Goal: Transaction & Acquisition: Book appointment/travel/reservation

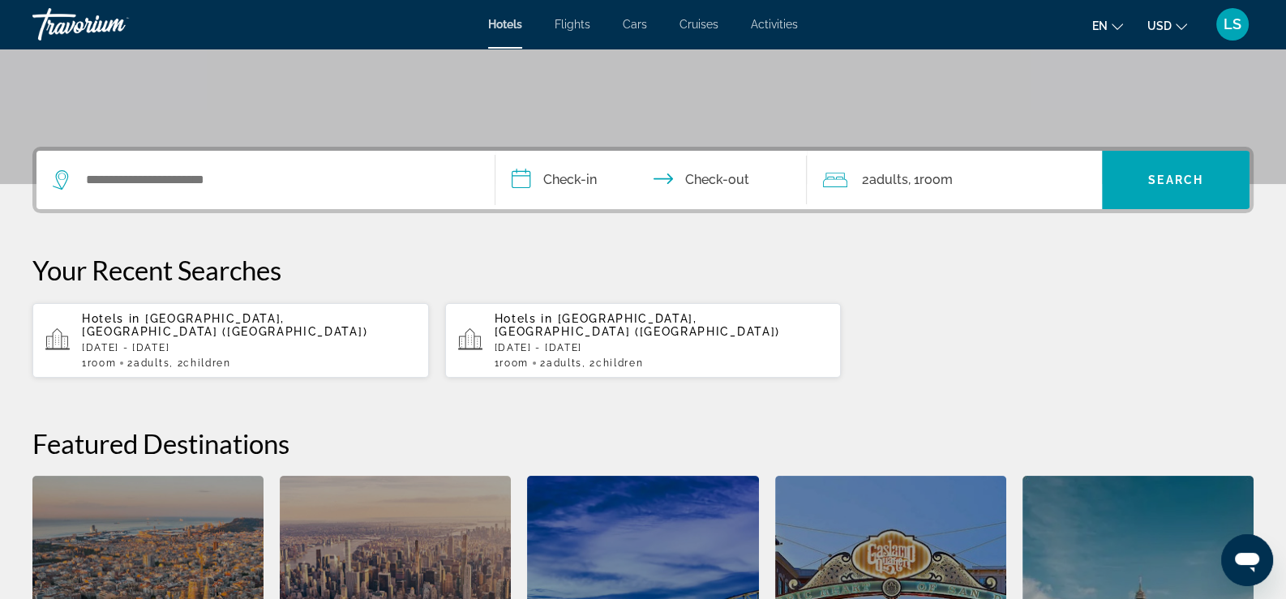
scroll to position [310, 0]
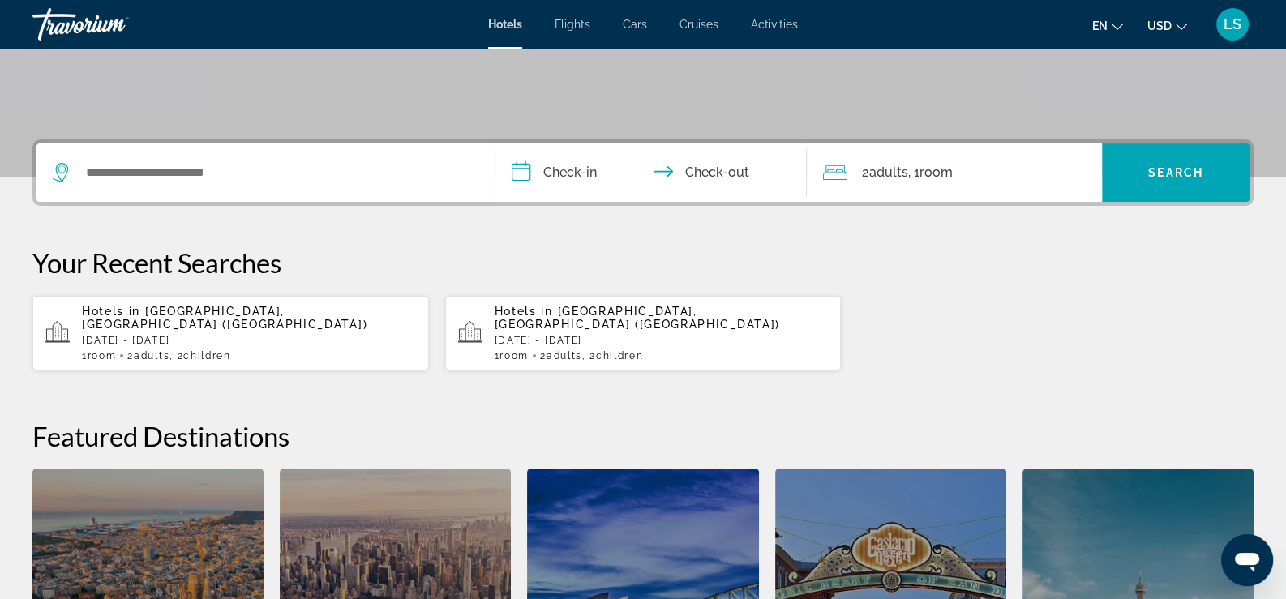
click at [632, 350] on span "Children" at bounding box center [619, 355] width 47 height 11
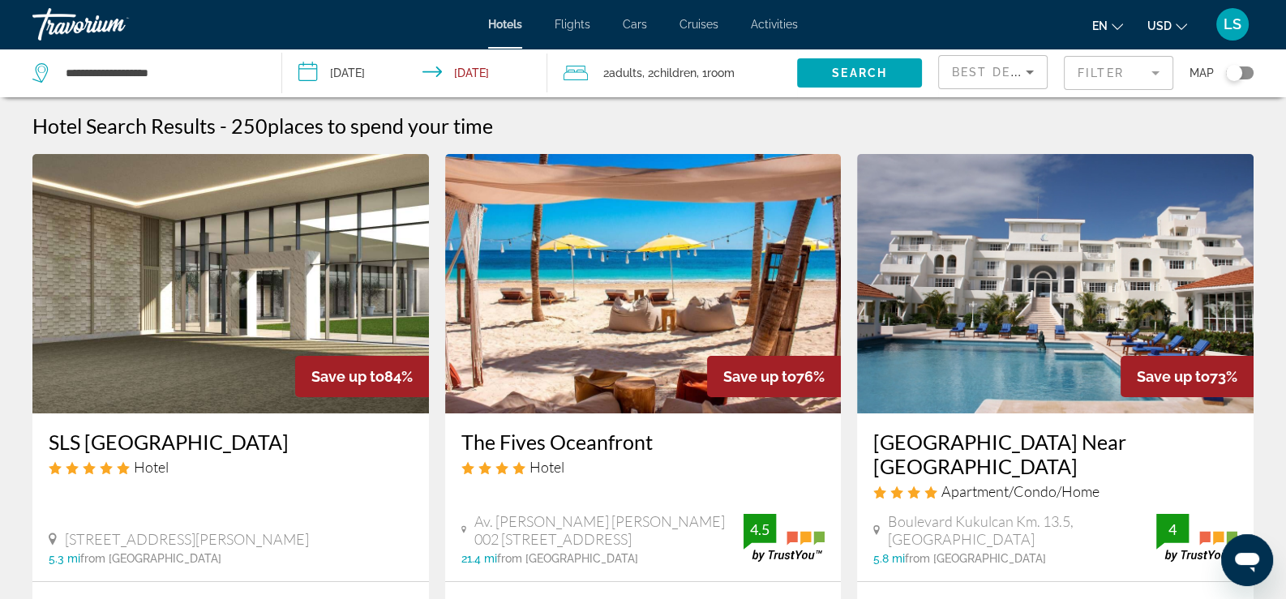
click at [1155, 72] on mat-form-field "Filter" at bounding box center [1118, 73] width 109 height 34
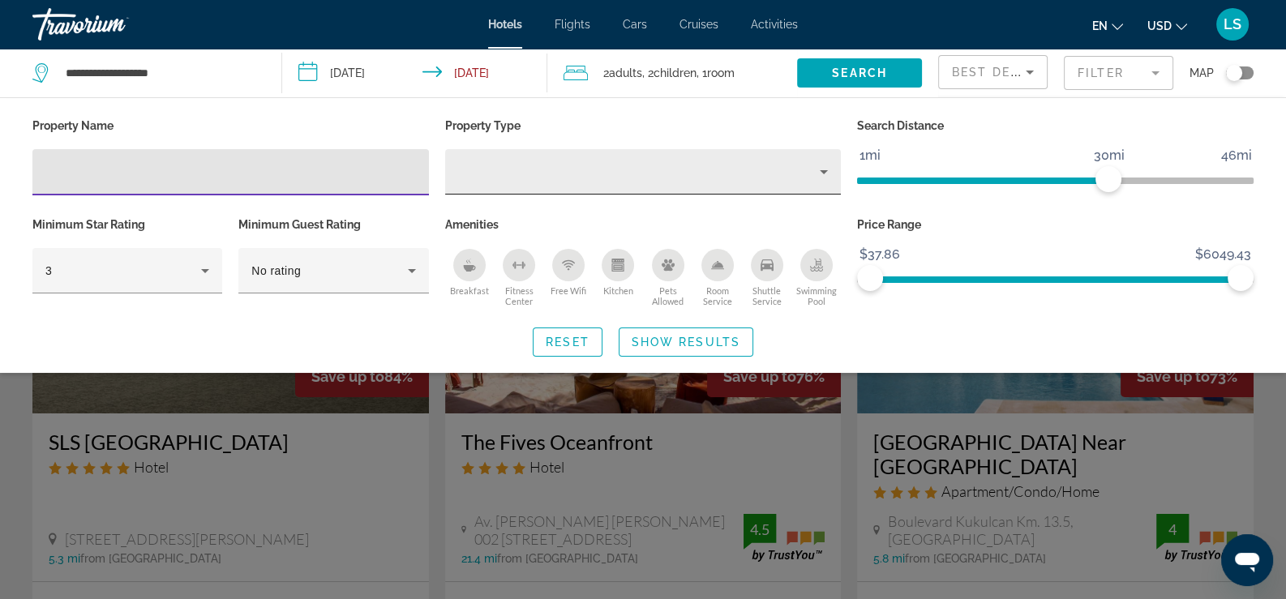
click at [823, 172] on icon "Property type" at bounding box center [824, 172] width 8 height 4
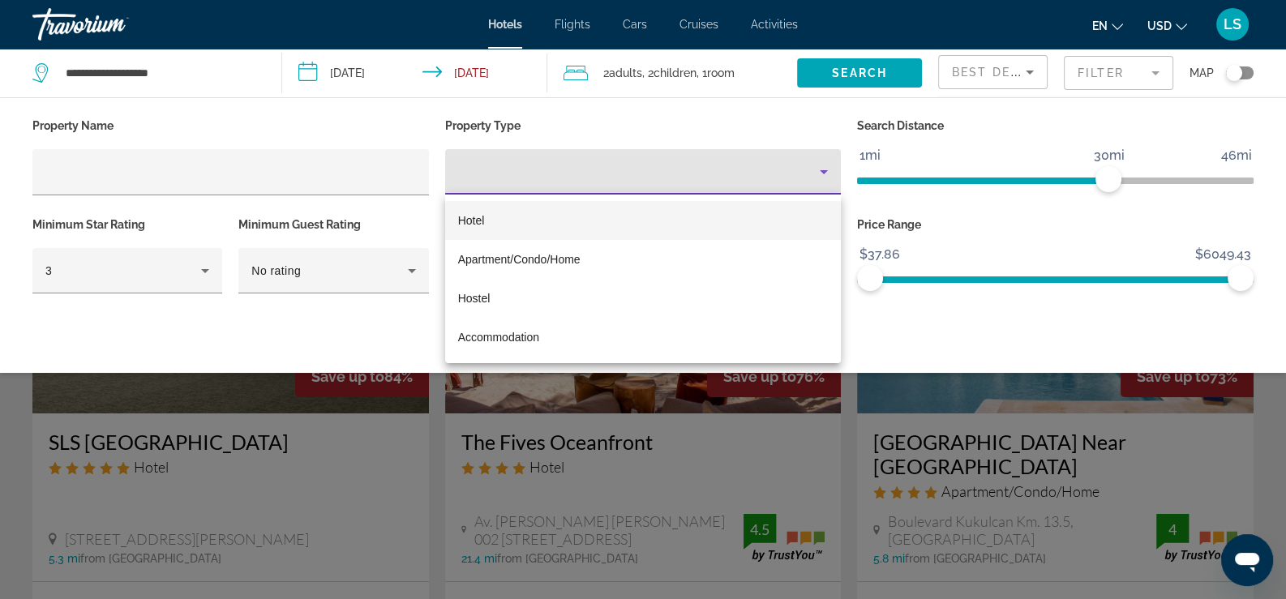
click at [823, 172] on div at bounding box center [643, 299] width 1286 height 599
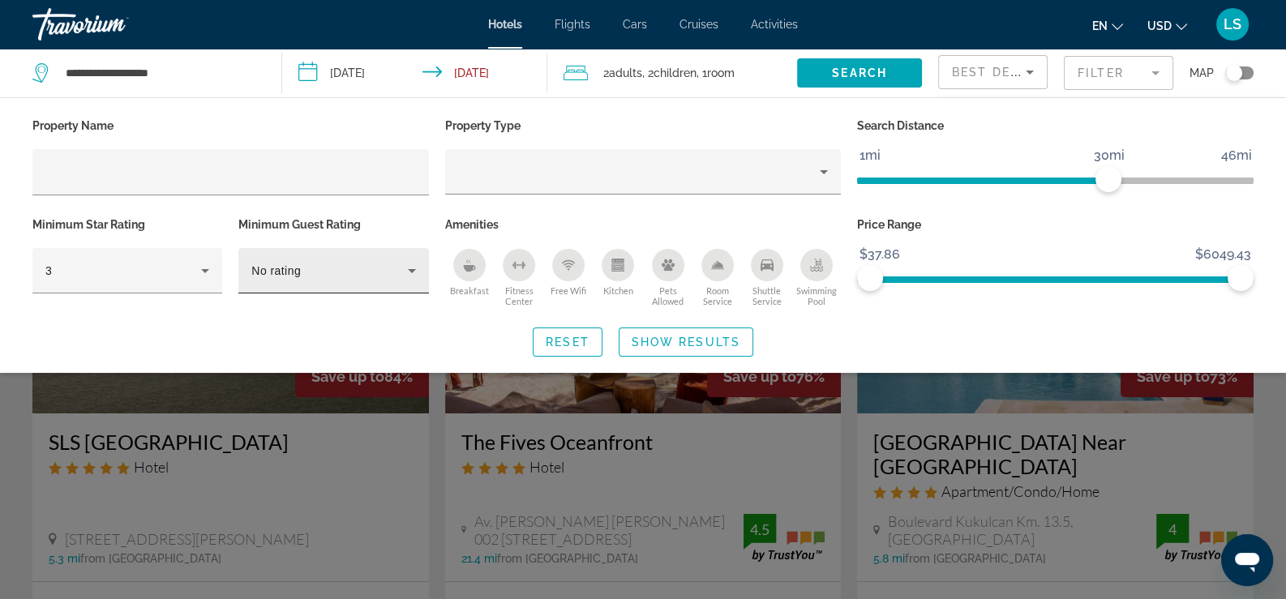
click at [409, 282] on div "No rating" at bounding box center [333, 270] width 164 height 45
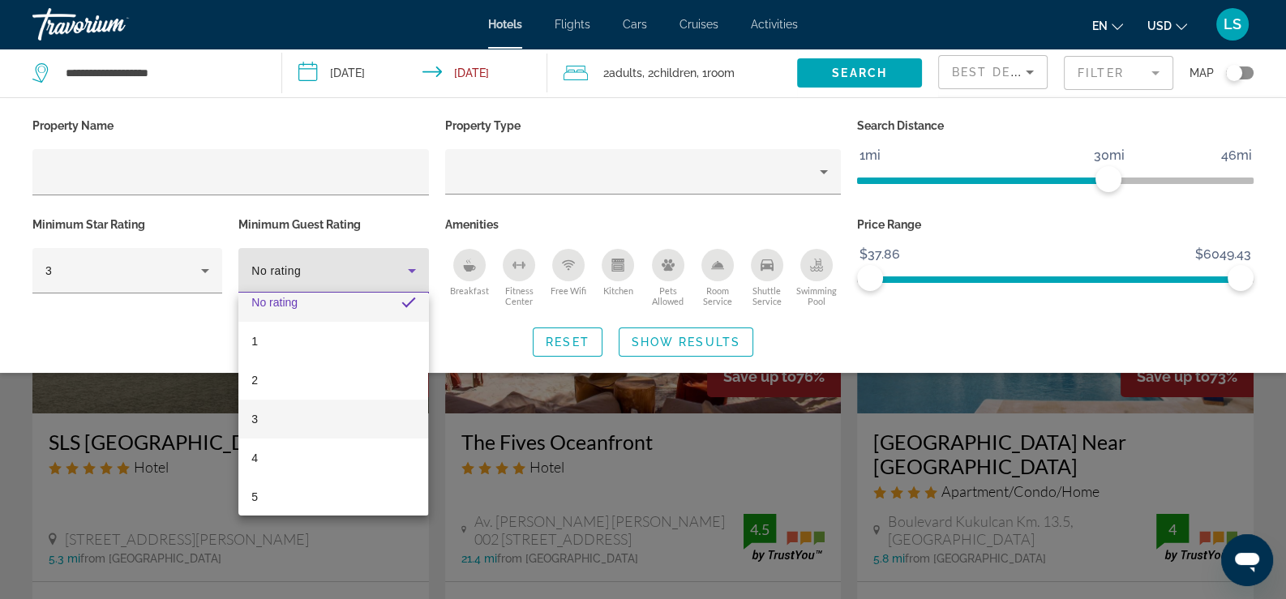
scroll to position [24, 0]
click at [332, 498] on mat-option "5" at bounding box center [333, 489] width 190 height 39
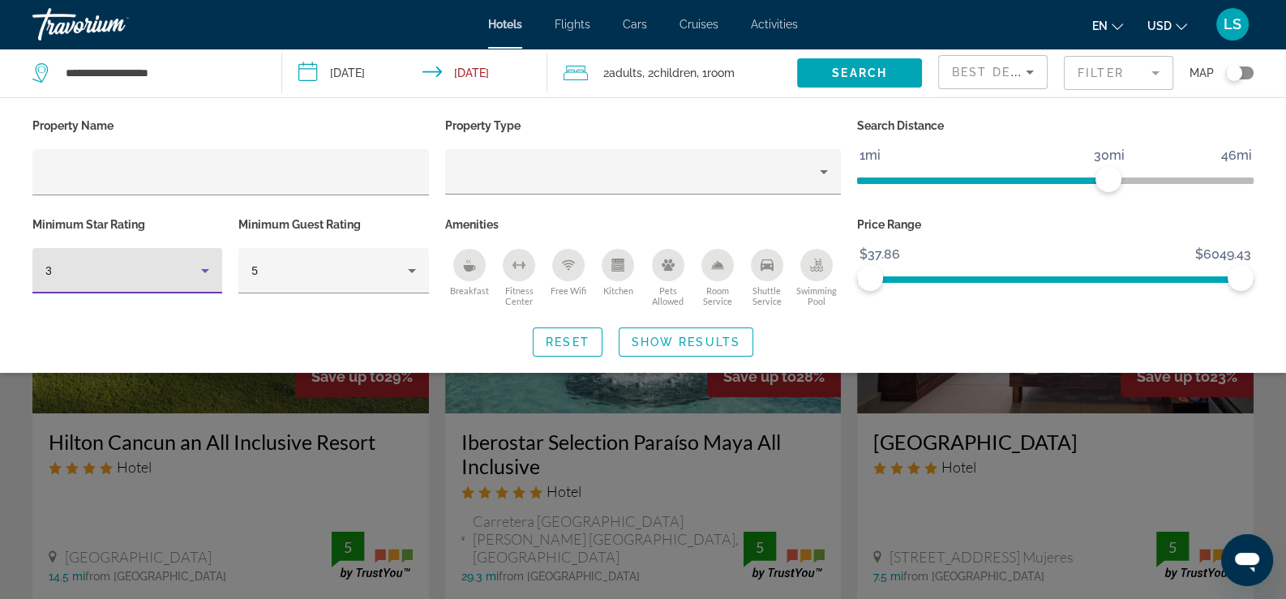
click at [205, 266] on icon "Hotel Filters" at bounding box center [204, 270] width 19 height 19
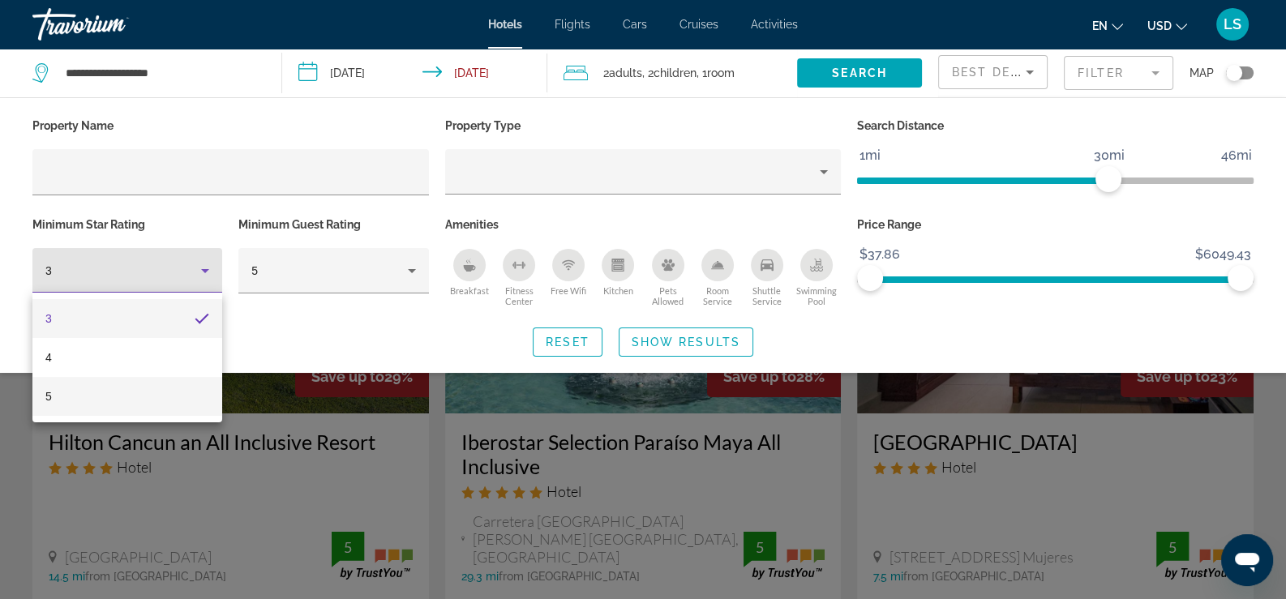
click at [172, 395] on mat-option "5" at bounding box center [127, 396] width 190 height 39
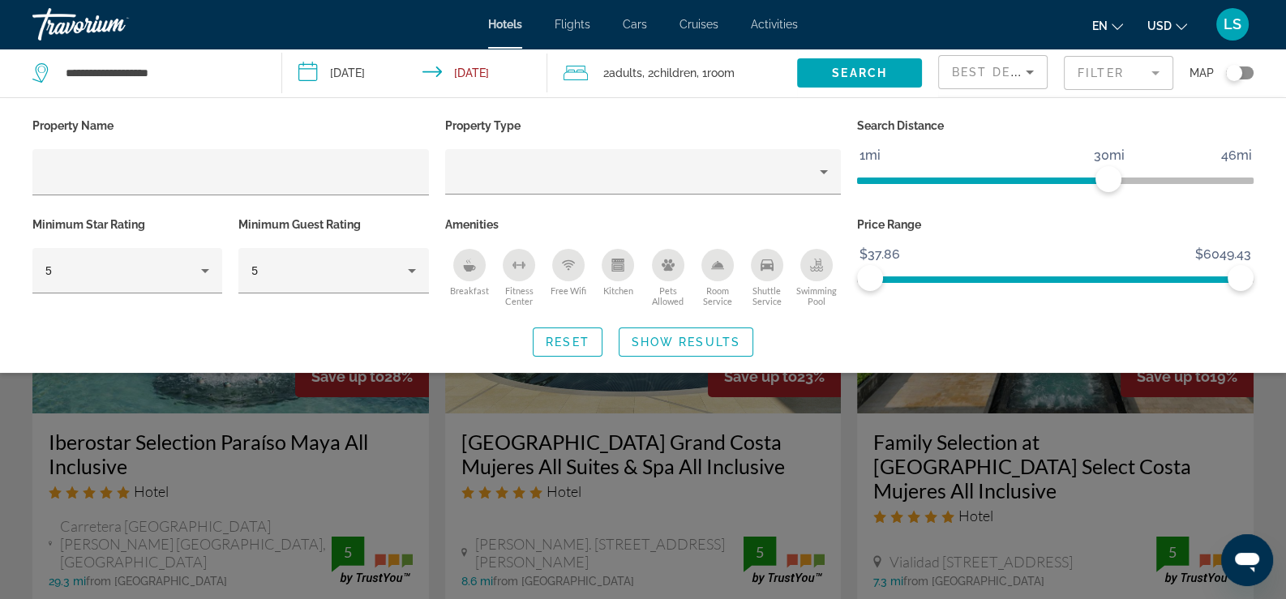
click at [1124, 70] on mat-form-field "Filter" at bounding box center [1118, 73] width 109 height 34
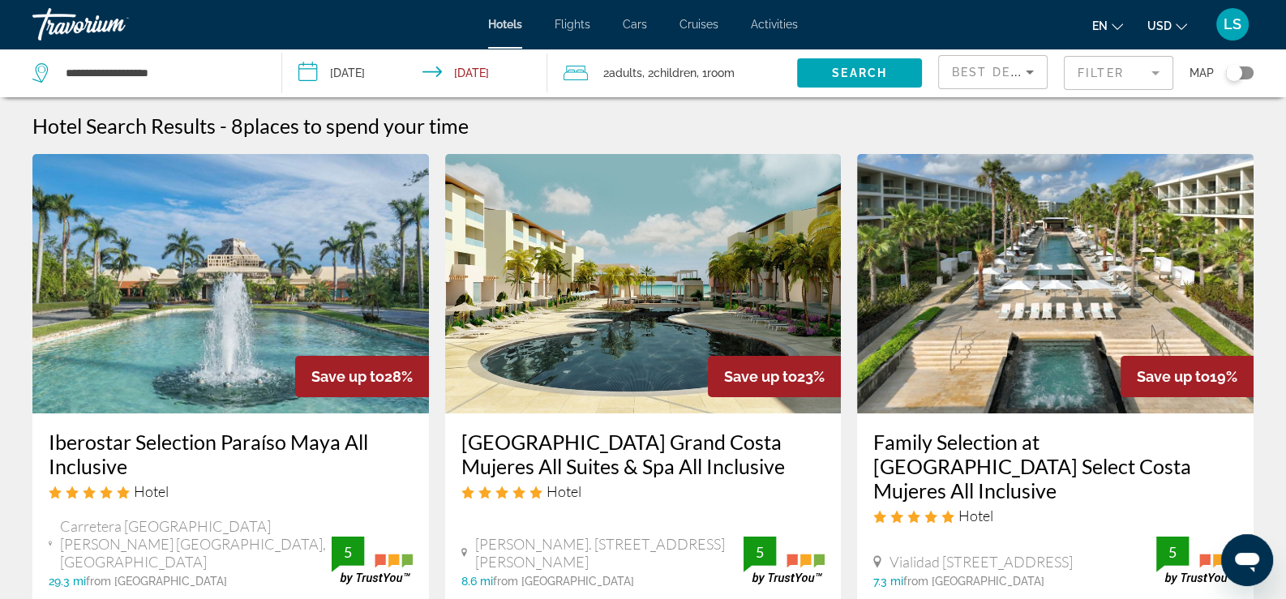
click at [1128, 68] on mat-form-field "Filter" at bounding box center [1118, 73] width 109 height 34
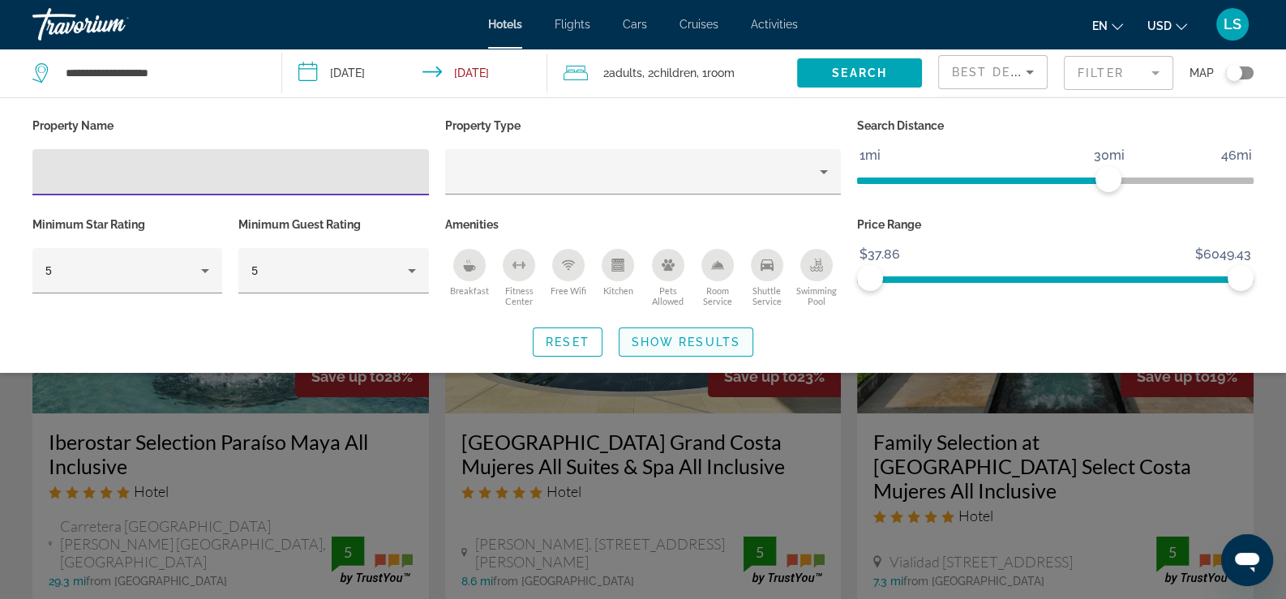
click at [701, 342] on span "Show Results" at bounding box center [685, 342] width 109 height 13
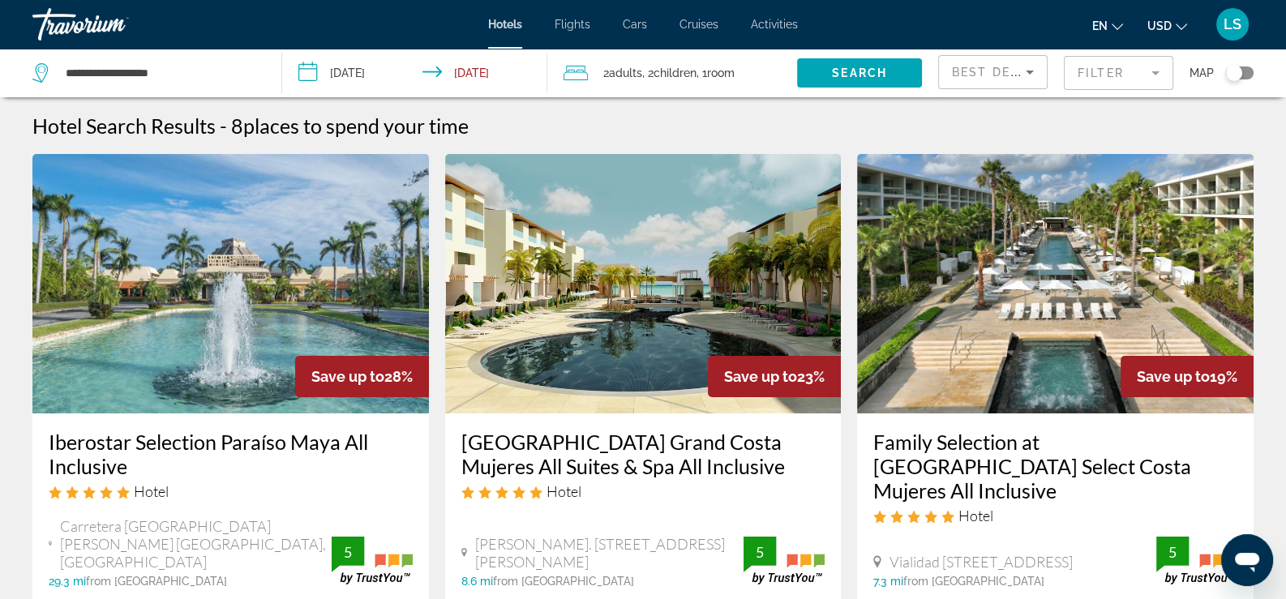
click at [1128, 74] on mat-form-field "Filter" at bounding box center [1118, 73] width 109 height 34
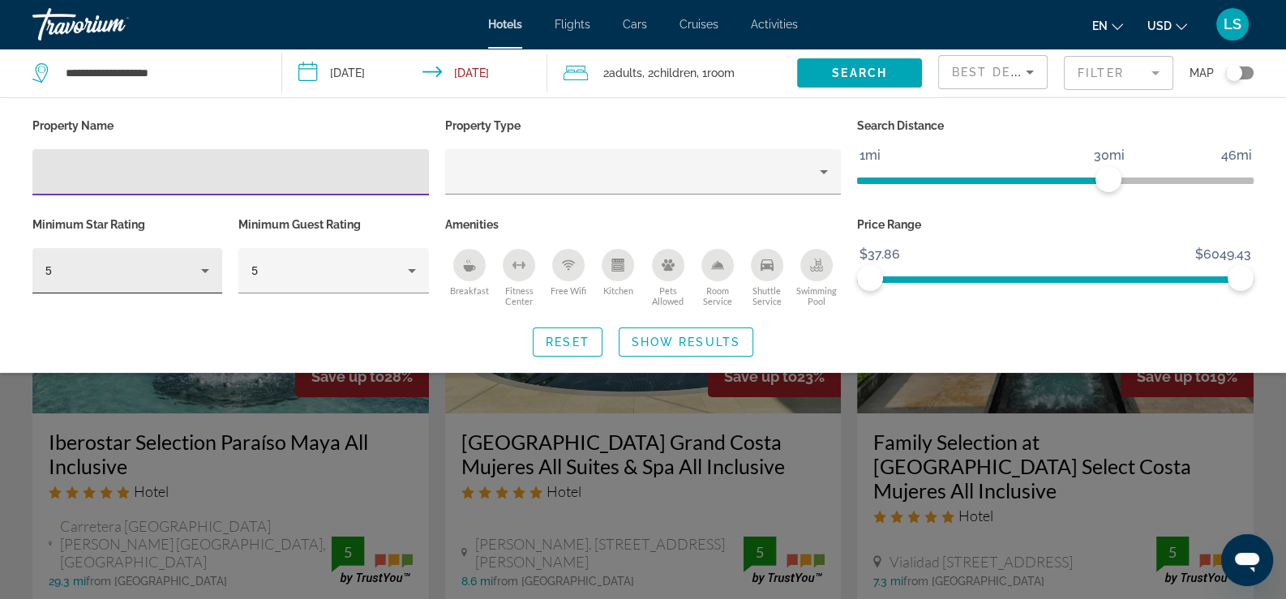
click at [192, 274] on div "5" at bounding box center [123, 270] width 156 height 19
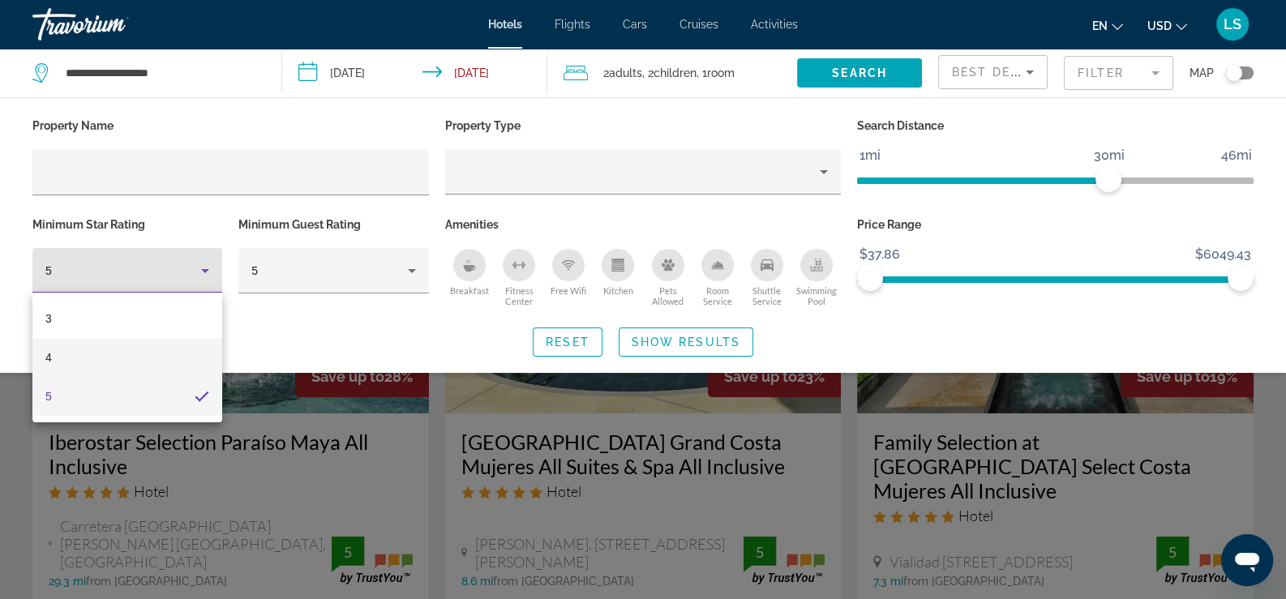
click at [170, 350] on mat-option "4" at bounding box center [127, 357] width 190 height 39
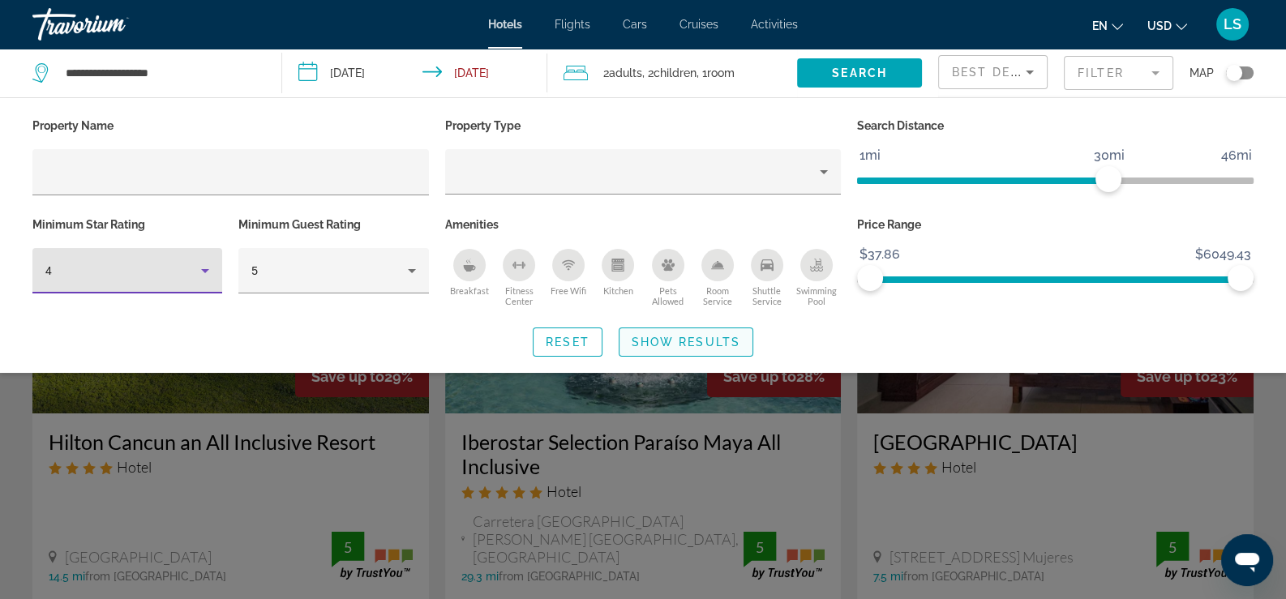
click at [709, 345] on span "Show Results" at bounding box center [685, 342] width 109 height 13
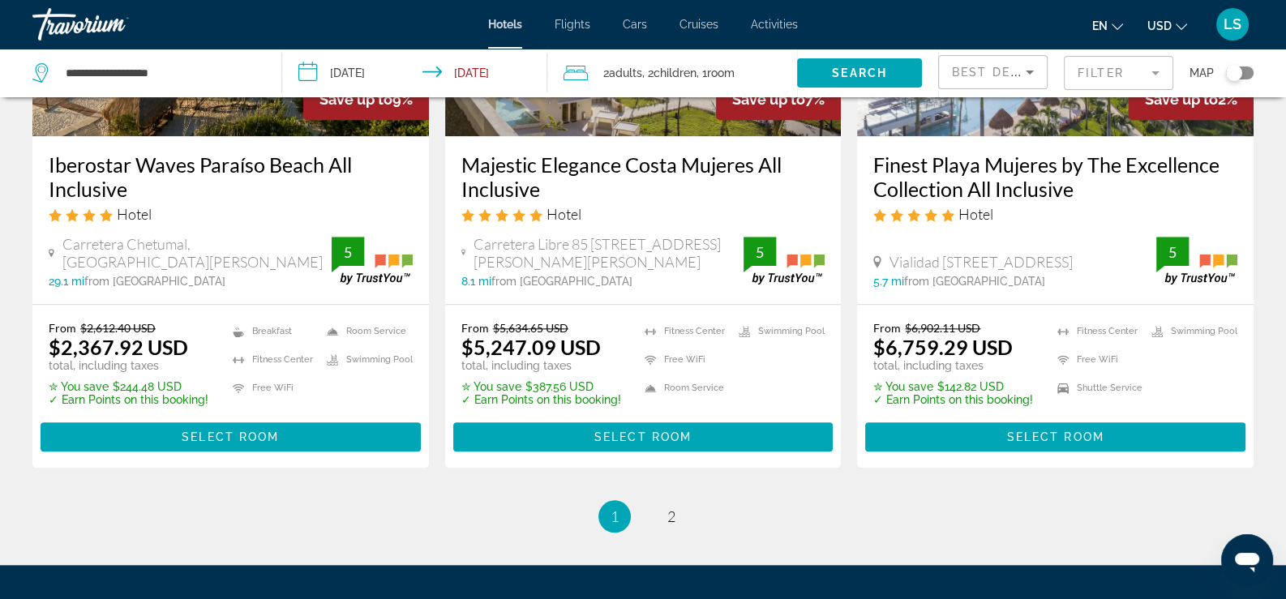
scroll to position [2270, 0]
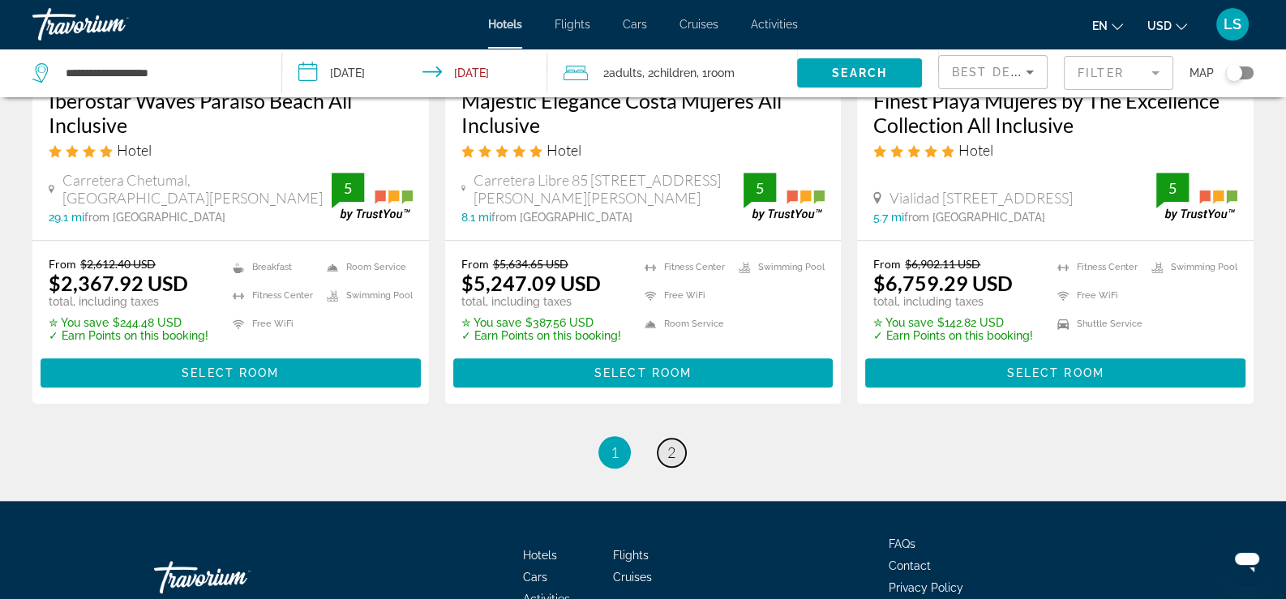
click at [667, 443] on span "2" at bounding box center [671, 452] width 8 height 18
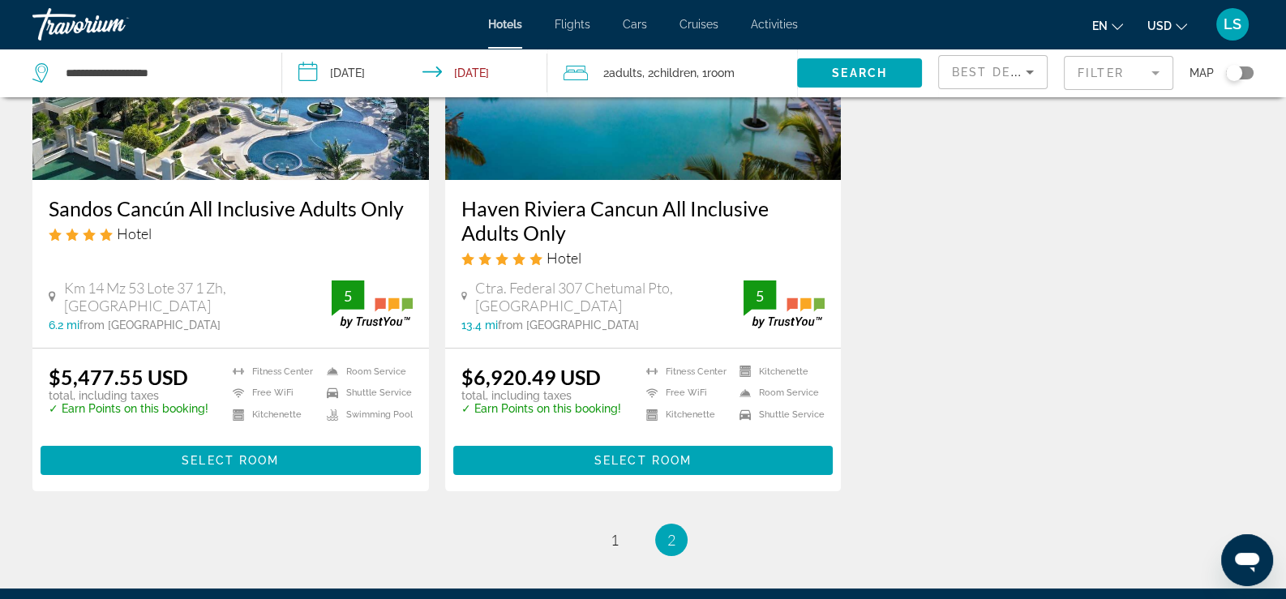
scroll to position [243, 0]
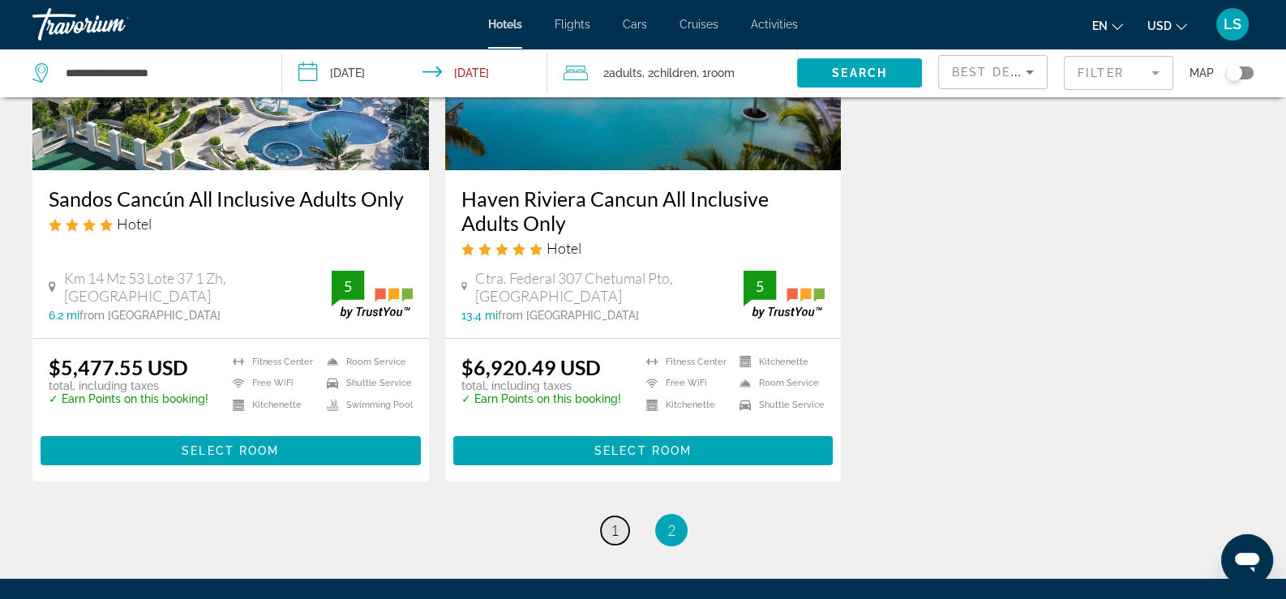
click at [616, 533] on span "1" at bounding box center [614, 530] width 8 height 18
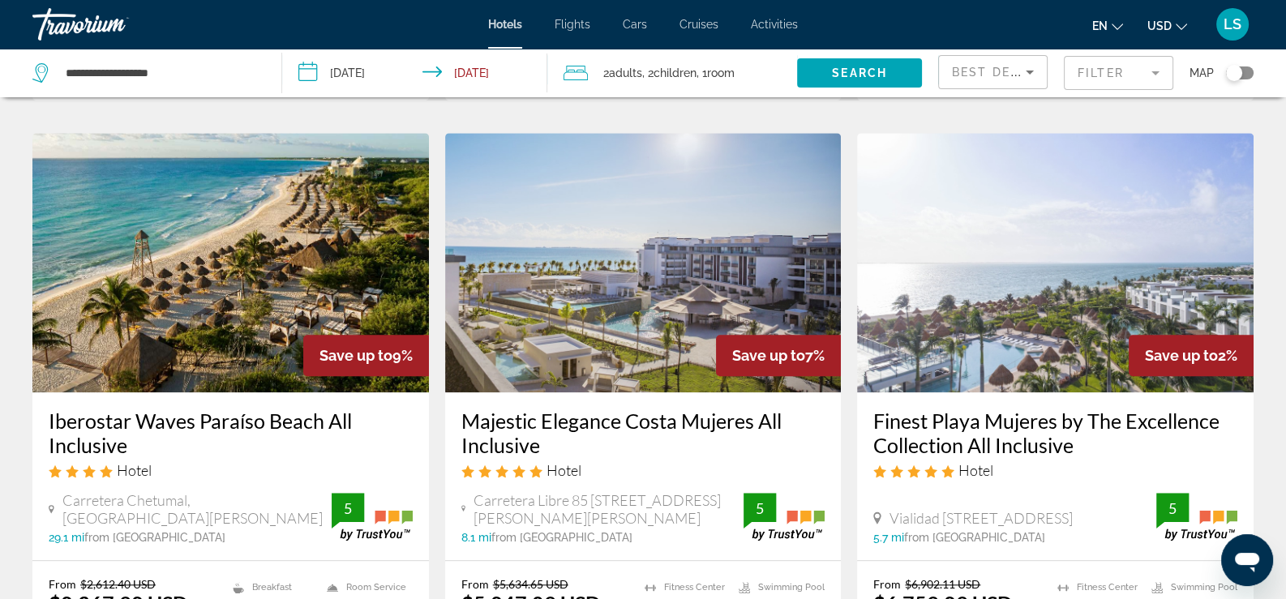
scroll to position [1946, 0]
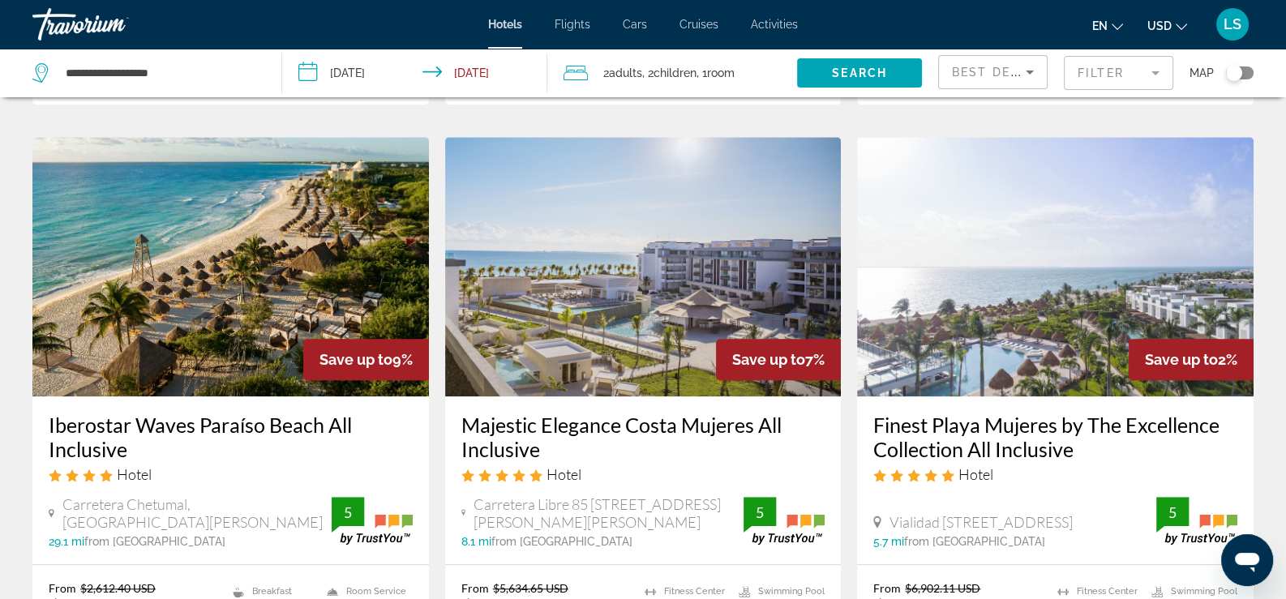
click at [306, 258] on img "Main content" at bounding box center [230, 266] width 396 height 259
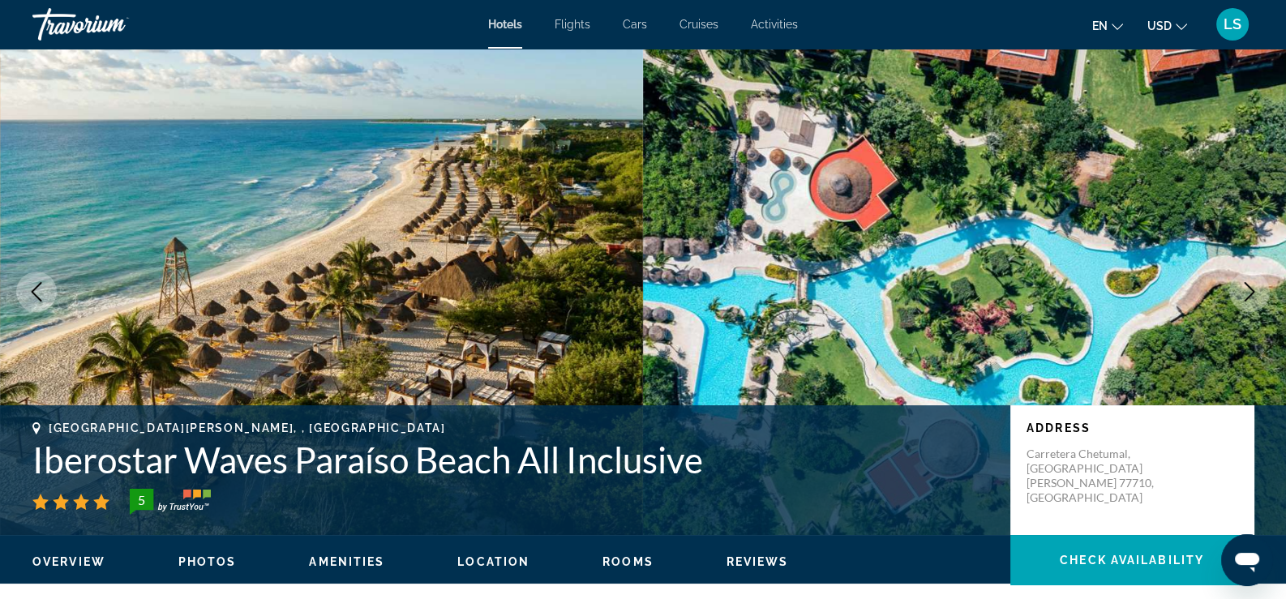
click at [1248, 293] on icon "Next image" at bounding box center [1248, 291] width 19 height 19
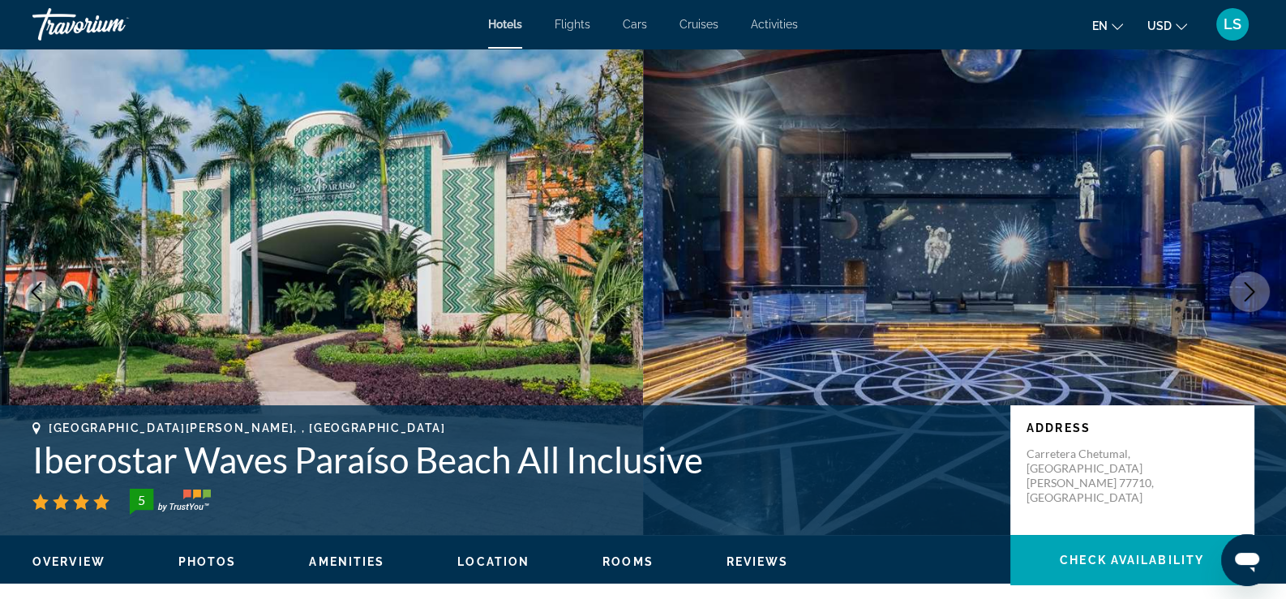
click at [1252, 291] on icon "Next image" at bounding box center [1249, 291] width 11 height 19
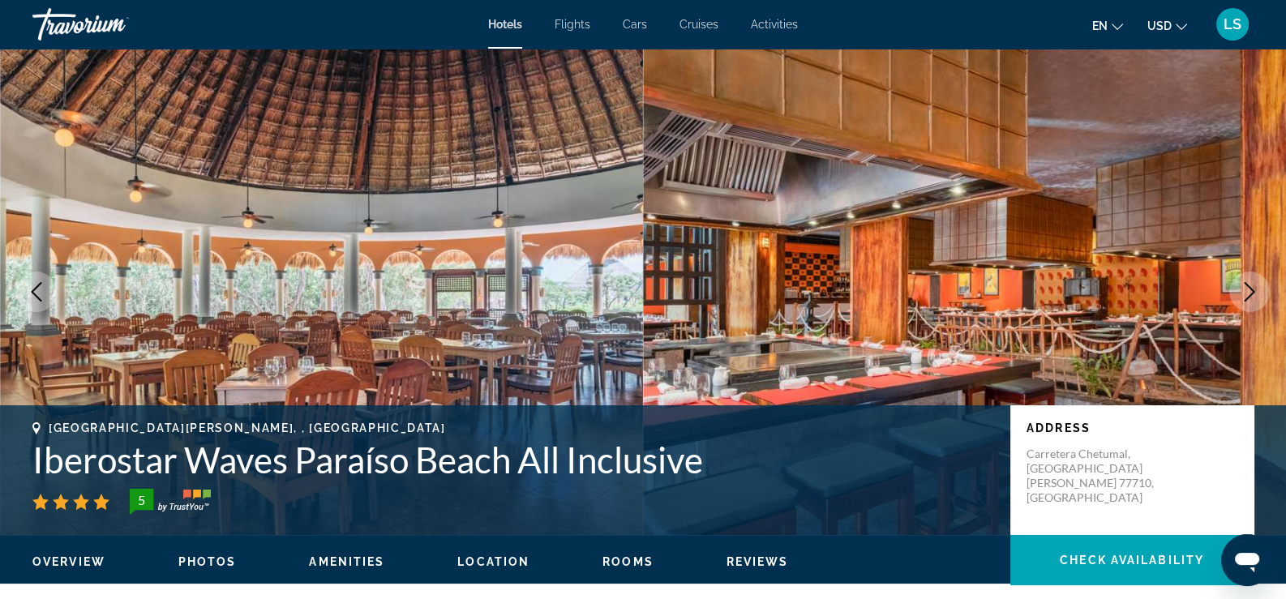
click at [1252, 291] on icon "Next image" at bounding box center [1249, 291] width 11 height 19
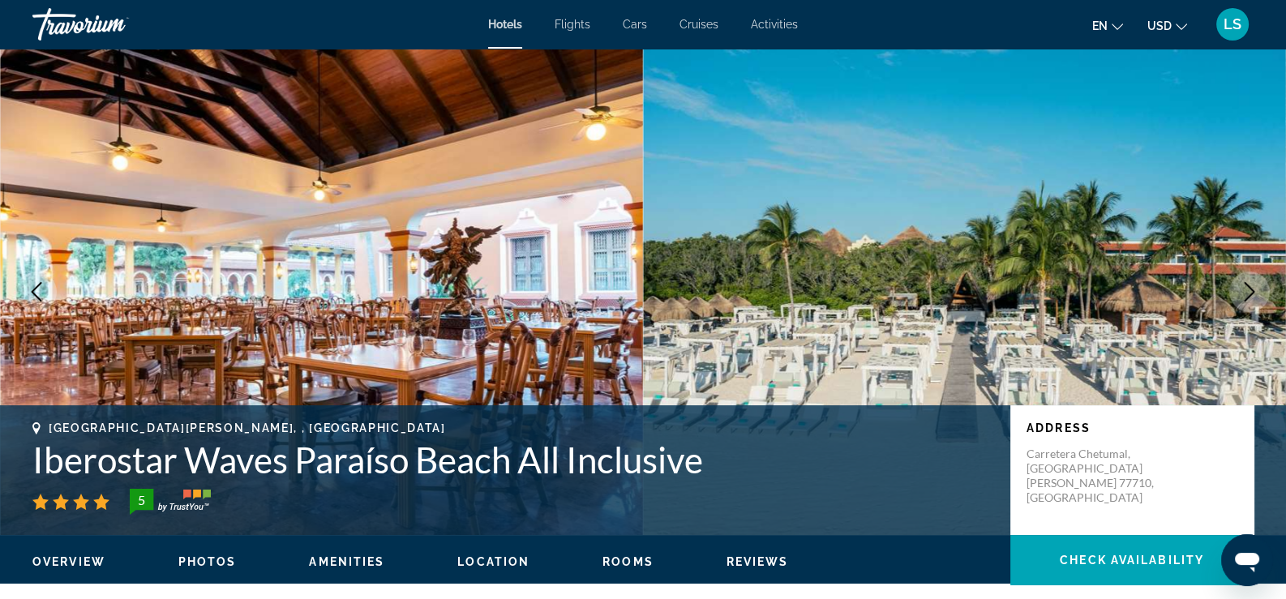
click at [1252, 291] on icon "Next image" at bounding box center [1249, 291] width 11 height 19
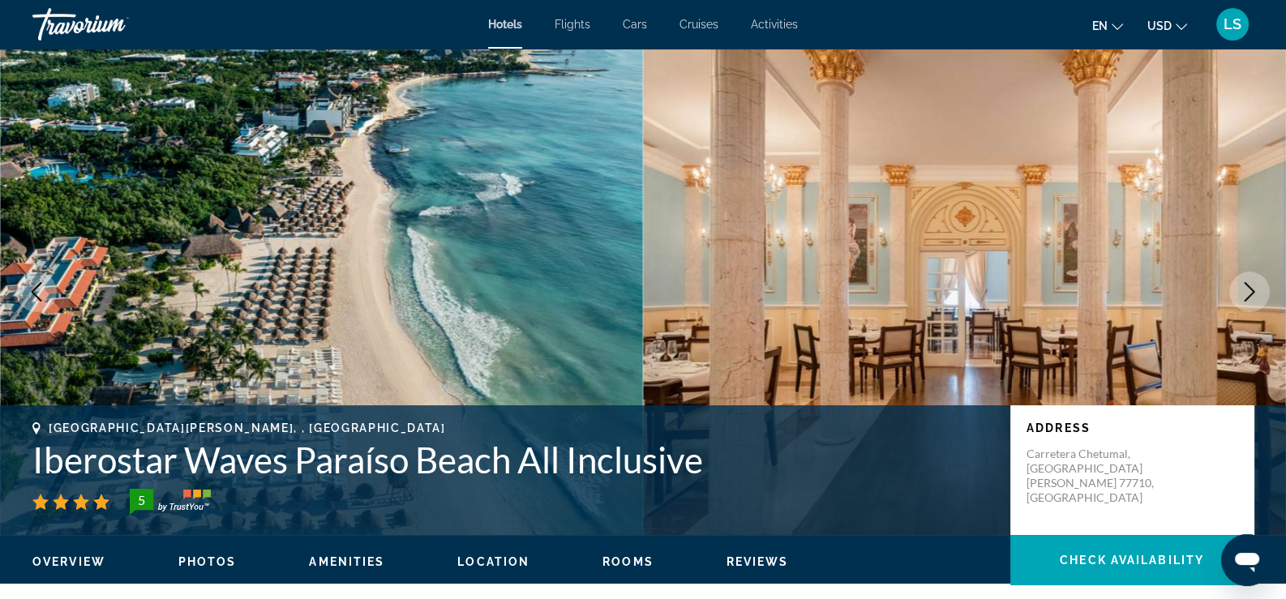
click at [1252, 291] on icon "Next image" at bounding box center [1249, 291] width 11 height 19
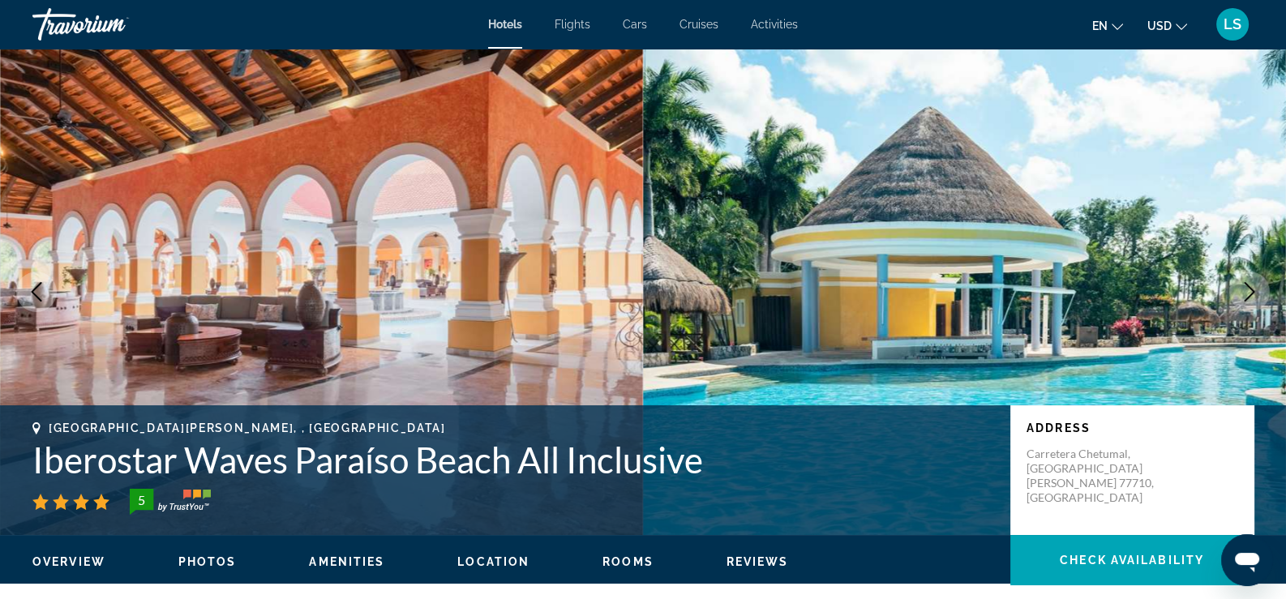
click at [1252, 291] on icon "Next image" at bounding box center [1249, 291] width 11 height 19
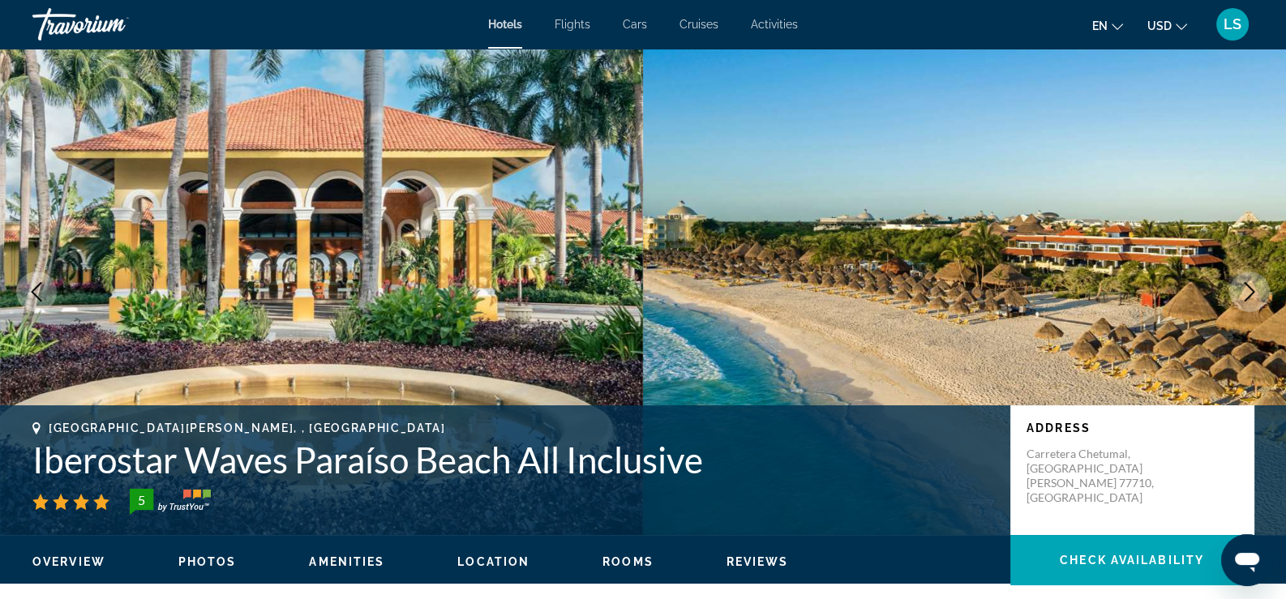
click at [1252, 291] on icon "Next image" at bounding box center [1249, 291] width 11 height 19
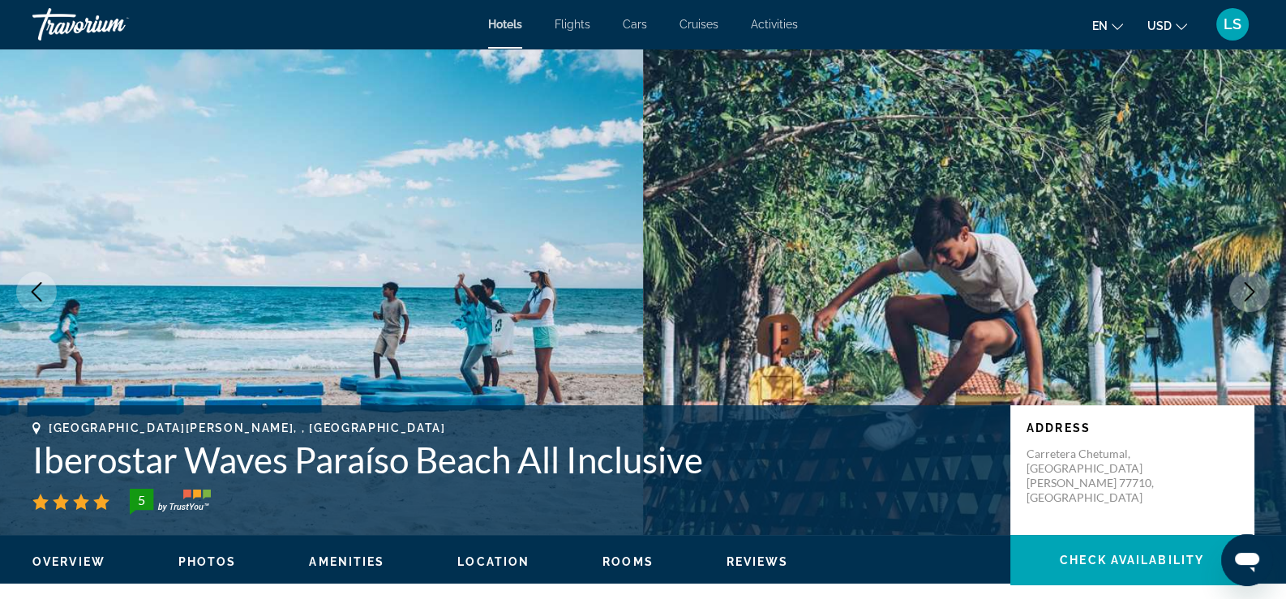
click at [1252, 291] on icon "Next image" at bounding box center [1249, 291] width 11 height 19
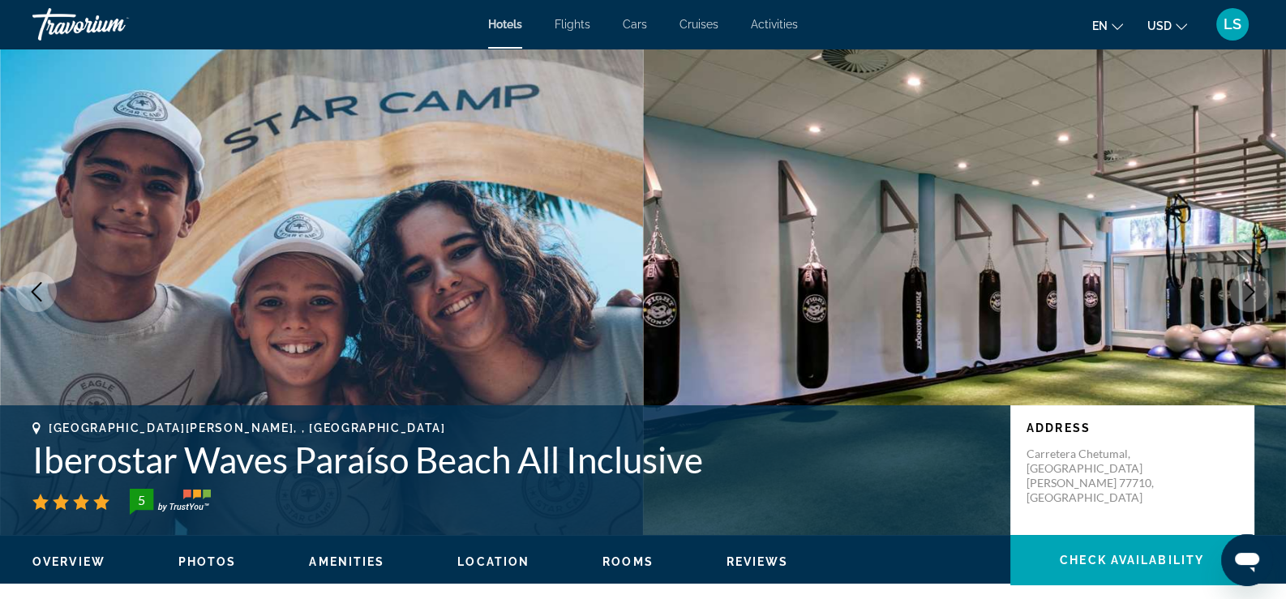
click at [1252, 291] on icon "Next image" at bounding box center [1249, 291] width 11 height 19
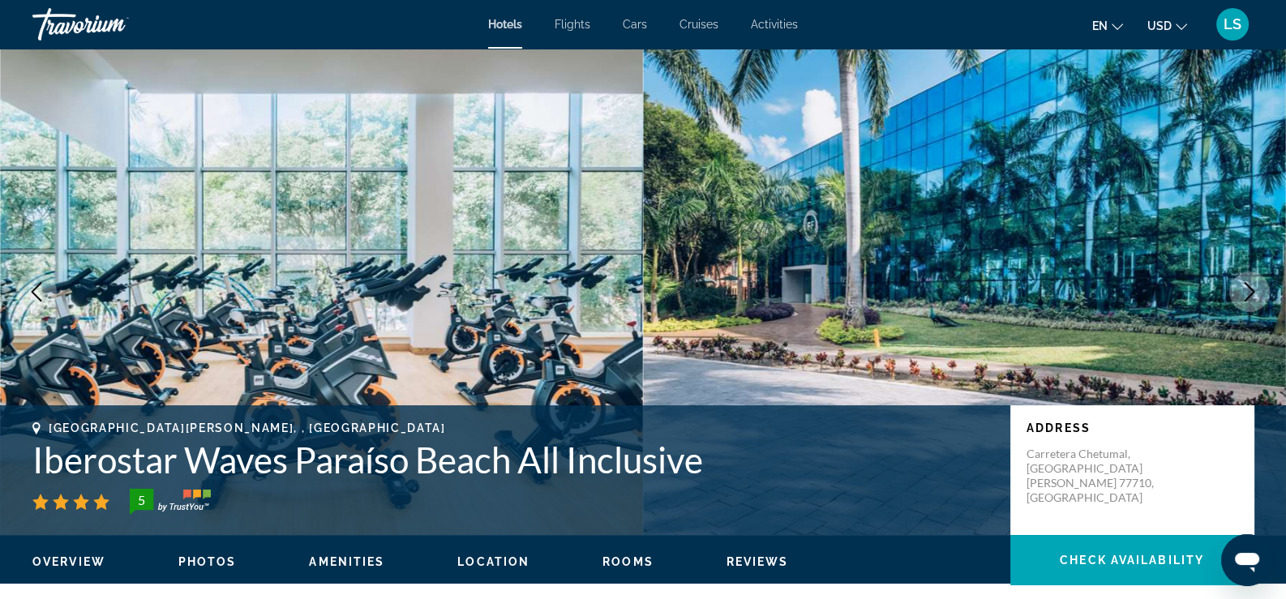
click at [1252, 291] on icon "Next image" at bounding box center [1249, 291] width 11 height 19
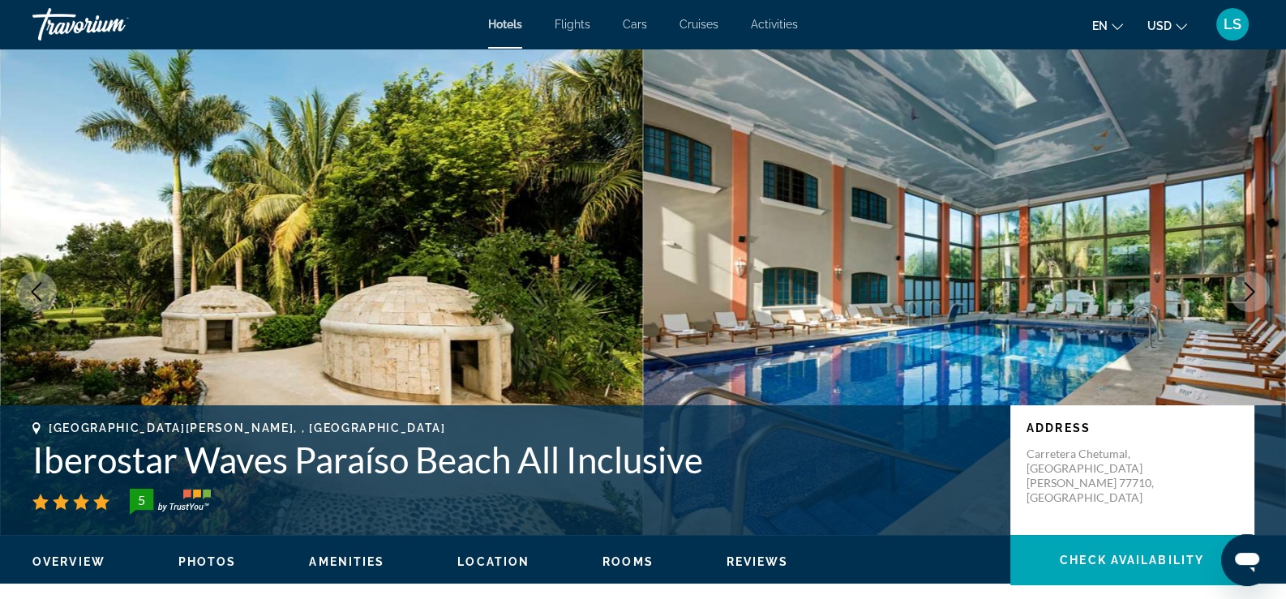
click at [1252, 291] on icon "Next image" at bounding box center [1249, 291] width 11 height 19
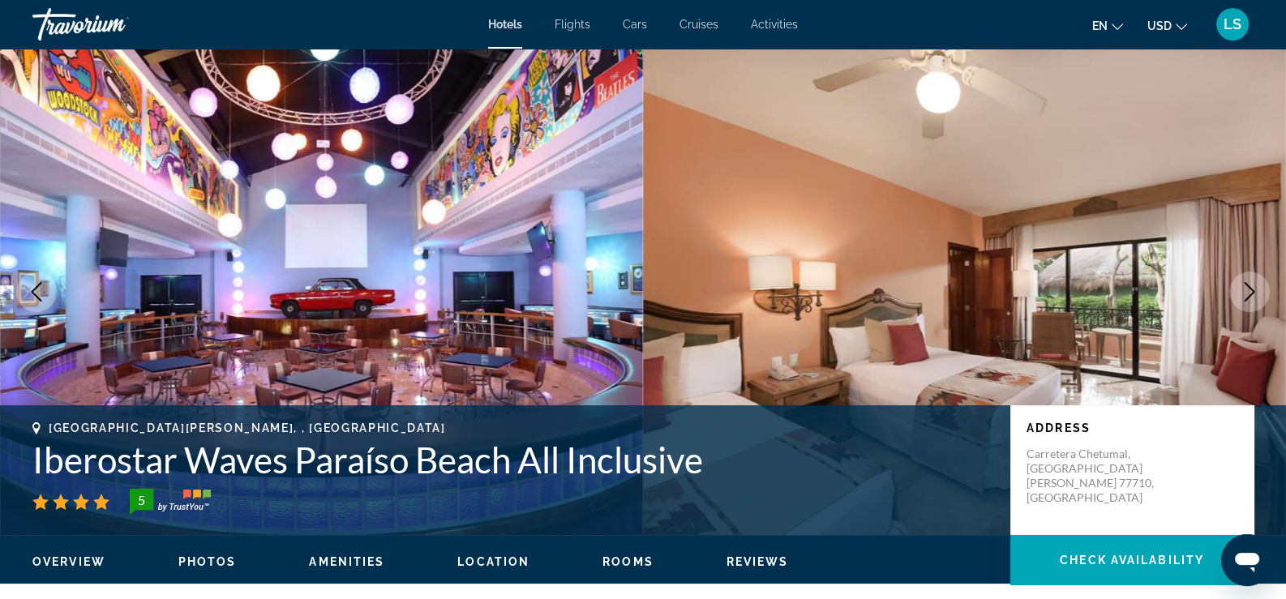
click at [1252, 291] on icon "Next image" at bounding box center [1249, 291] width 11 height 19
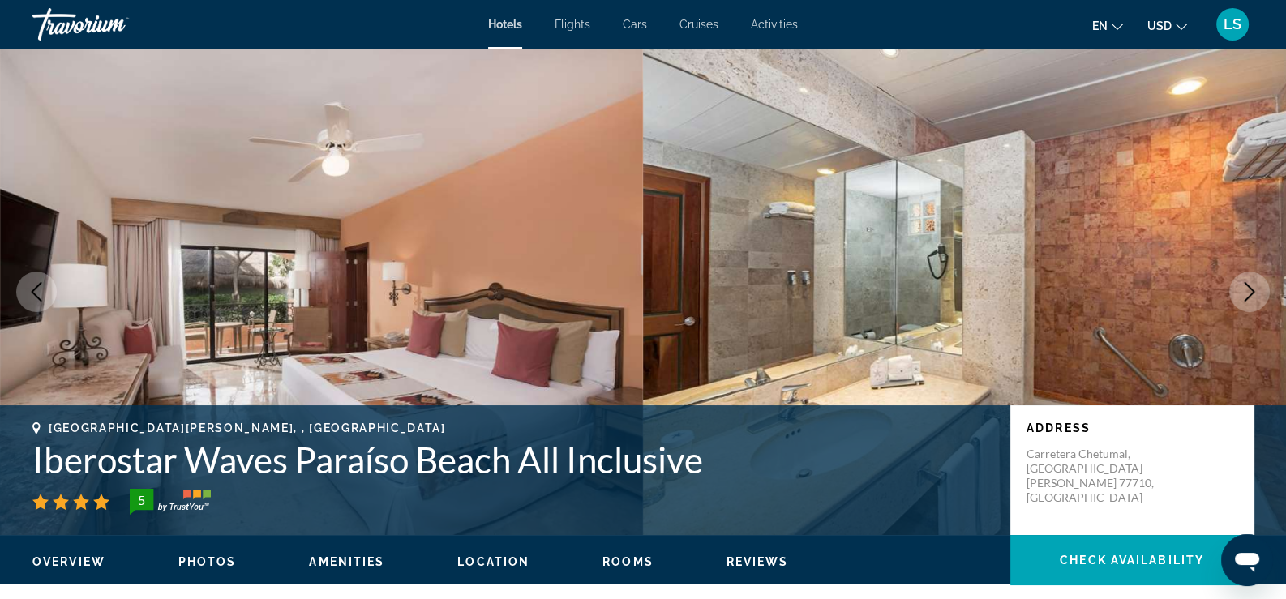
click at [1252, 291] on icon "Next image" at bounding box center [1249, 291] width 11 height 19
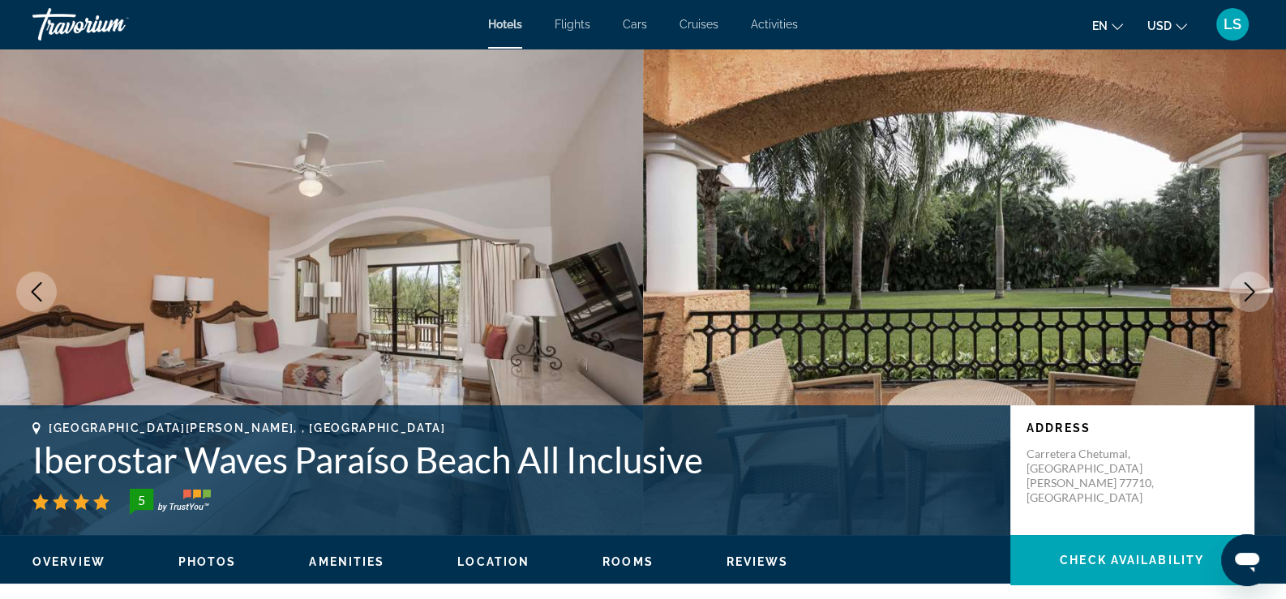
click at [1252, 291] on icon "Next image" at bounding box center [1249, 291] width 11 height 19
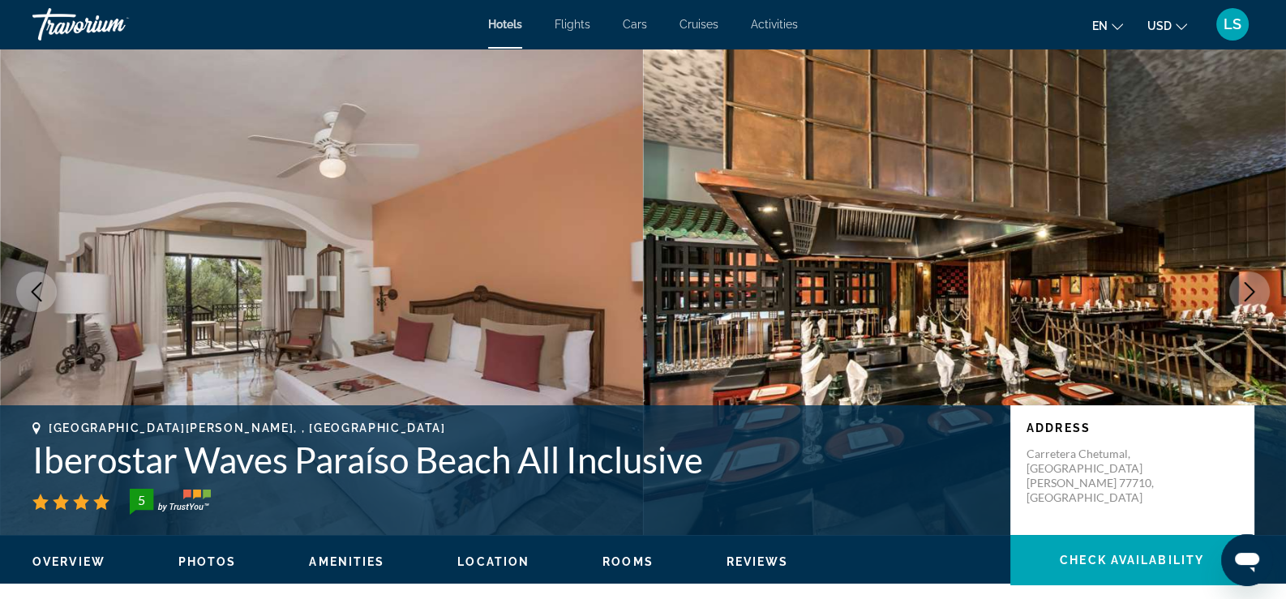
click at [1252, 291] on icon "Next image" at bounding box center [1249, 291] width 11 height 19
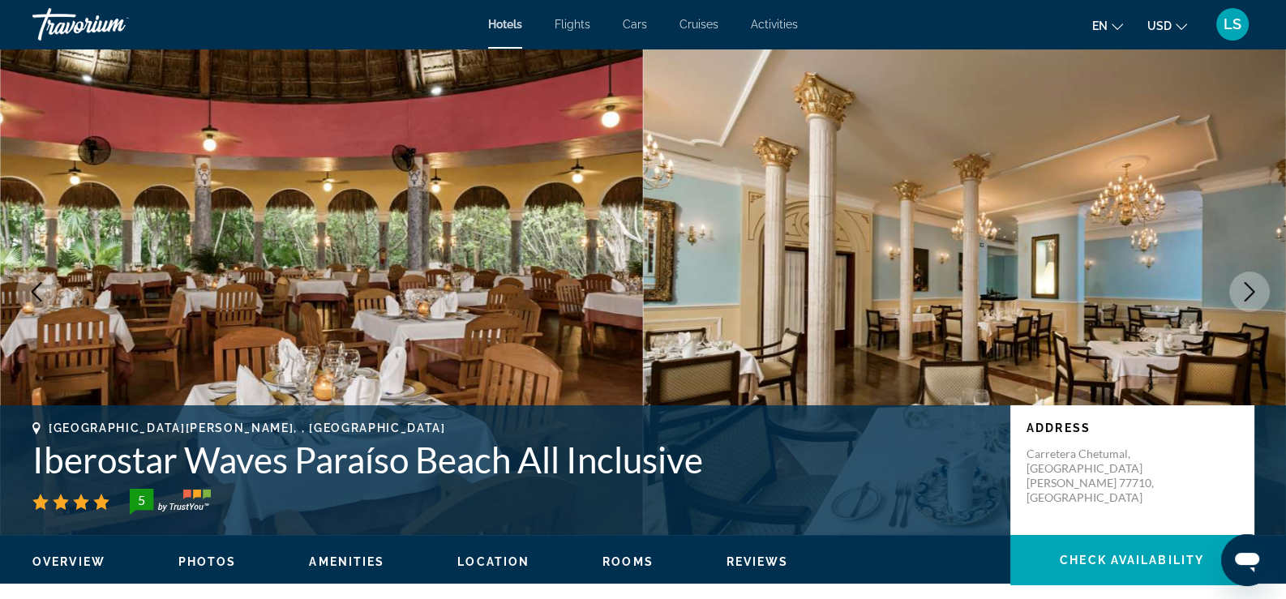
click at [1252, 291] on icon "Next image" at bounding box center [1249, 291] width 11 height 19
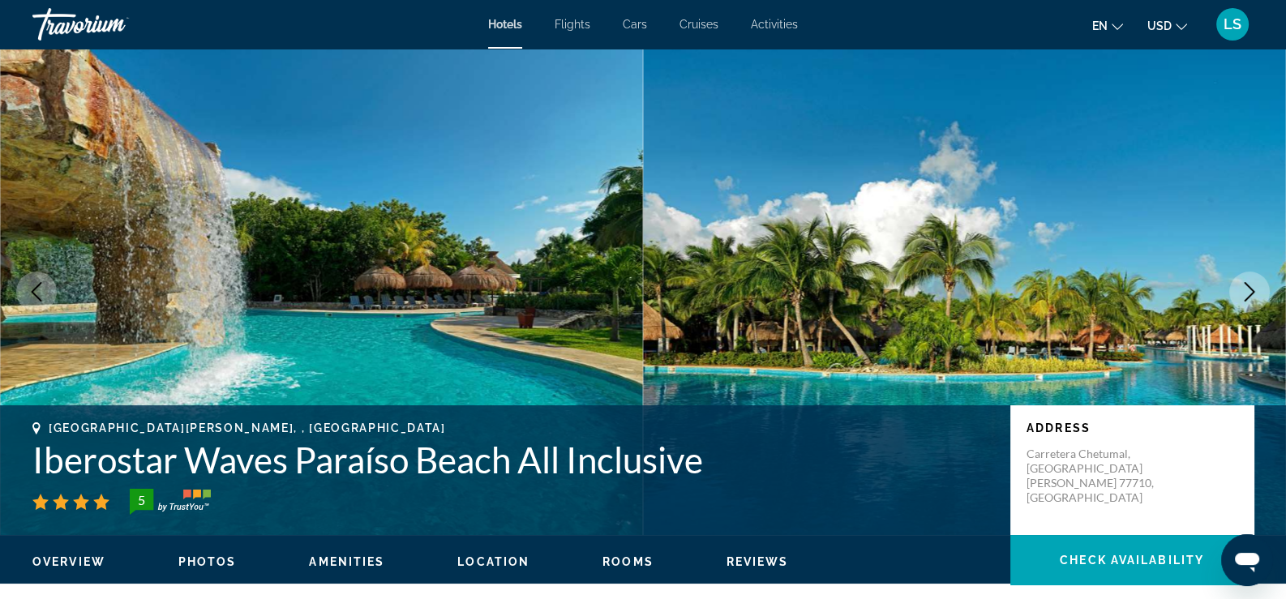
click at [1252, 291] on icon "Next image" at bounding box center [1249, 291] width 11 height 19
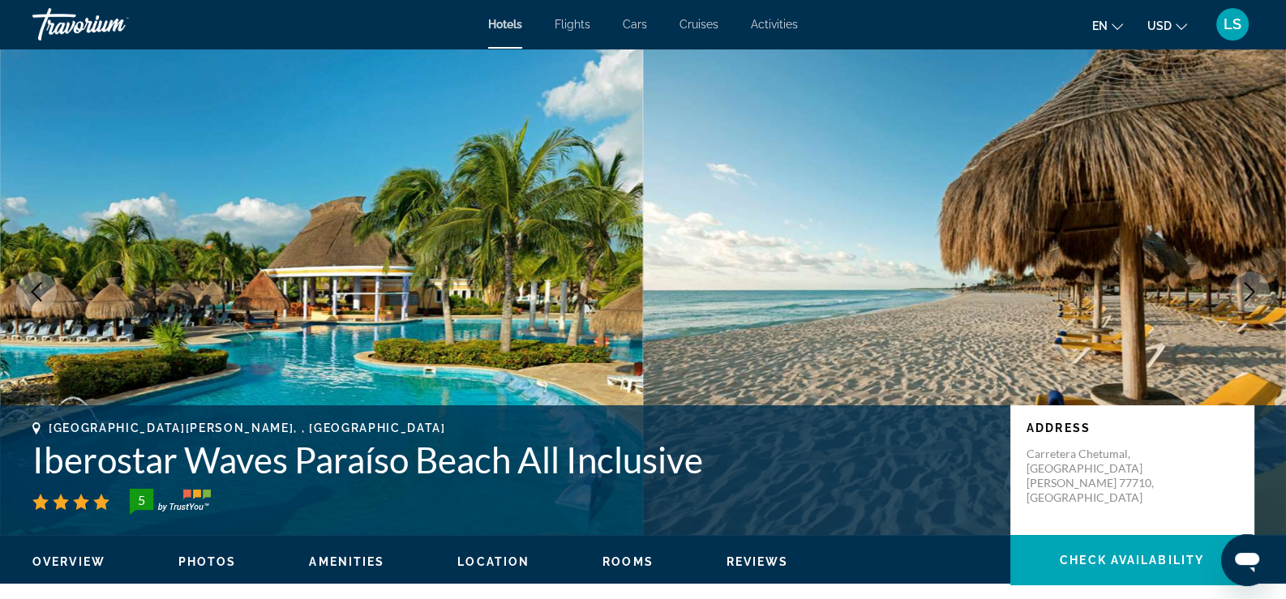
click at [1252, 291] on icon "Next image" at bounding box center [1249, 291] width 11 height 19
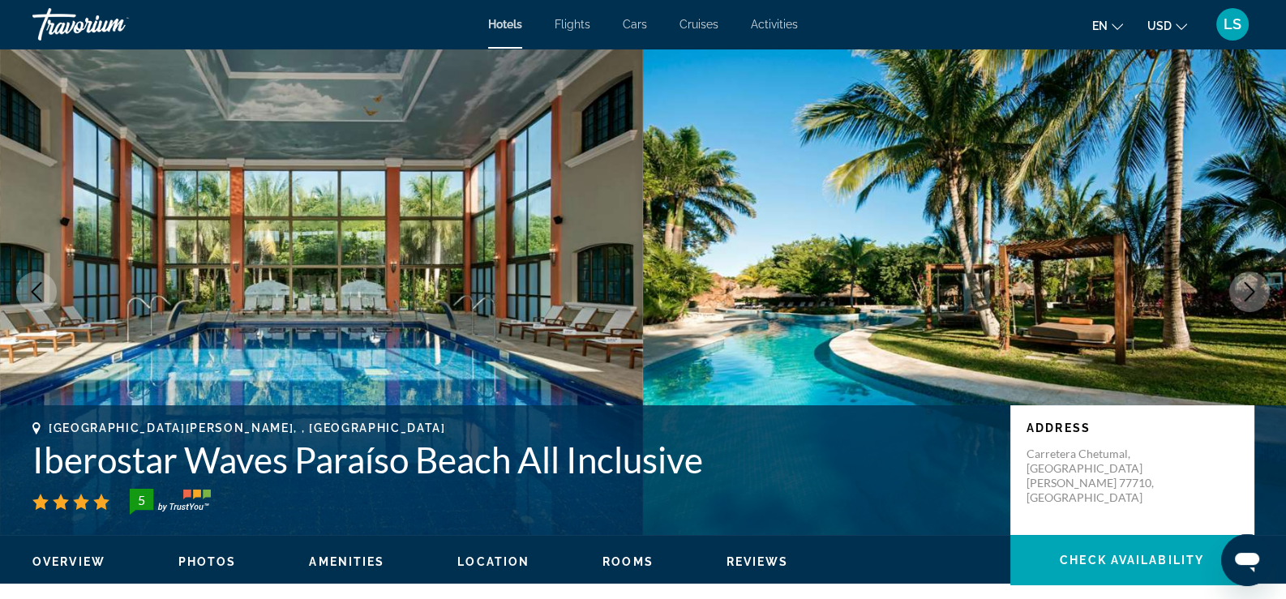
click at [1252, 291] on icon "Next image" at bounding box center [1249, 291] width 11 height 19
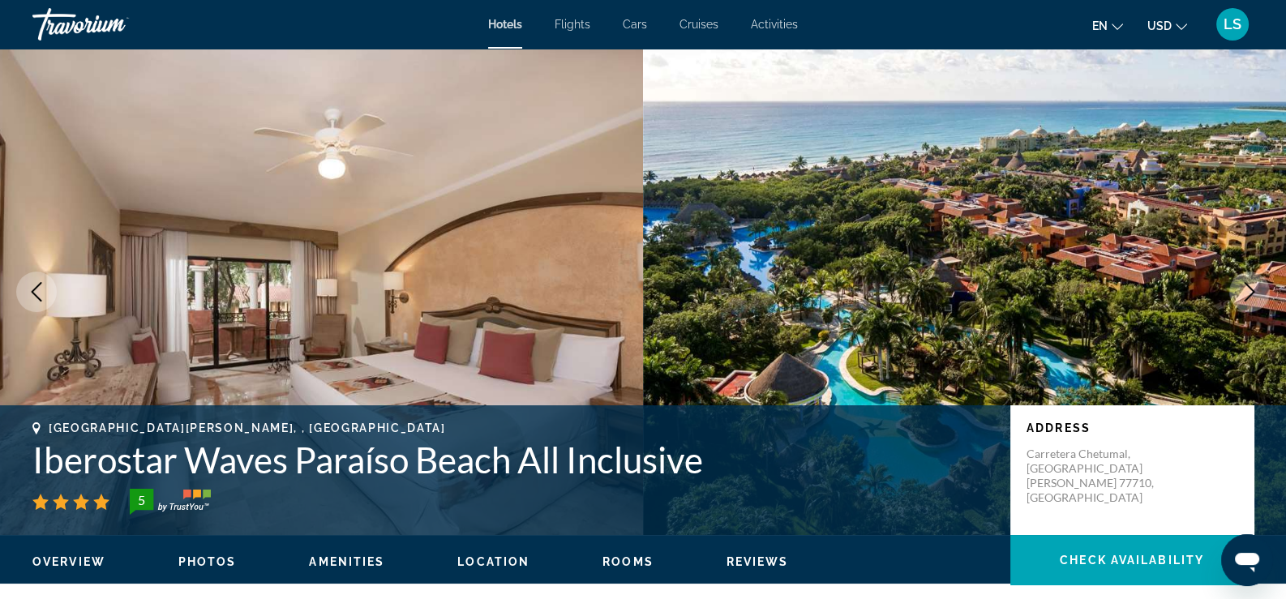
click at [1252, 291] on icon "Next image" at bounding box center [1249, 291] width 11 height 19
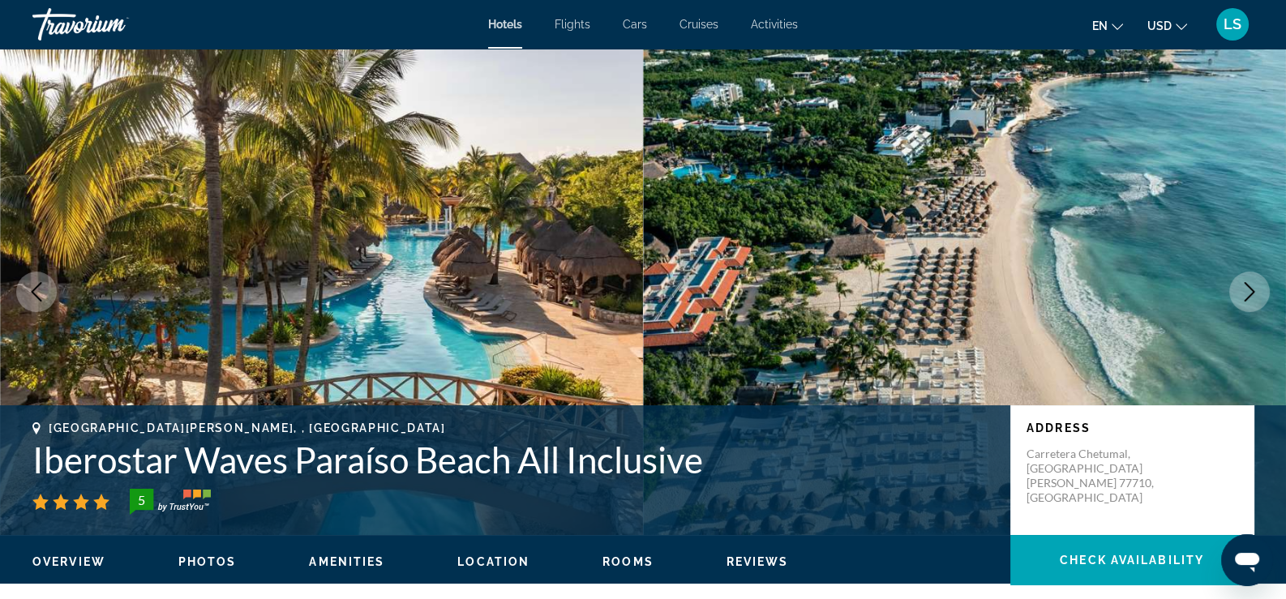
click at [1252, 291] on icon "Next image" at bounding box center [1249, 291] width 11 height 19
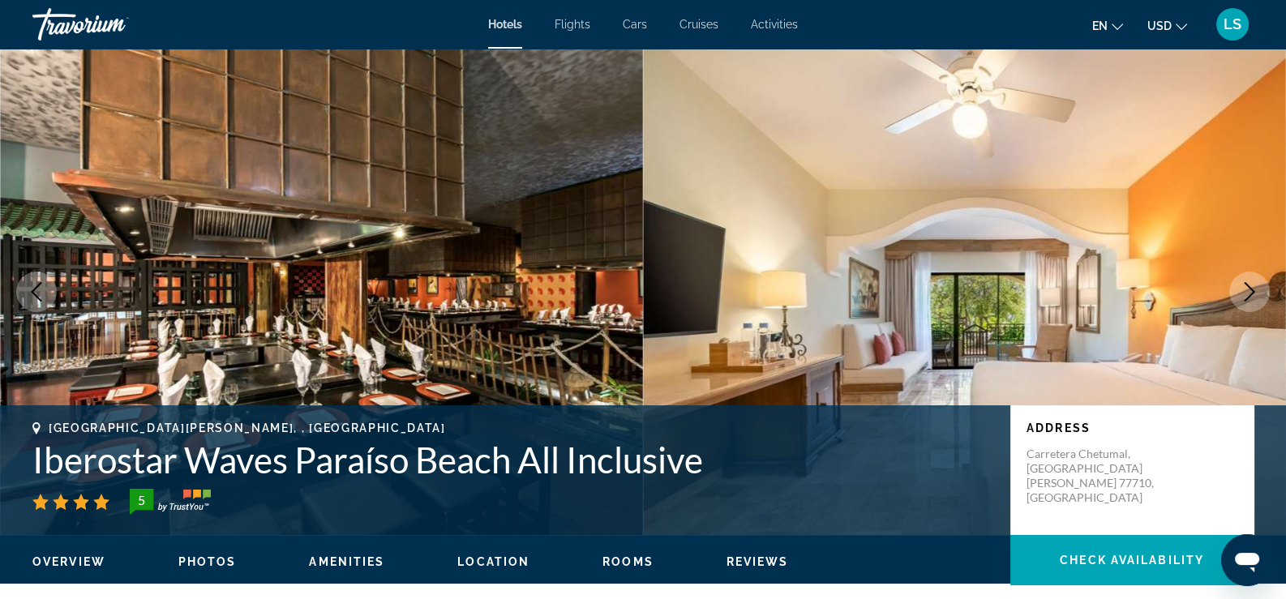
click at [1252, 291] on icon "Next image" at bounding box center [1249, 291] width 11 height 19
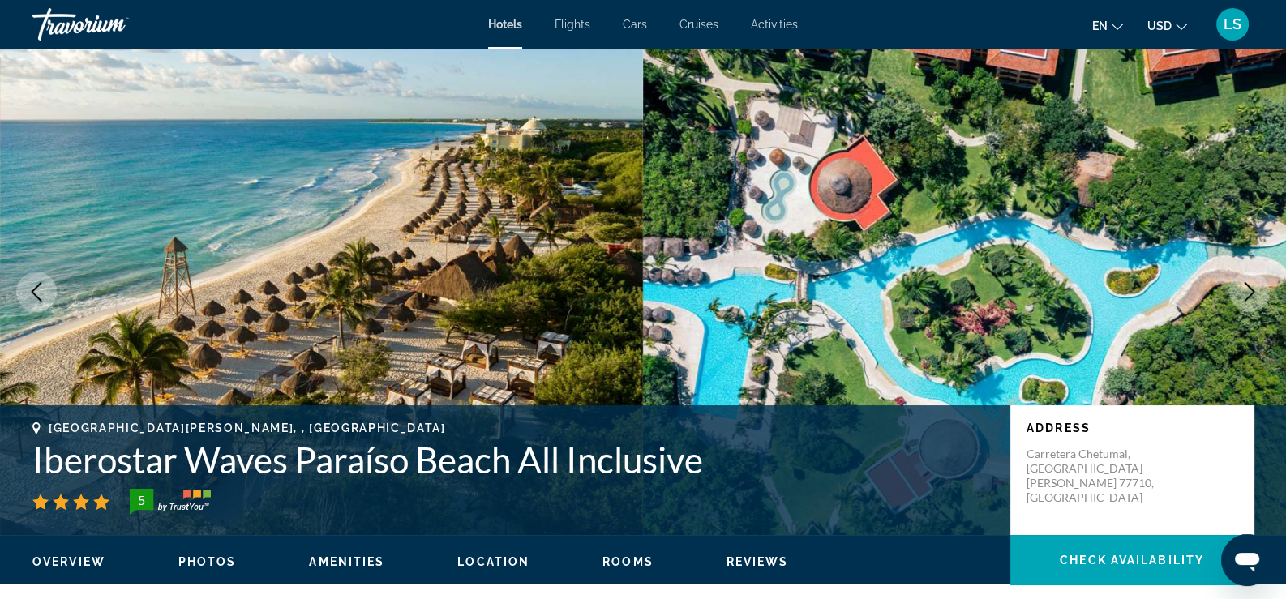
click at [1252, 291] on icon "Next image" at bounding box center [1249, 291] width 11 height 19
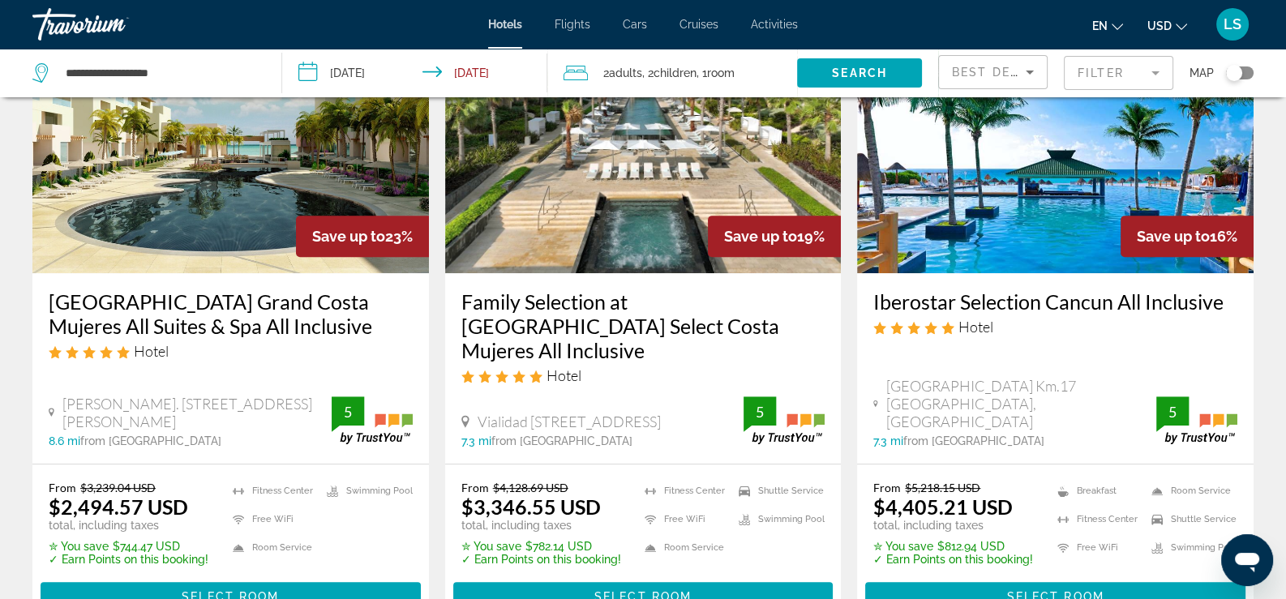
scroll to position [810, 0]
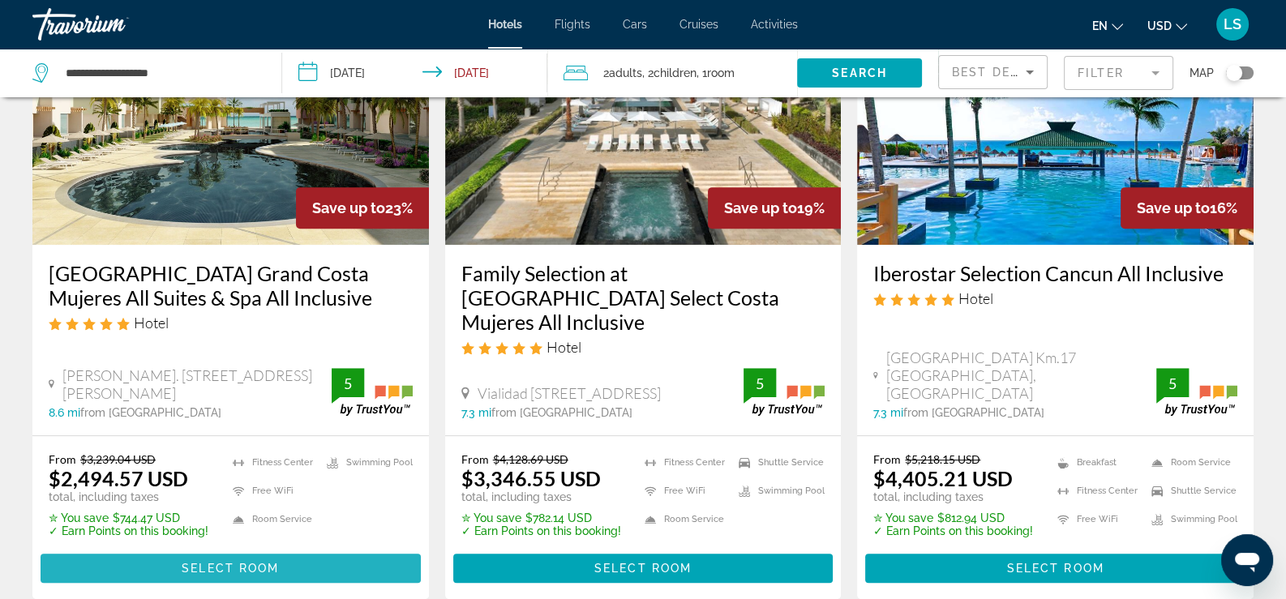
click at [296, 549] on span "Main content" at bounding box center [231, 568] width 380 height 39
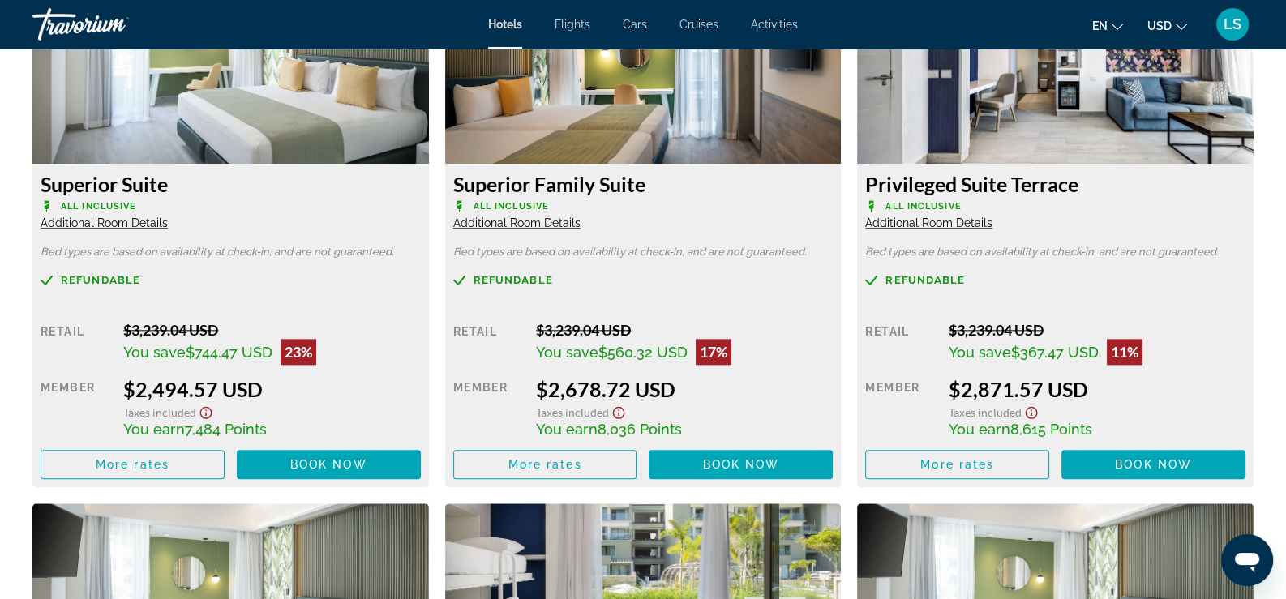
scroll to position [2270, 0]
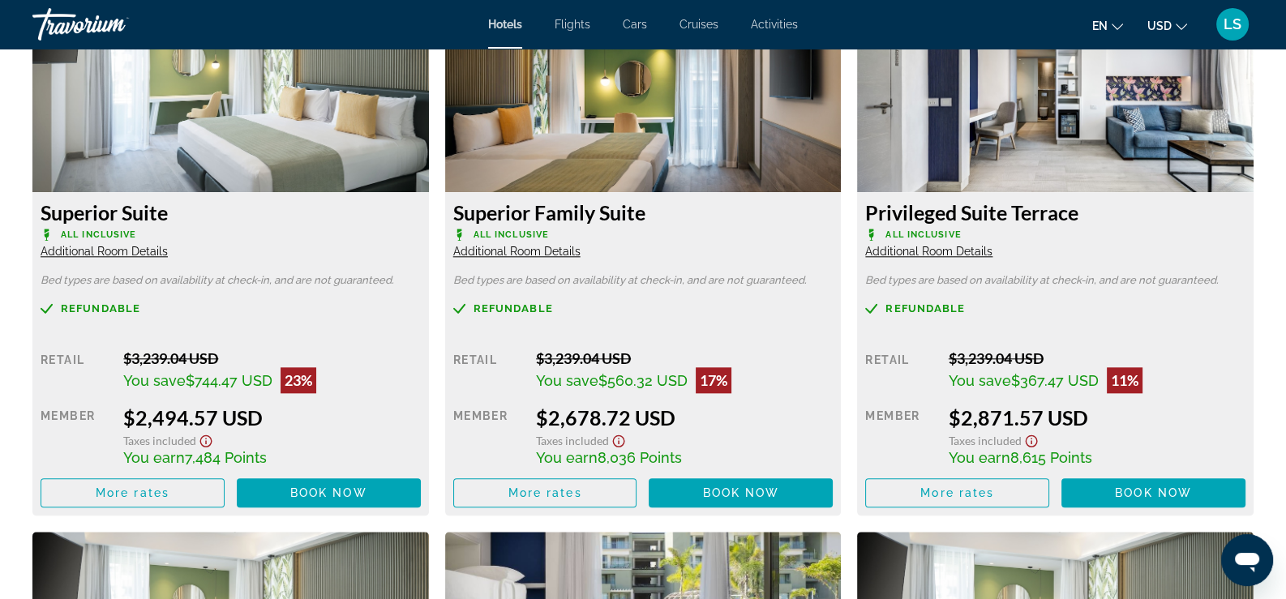
click at [317, 430] on div "Taxes included" at bounding box center [271, 439] width 297 height 19
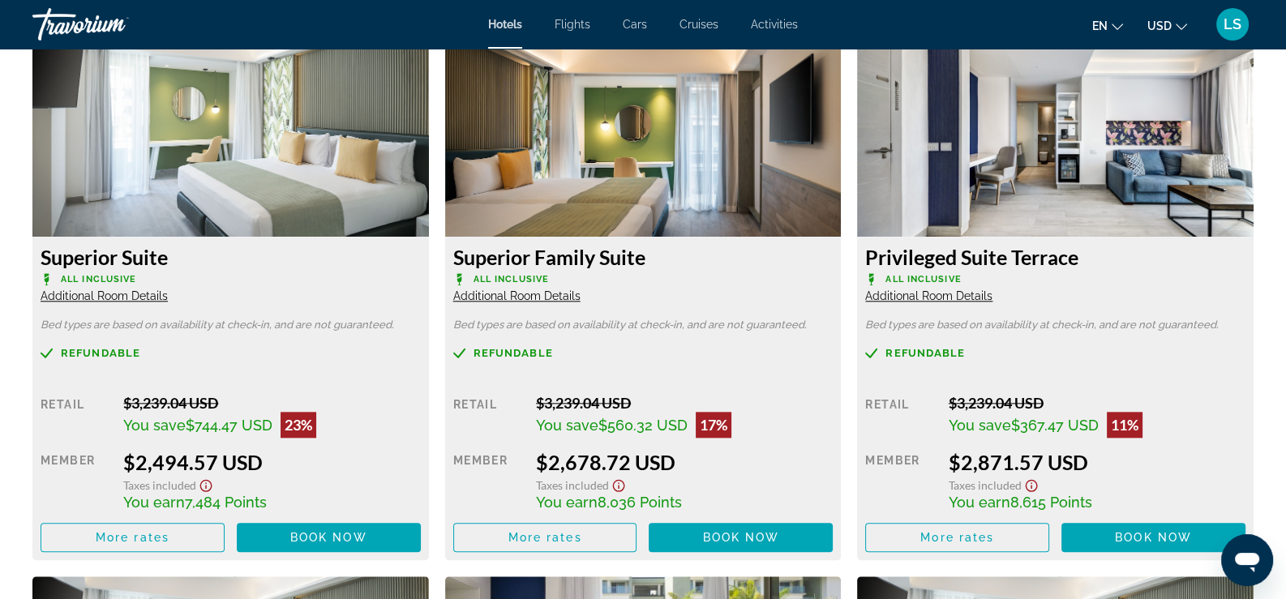
scroll to position [2189, 0]
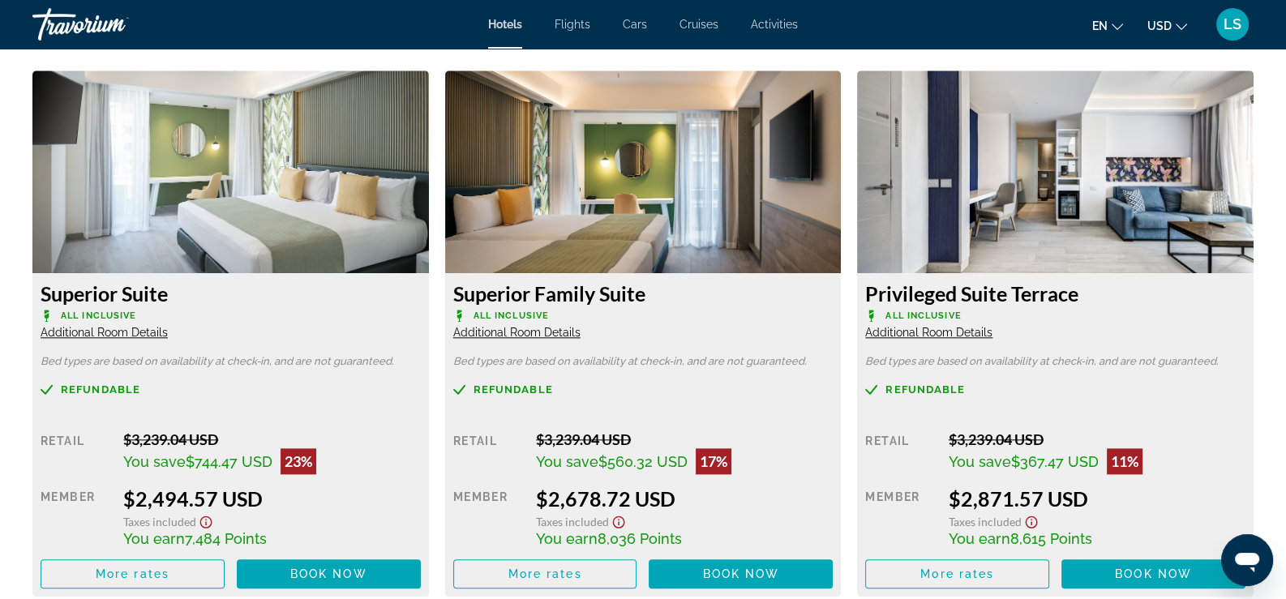
click at [984, 326] on span "Additional Room Details" at bounding box center [928, 332] width 127 height 13
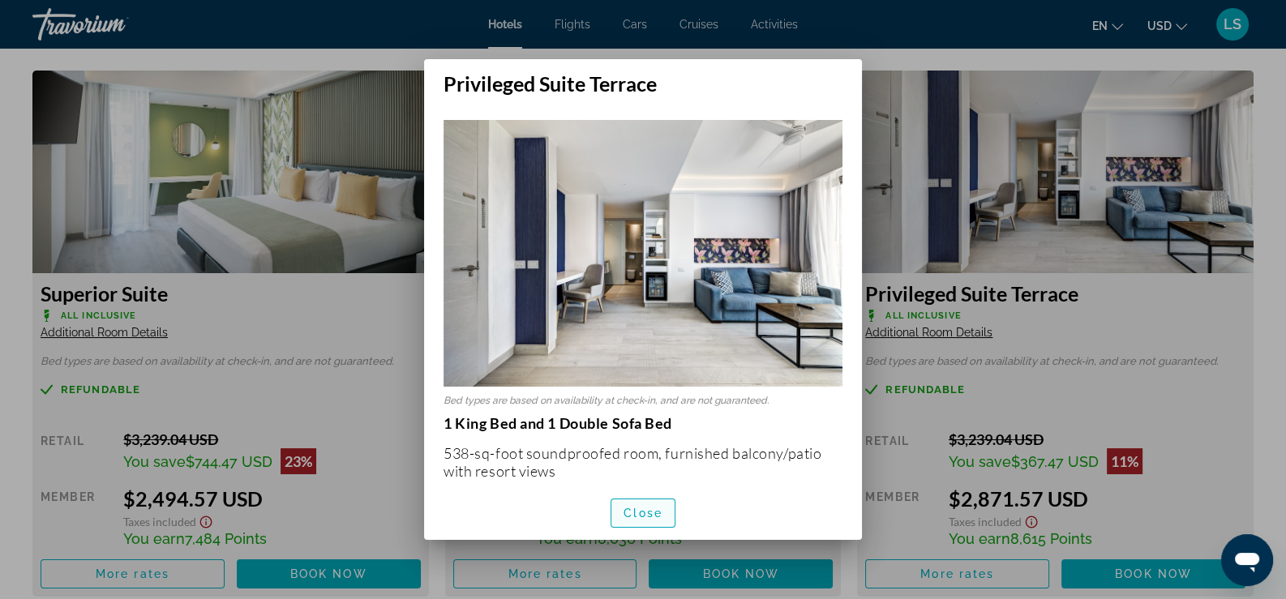
click at [656, 512] on span "Close" at bounding box center [642, 513] width 39 height 13
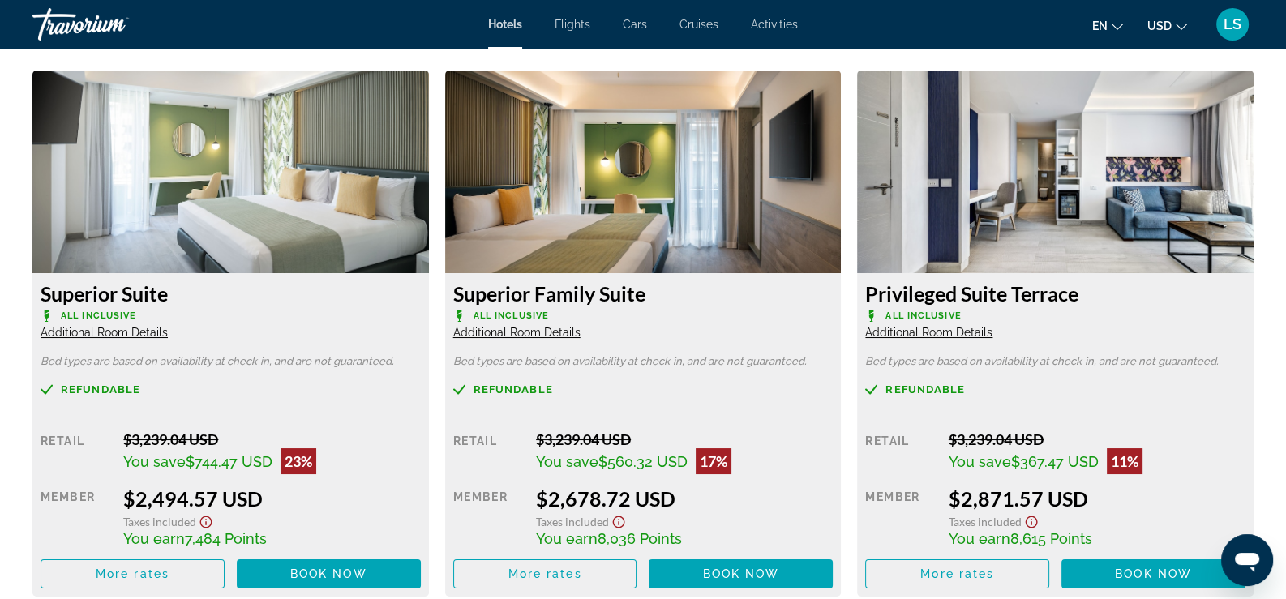
scroll to position [2189, 0]
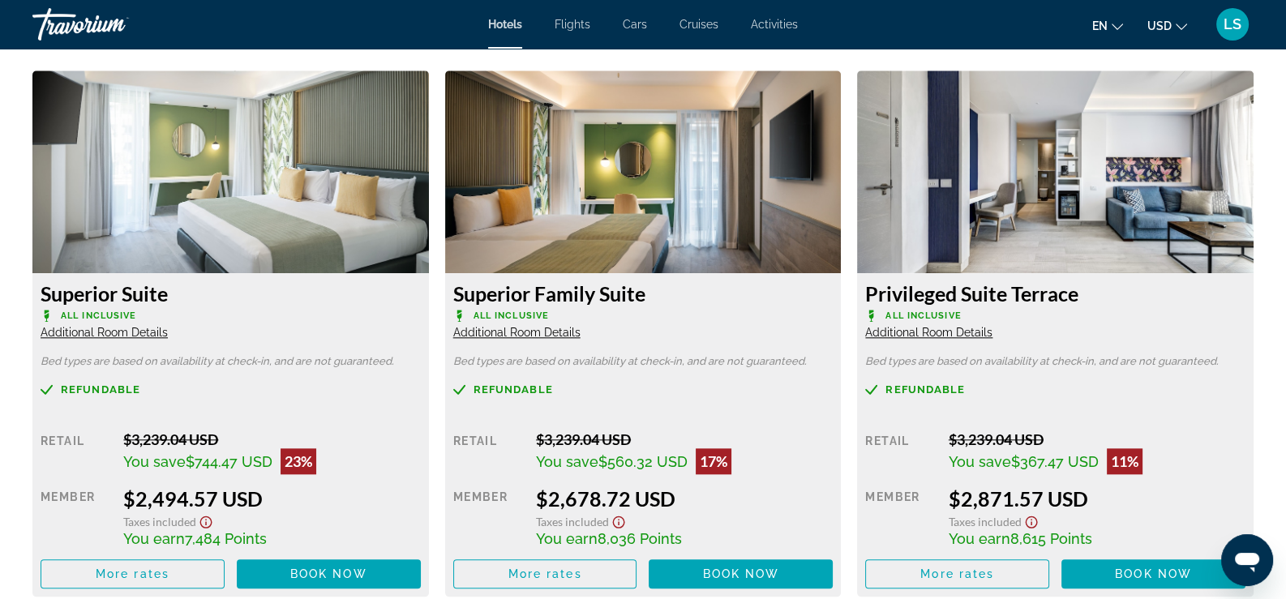
click at [558, 326] on span "Additional Room Details" at bounding box center [516, 332] width 127 height 13
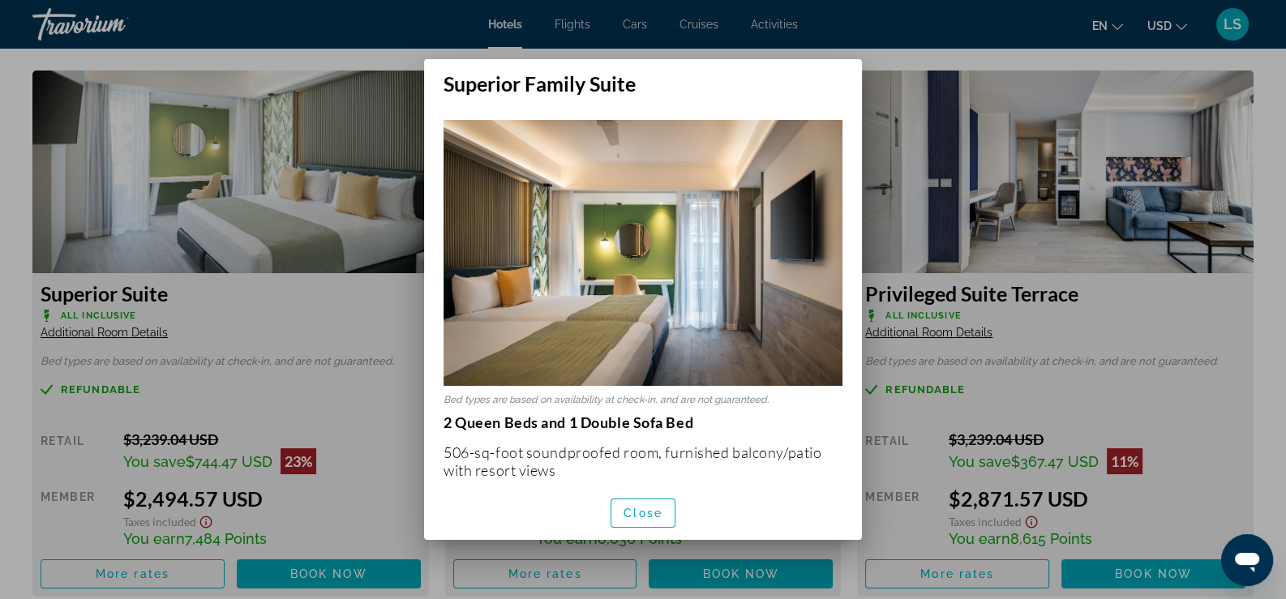
scroll to position [0, 0]
click at [652, 518] on span "Close" at bounding box center [642, 513] width 39 height 13
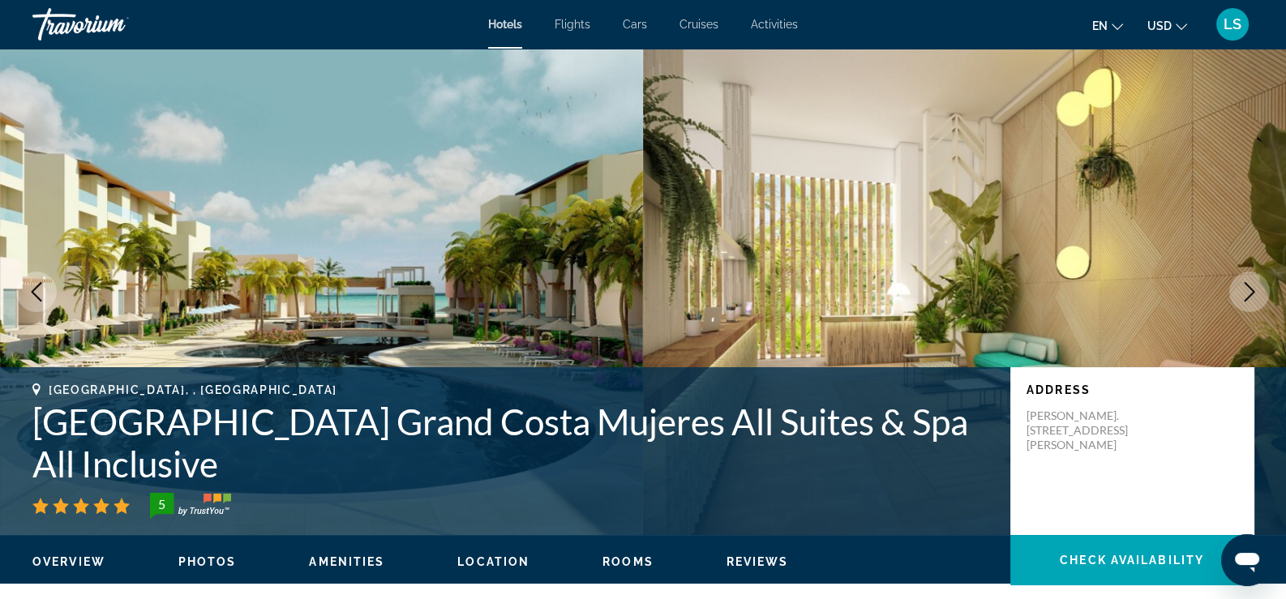
scroll to position [2189, 0]
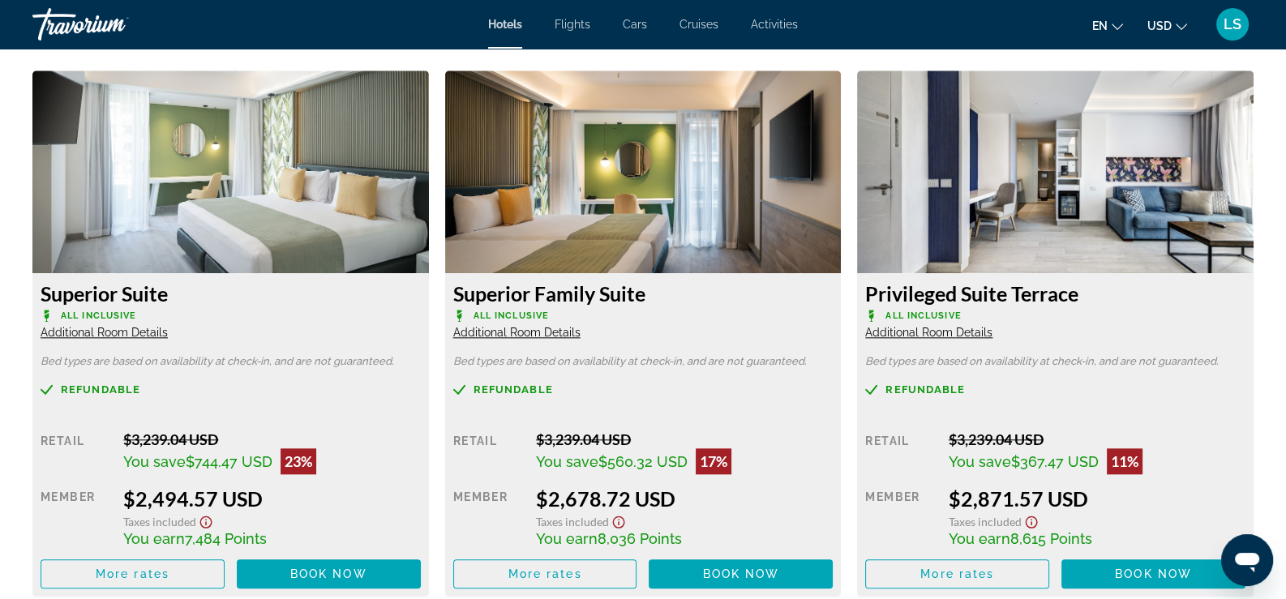
click at [163, 326] on span "Additional Room Details" at bounding box center [104, 332] width 127 height 13
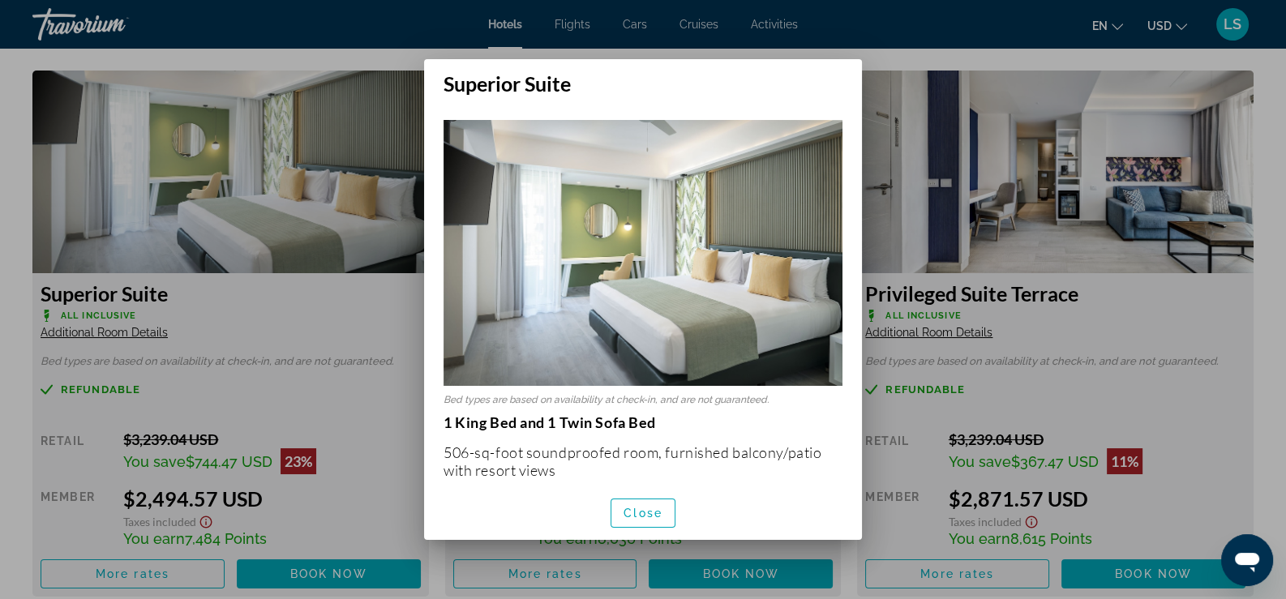
scroll to position [0, 0]
click at [192, 310] on div at bounding box center [643, 299] width 1286 height 599
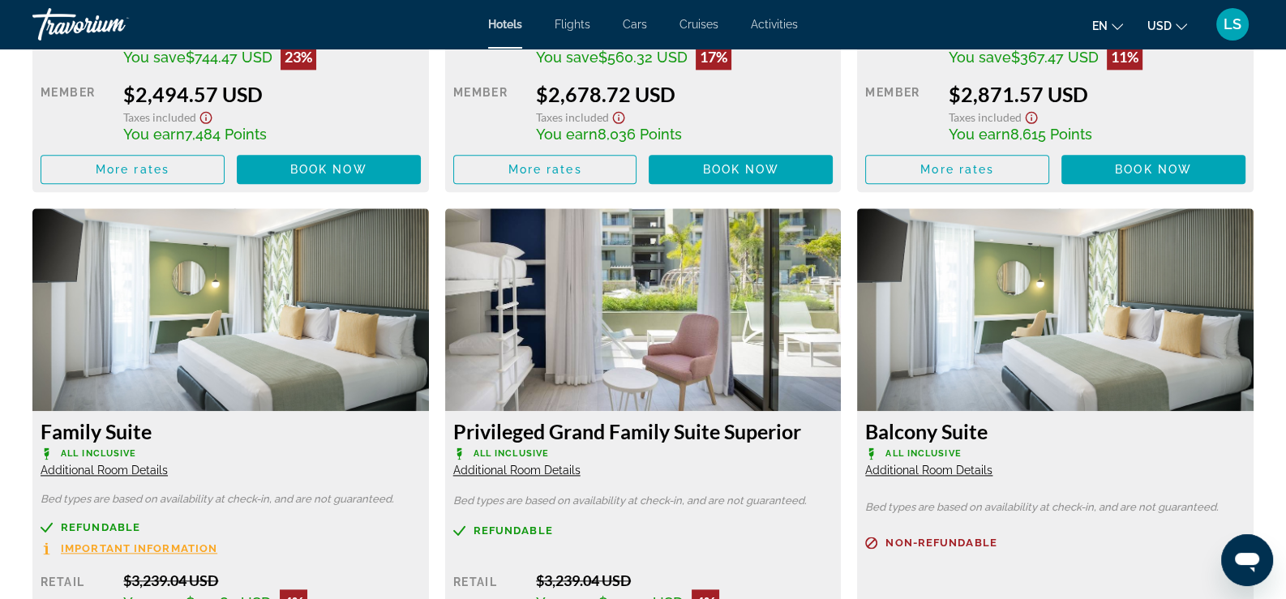
scroll to position [2674, 0]
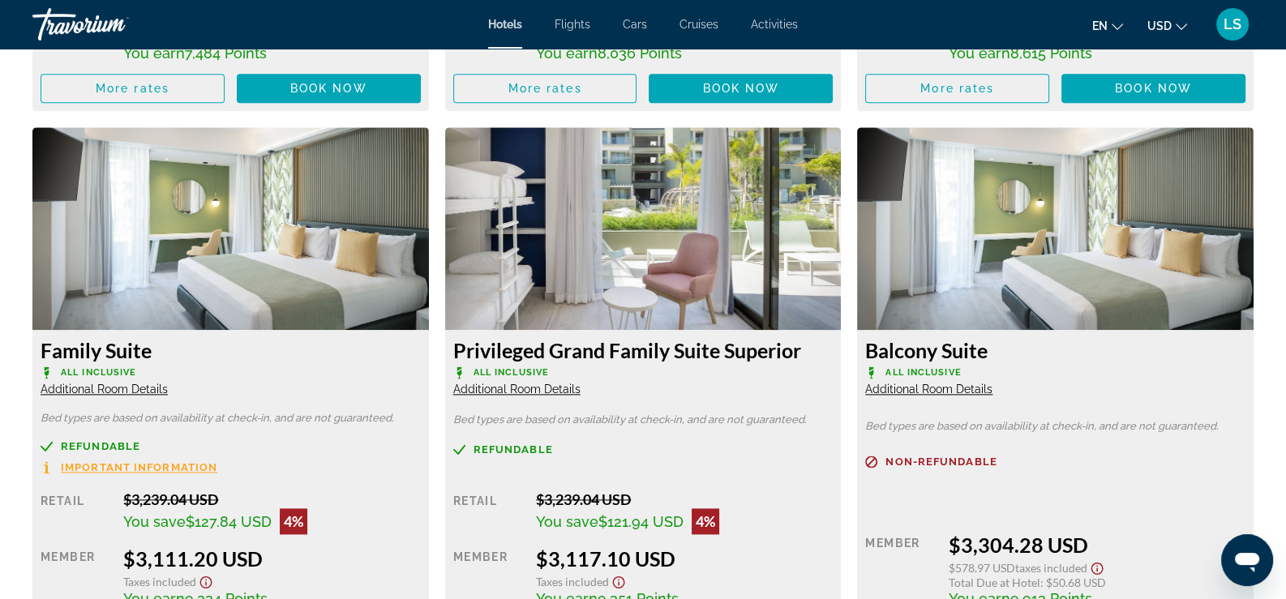
click at [153, 383] on span "Additional Room Details" at bounding box center [104, 389] width 127 height 13
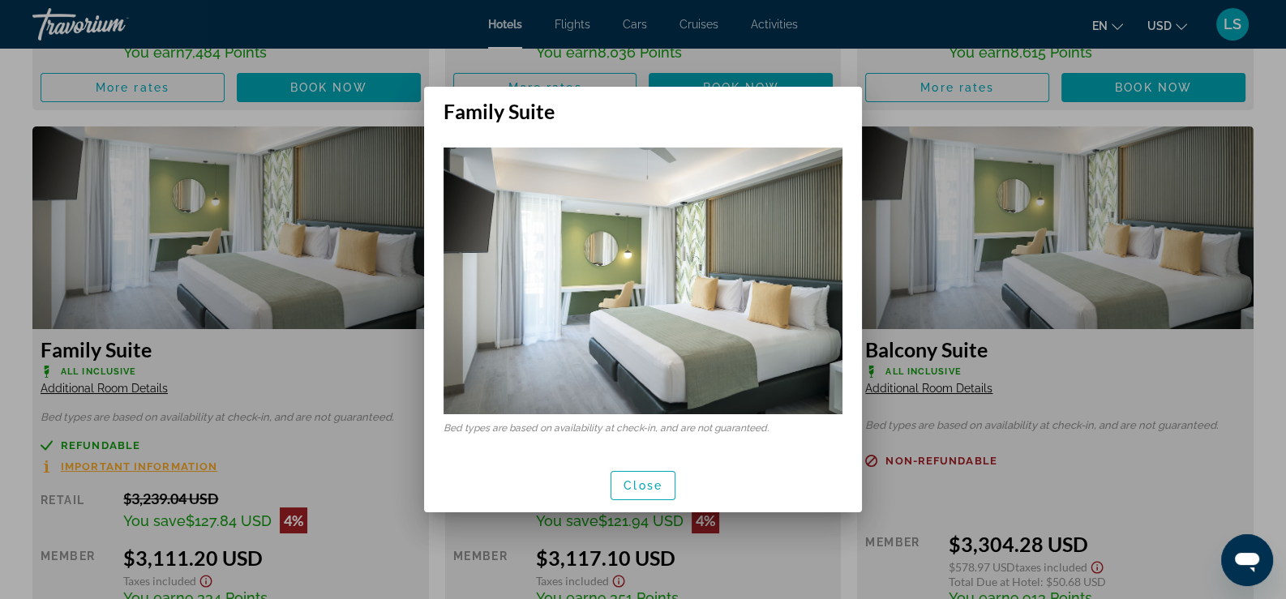
scroll to position [0, 0]
click at [647, 491] on span "Close" at bounding box center [642, 485] width 39 height 13
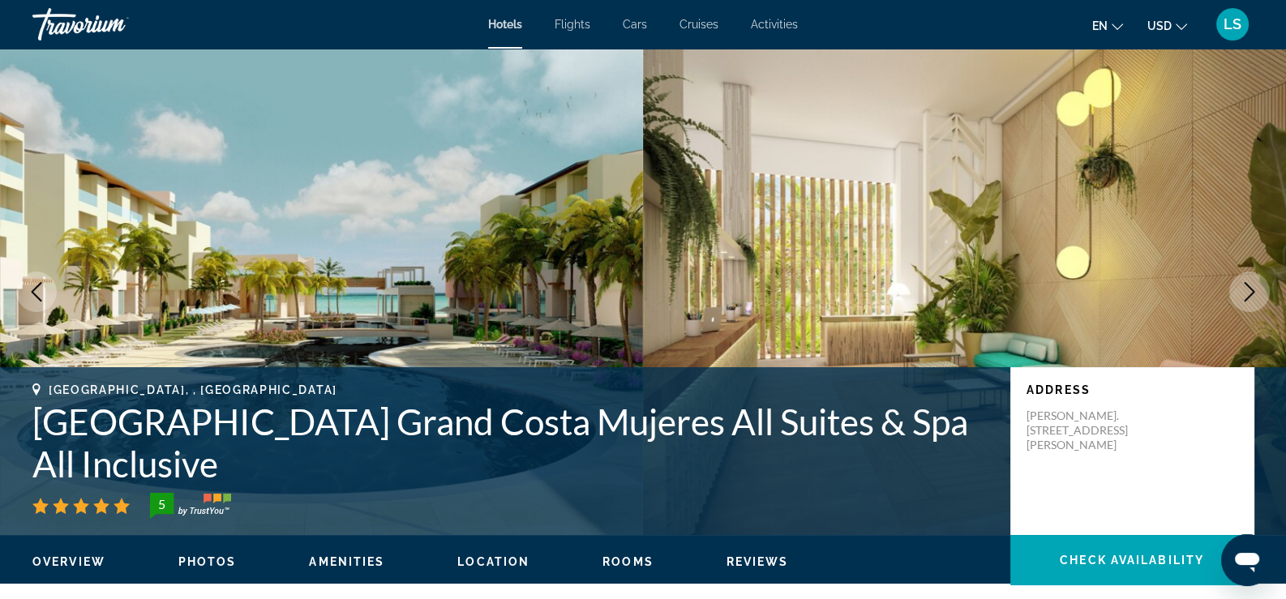
scroll to position [2674, 0]
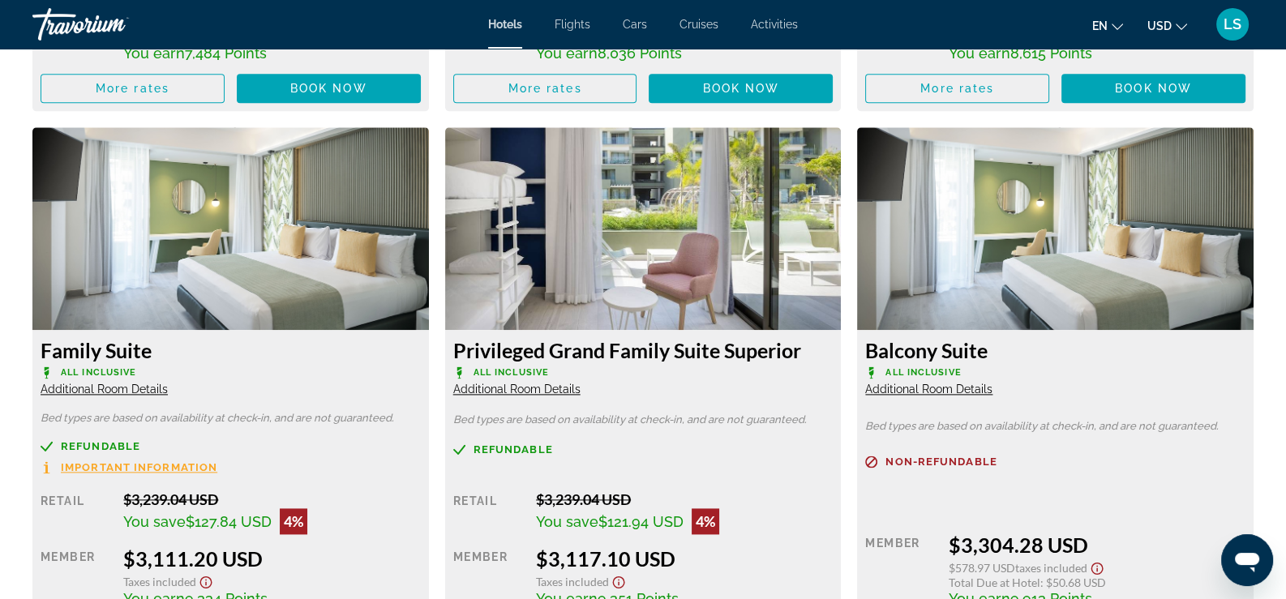
click at [559, 383] on span "Additional Room Details" at bounding box center [516, 389] width 127 height 13
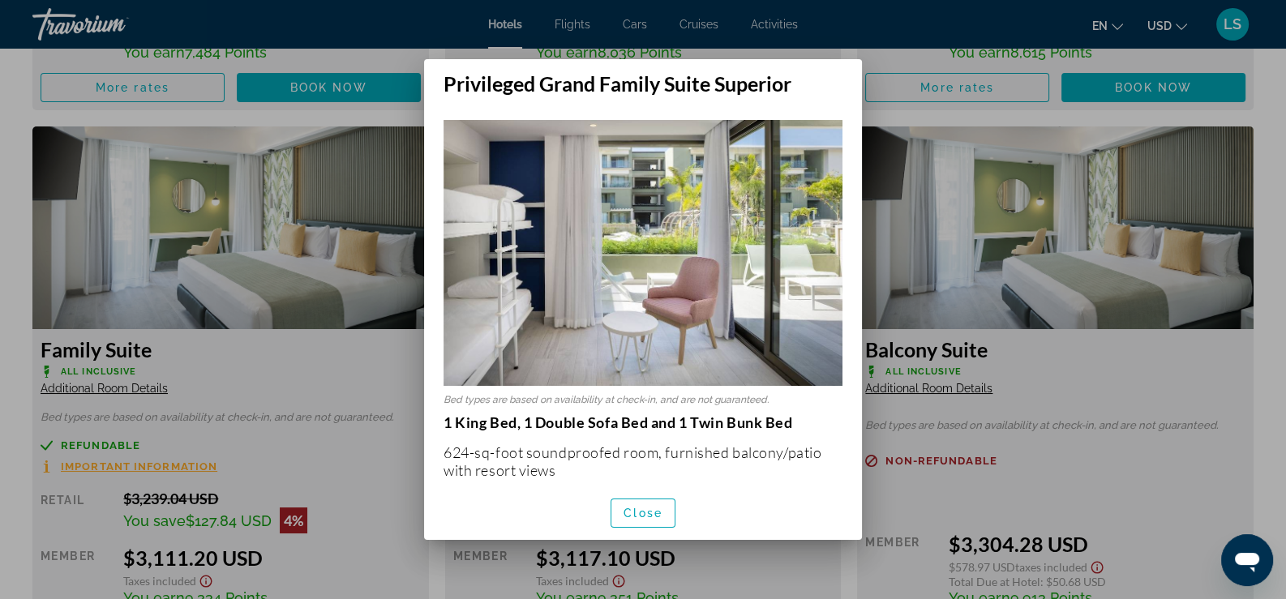
scroll to position [0, 0]
click at [819, 569] on div at bounding box center [643, 299] width 1286 height 599
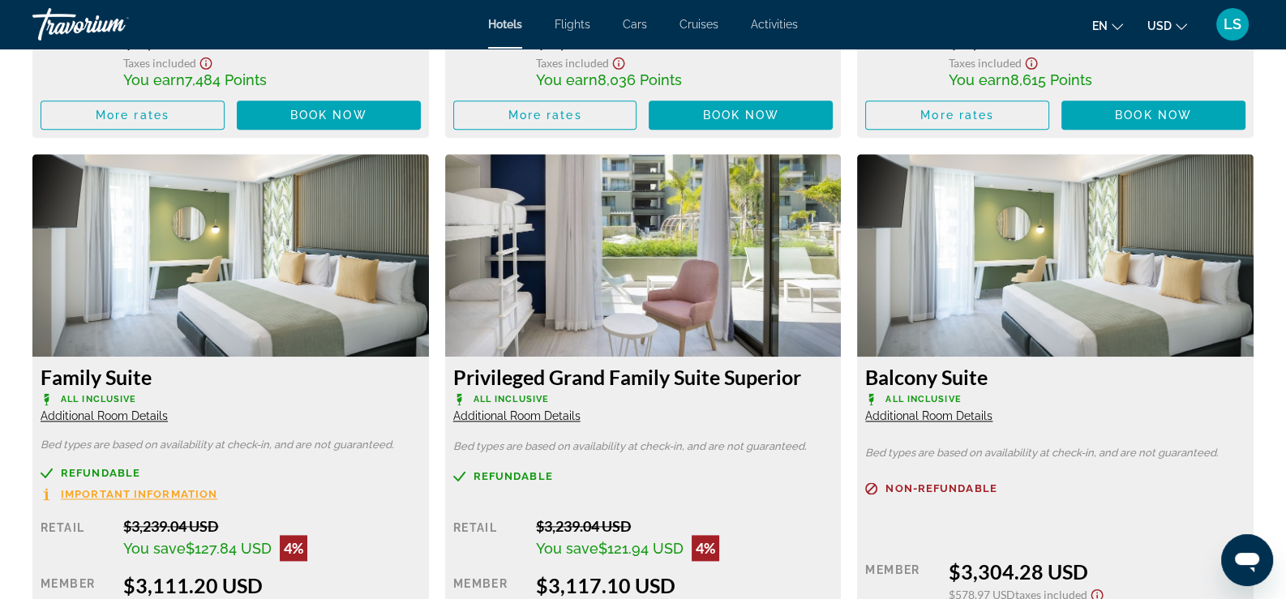
scroll to position [2674, 0]
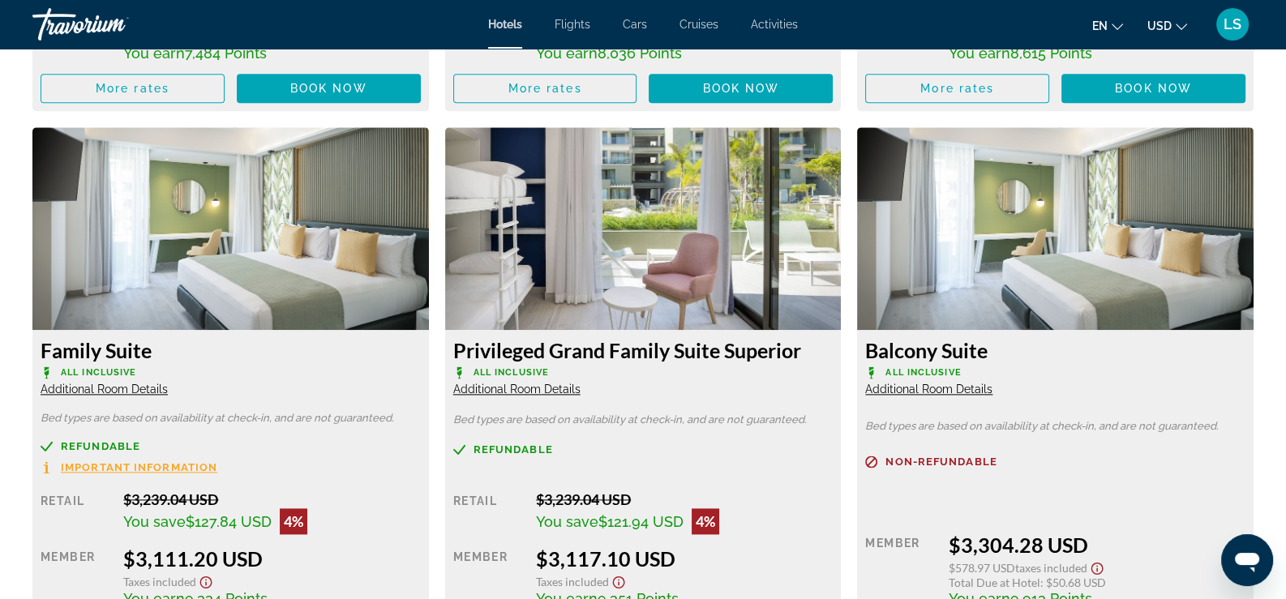
click at [968, 383] on span "Additional Room Details" at bounding box center [928, 389] width 127 height 13
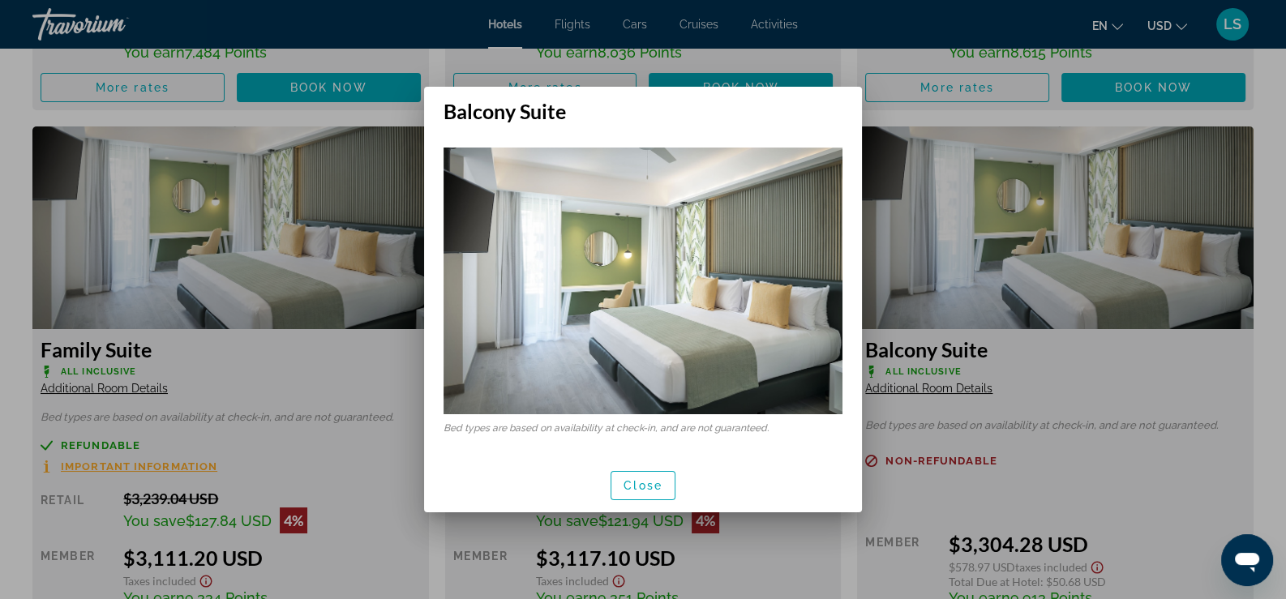
scroll to position [0, 0]
click at [655, 483] on span "Close" at bounding box center [642, 485] width 39 height 13
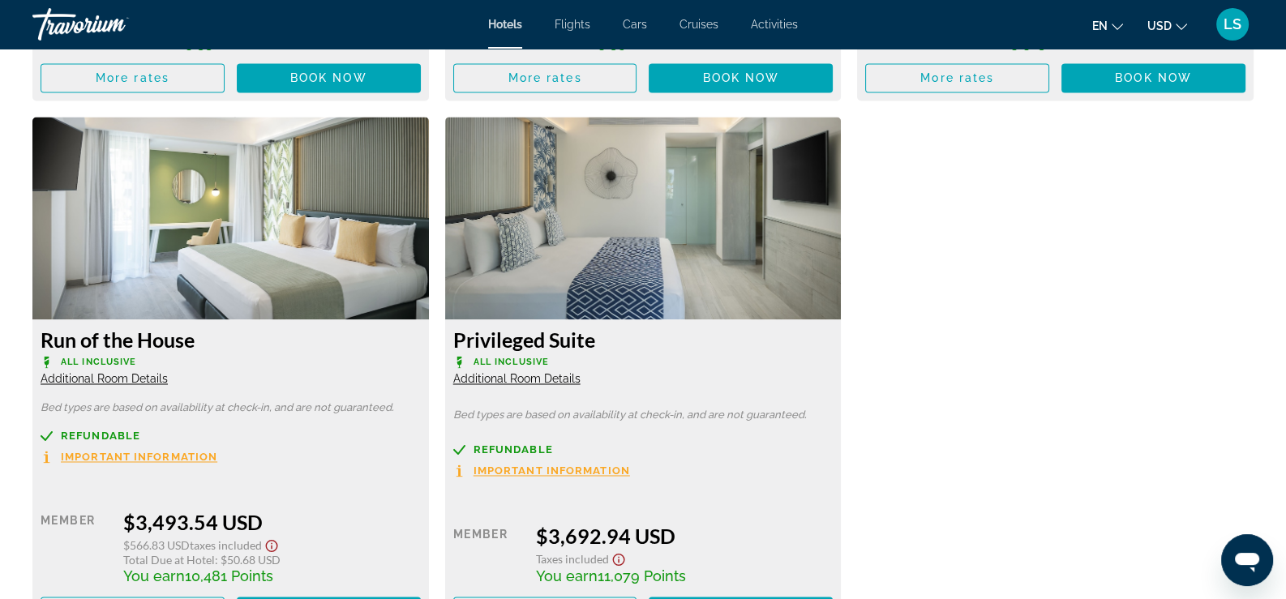
scroll to position [3242, 0]
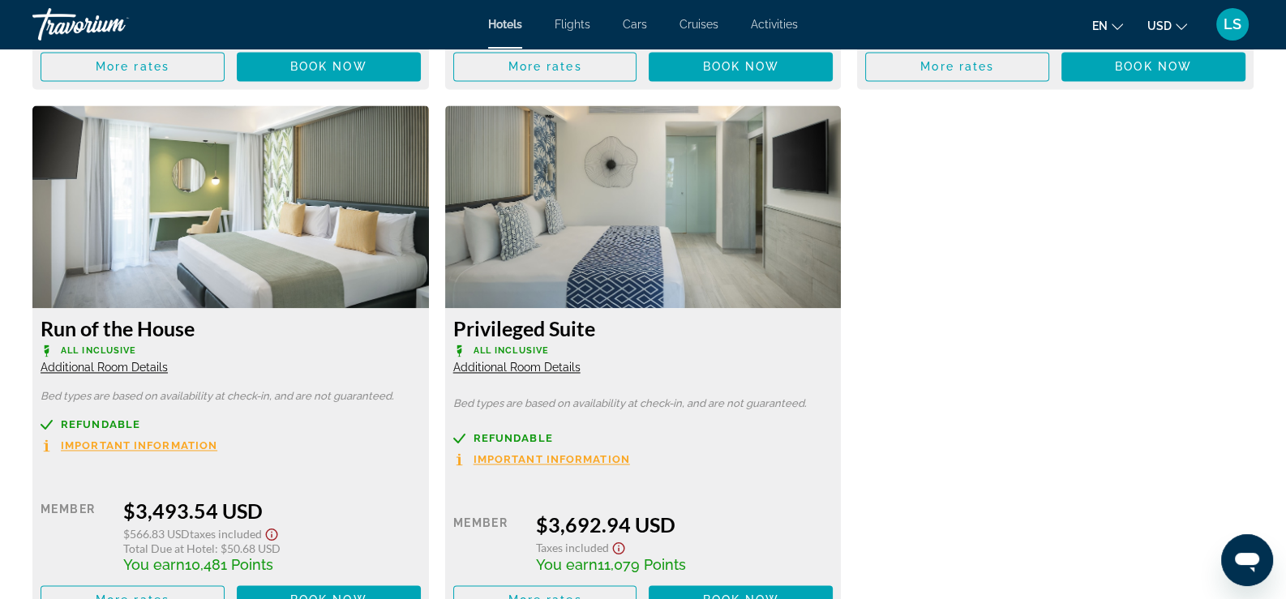
click at [148, 361] on span "Additional Room Details" at bounding box center [104, 367] width 127 height 13
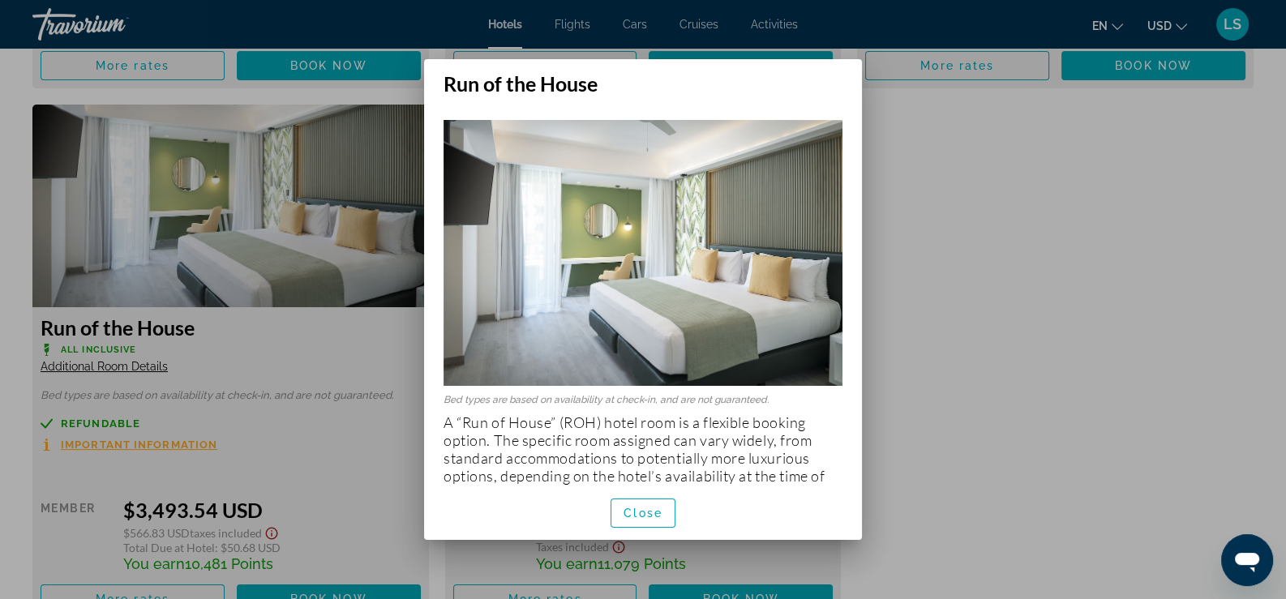
scroll to position [25, 0]
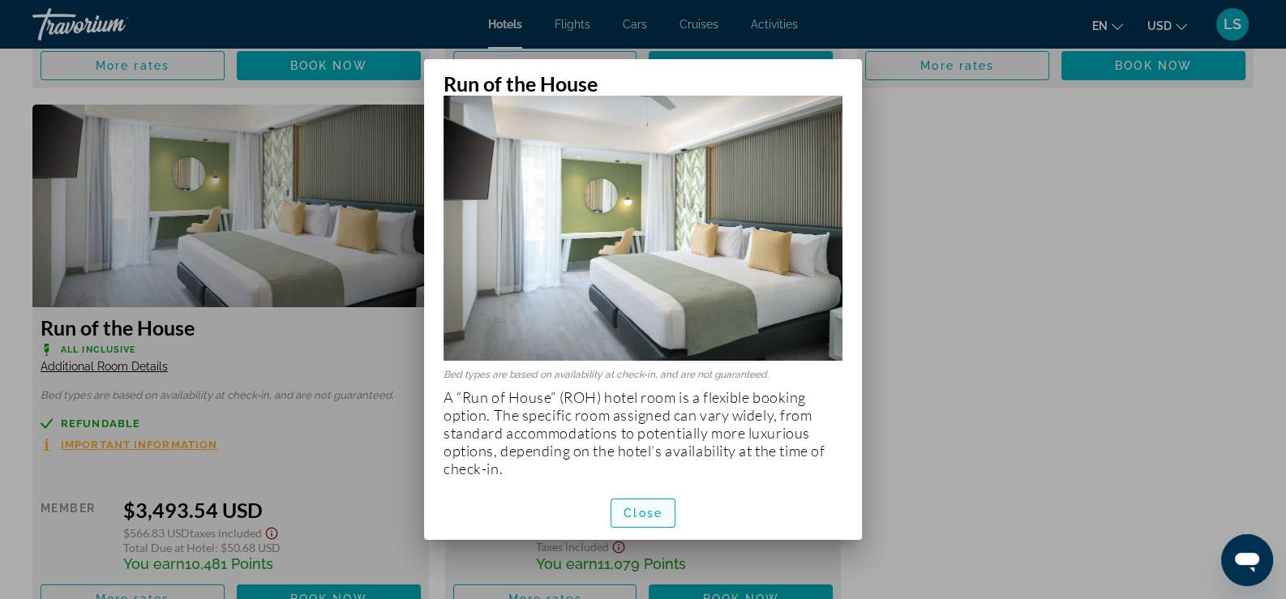
click at [650, 507] on span "Close" at bounding box center [642, 513] width 39 height 13
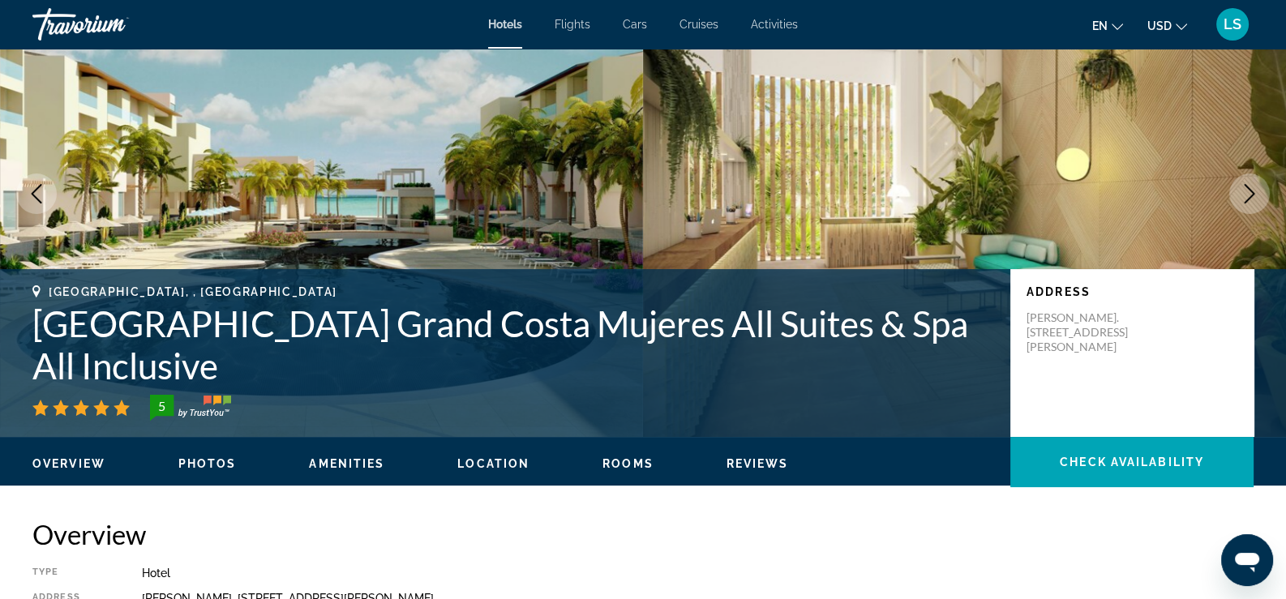
scroll to position [0, 0]
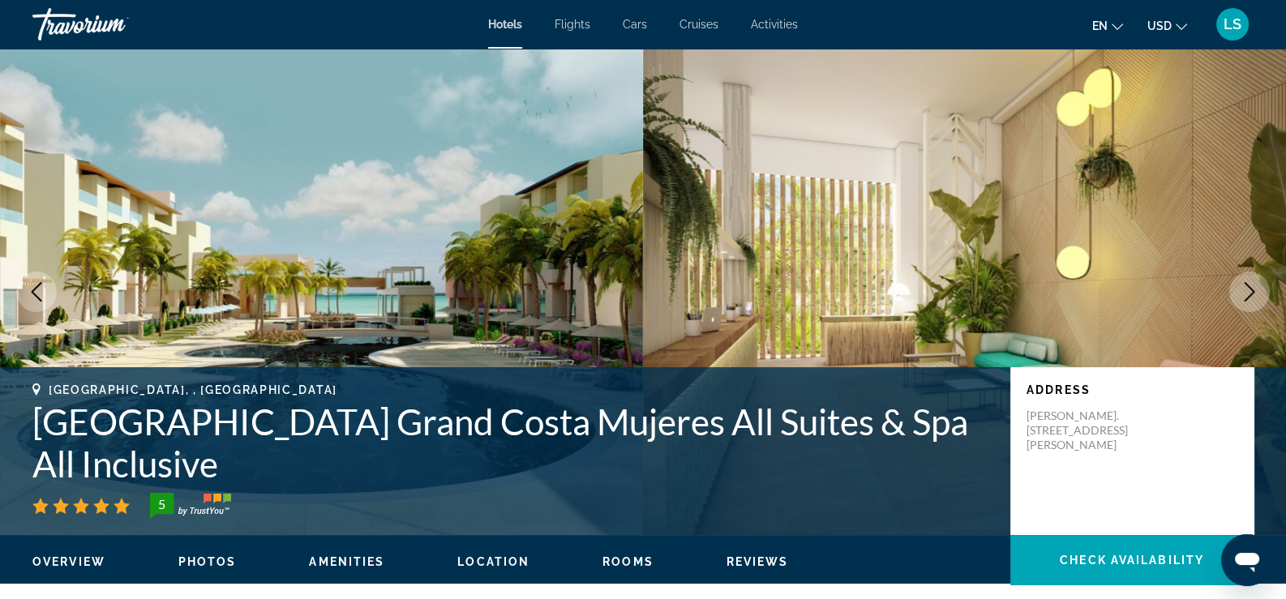
click at [1248, 291] on icon "Next image" at bounding box center [1248, 291] width 19 height 19
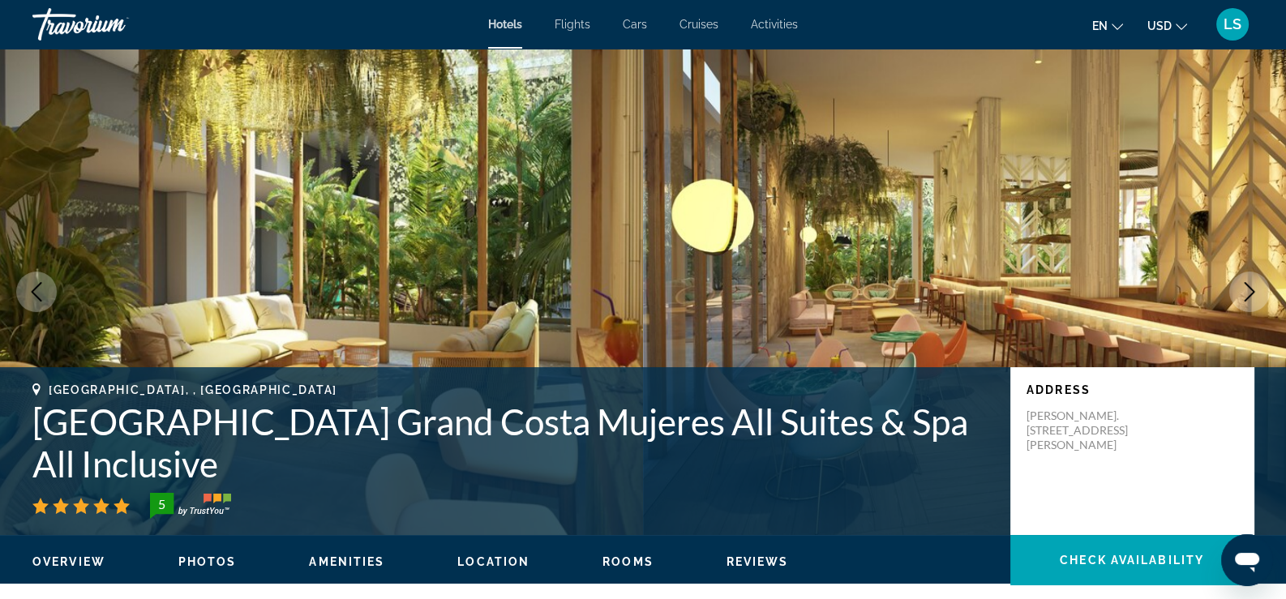
click at [1248, 291] on icon "Next image" at bounding box center [1248, 291] width 19 height 19
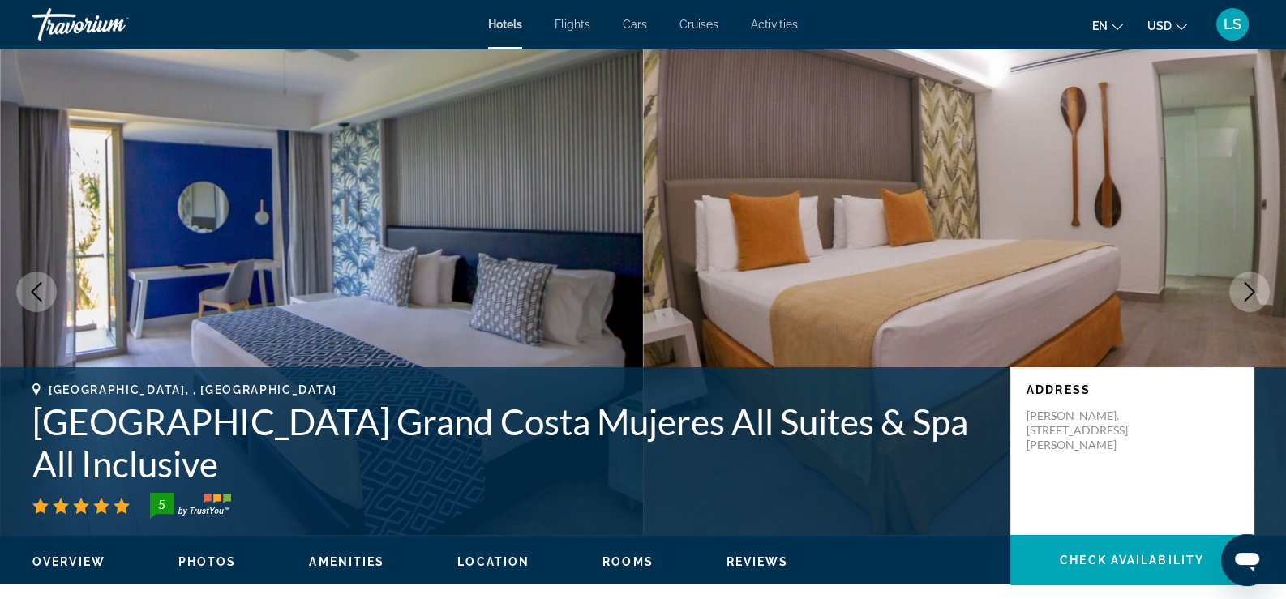
click at [1248, 291] on icon "Next image" at bounding box center [1248, 291] width 19 height 19
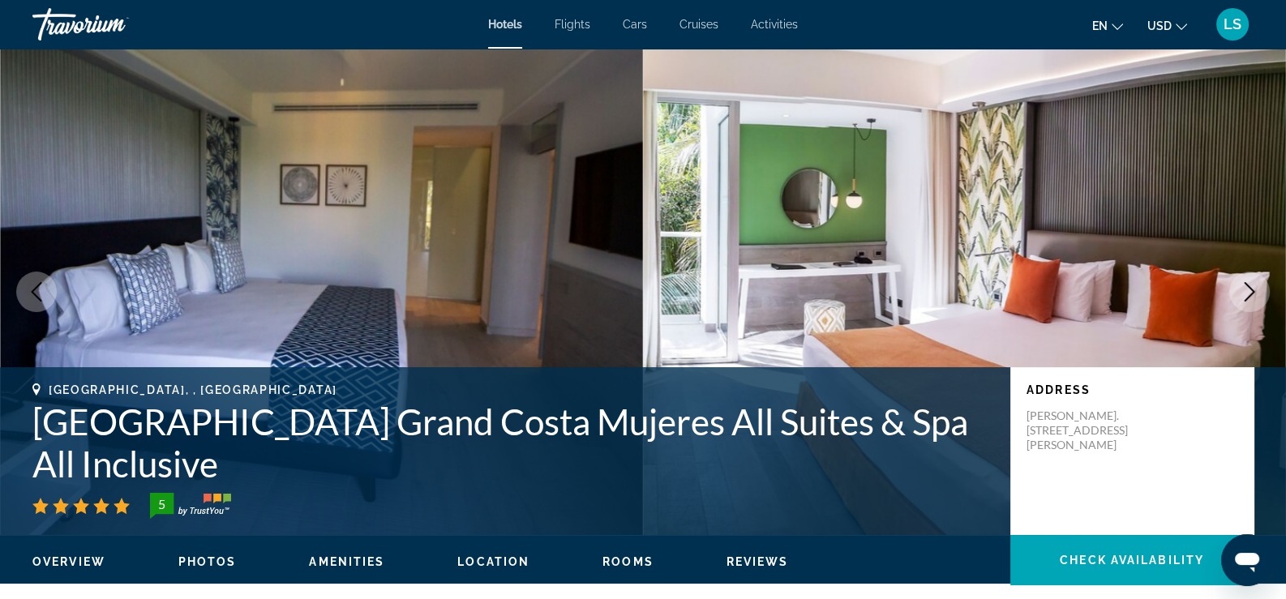
click at [1248, 291] on icon "Next image" at bounding box center [1248, 291] width 19 height 19
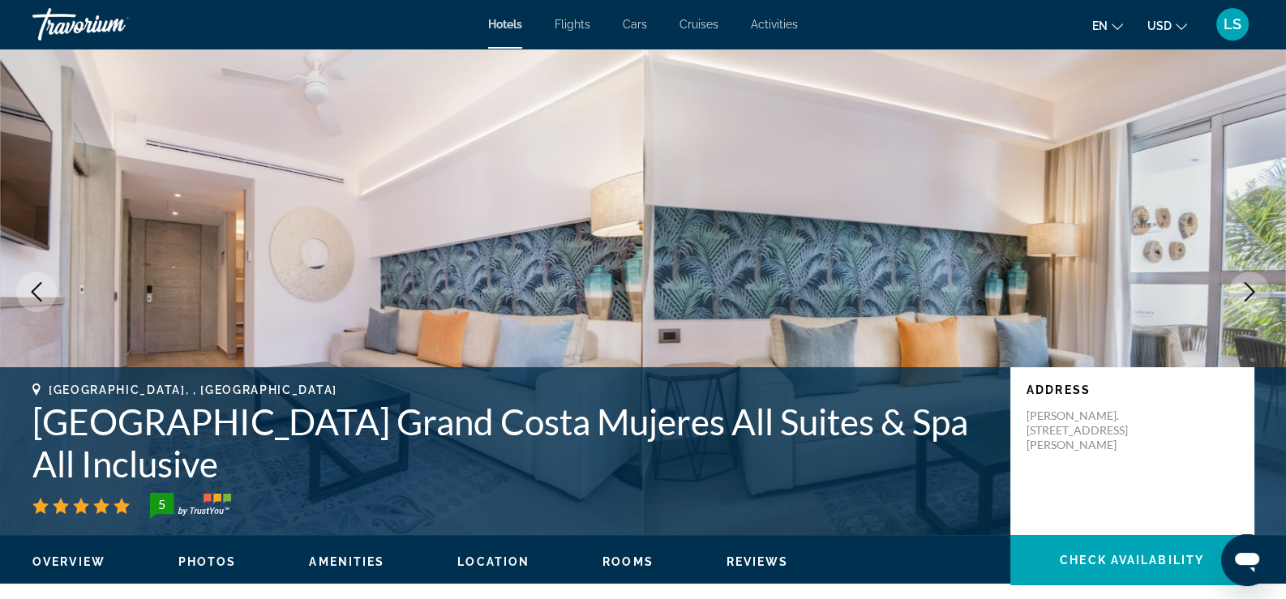
click at [1248, 291] on icon "Next image" at bounding box center [1248, 291] width 19 height 19
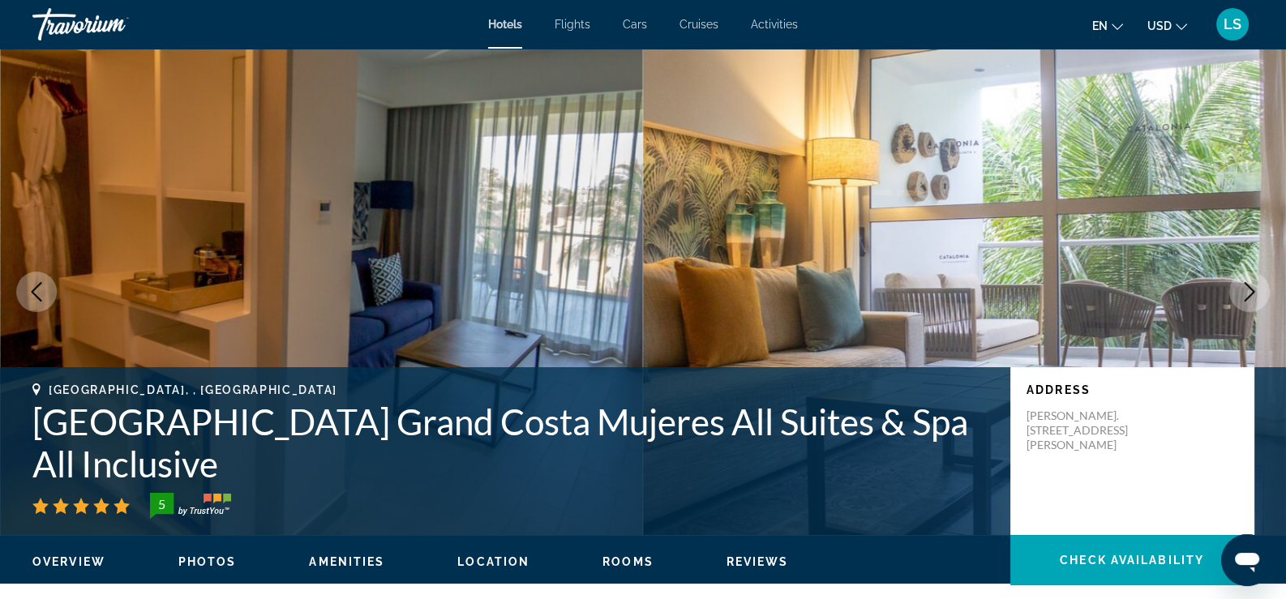
click at [1248, 291] on icon "Next image" at bounding box center [1248, 291] width 19 height 19
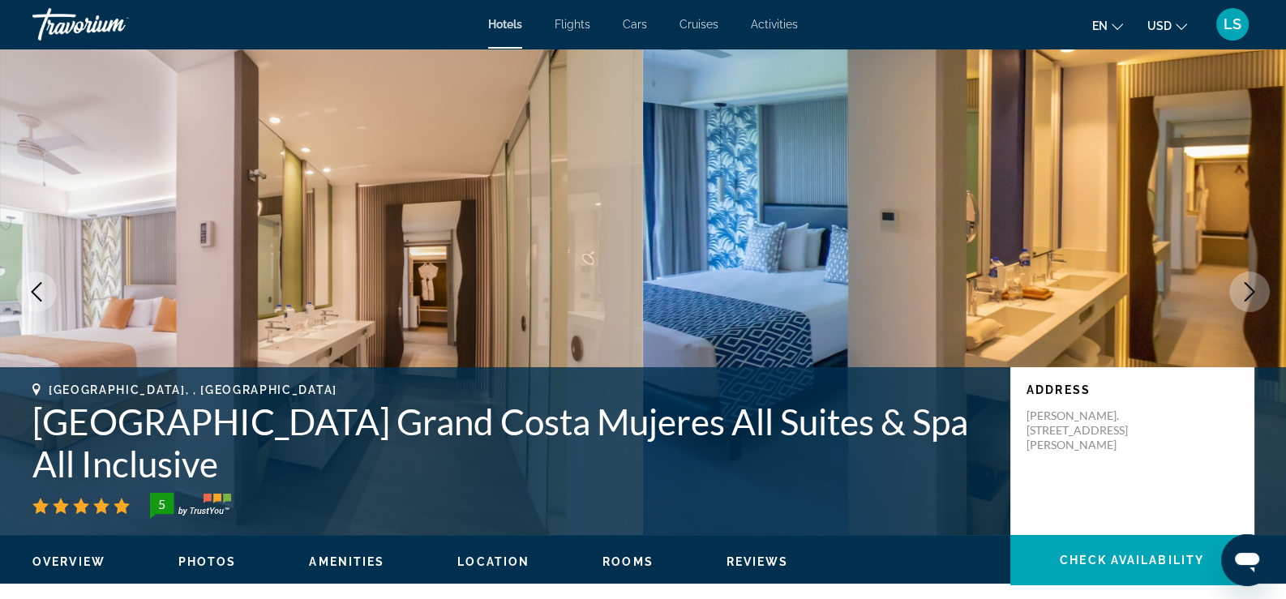
click at [1248, 291] on icon "Next image" at bounding box center [1248, 291] width 19 height 19
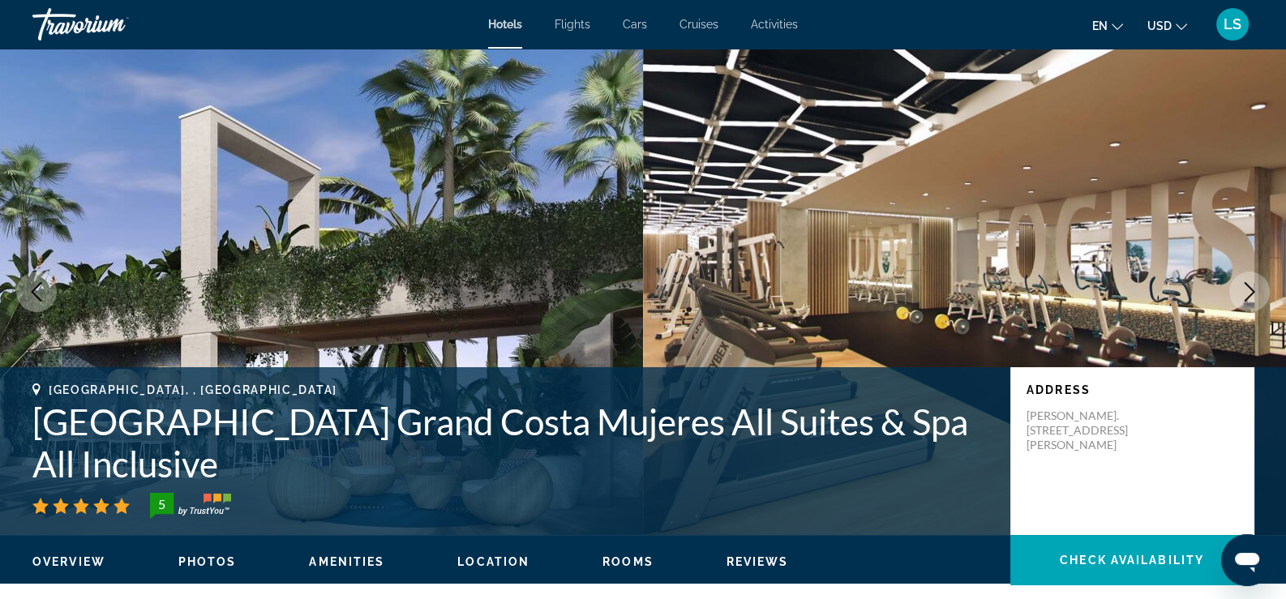
click at [1248, 291] on icon "Next image" at bounding box center [1248, 291] width 19 height 19
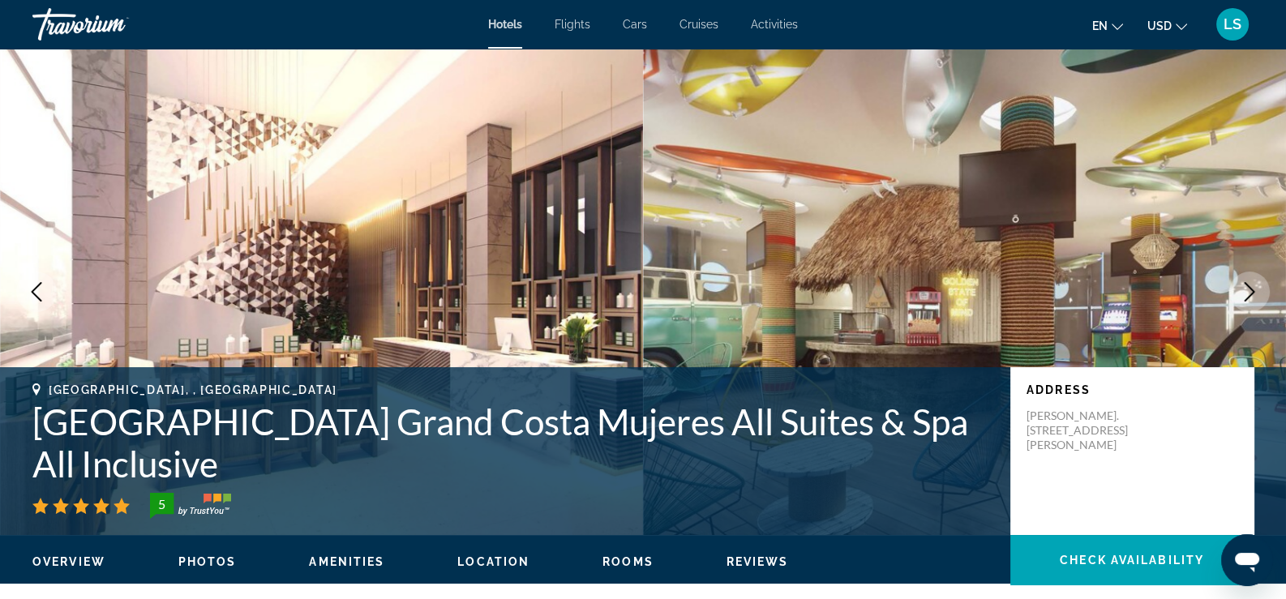
click at [1248, 291] on icon "Next image" at bounding box center [1248, 291] width 19 height 19
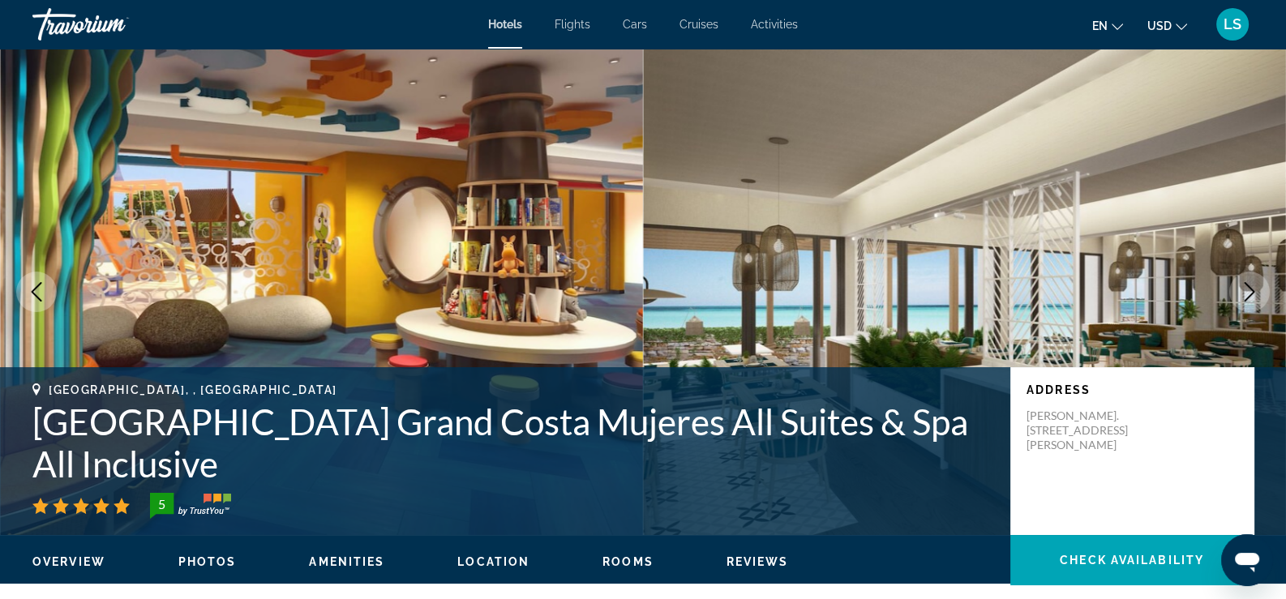
click at [1248, 291] on icon "Next image" at bounding box center [1248, 291] width 19 height 19
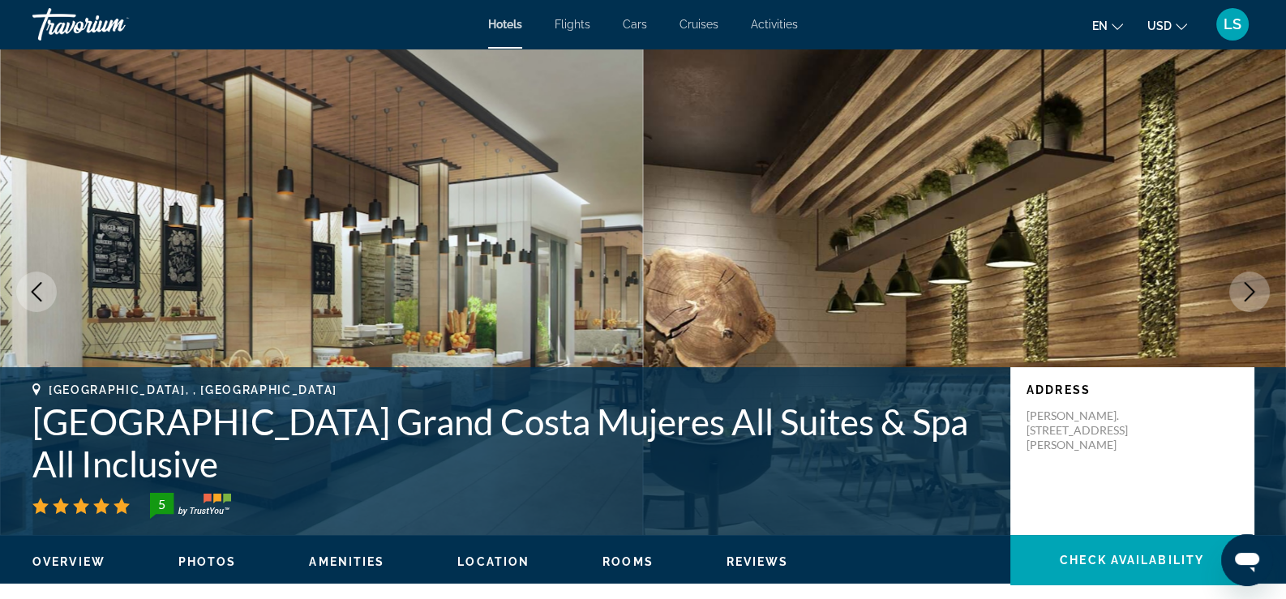
click at [1248, 291] on icon "Next image" at bounding box center [1248, 291] width 19 height 19
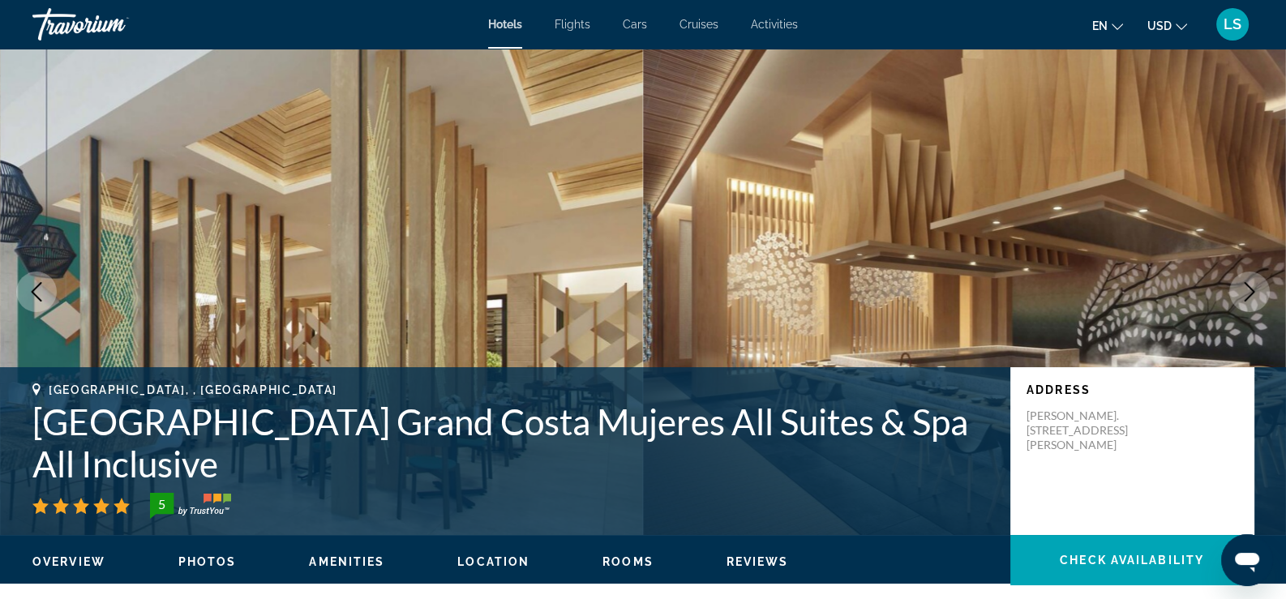
click at [1244, 292] on icon "Next image" at bounding box center [1248, 291] width 19 height 19
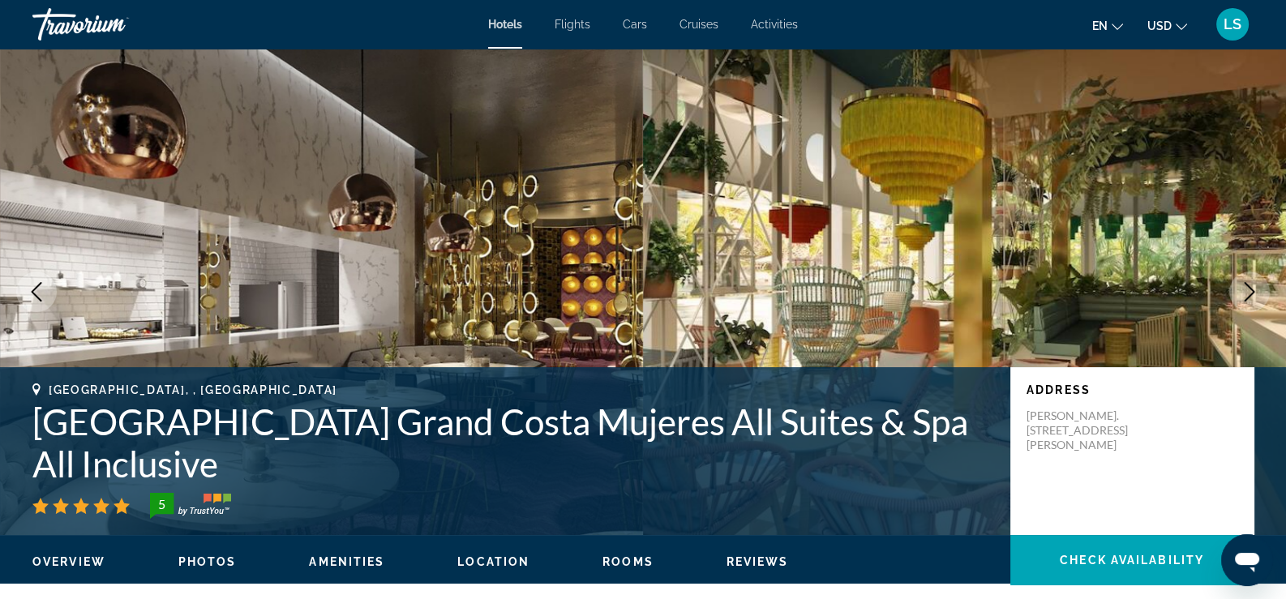
click at [1244, 292] on icon "Next image" at bounding box center [1248, 291] width 19 height 19
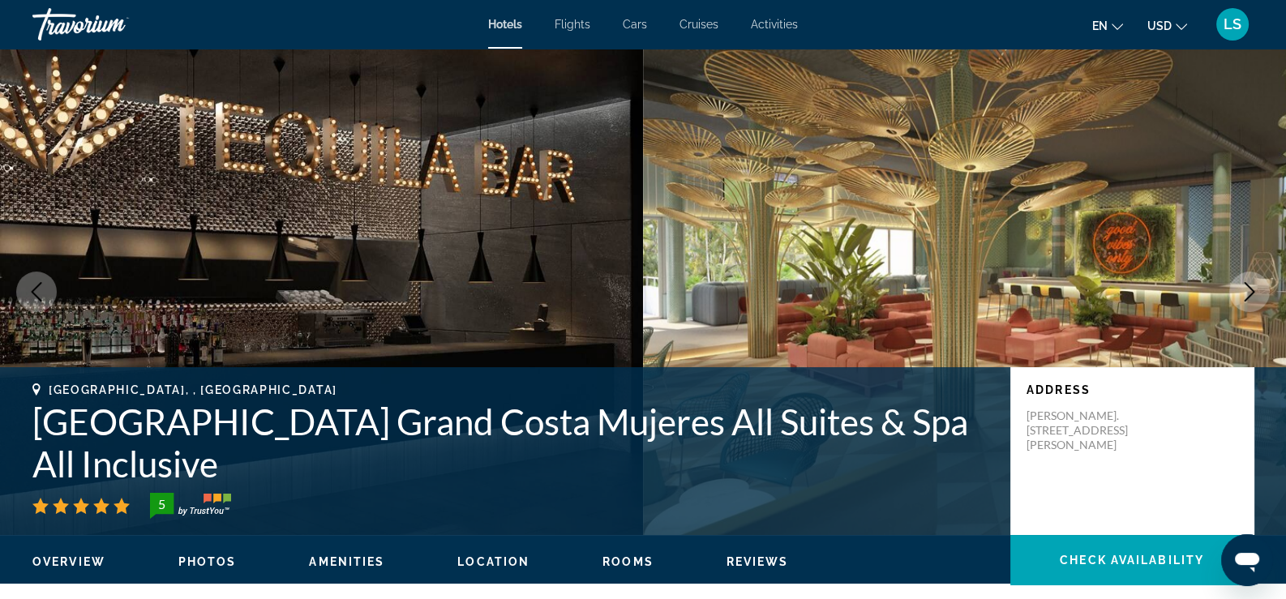
click at [1244, 292] on icon "Next image" at bounding box center [1248, 291] width 19 height 19
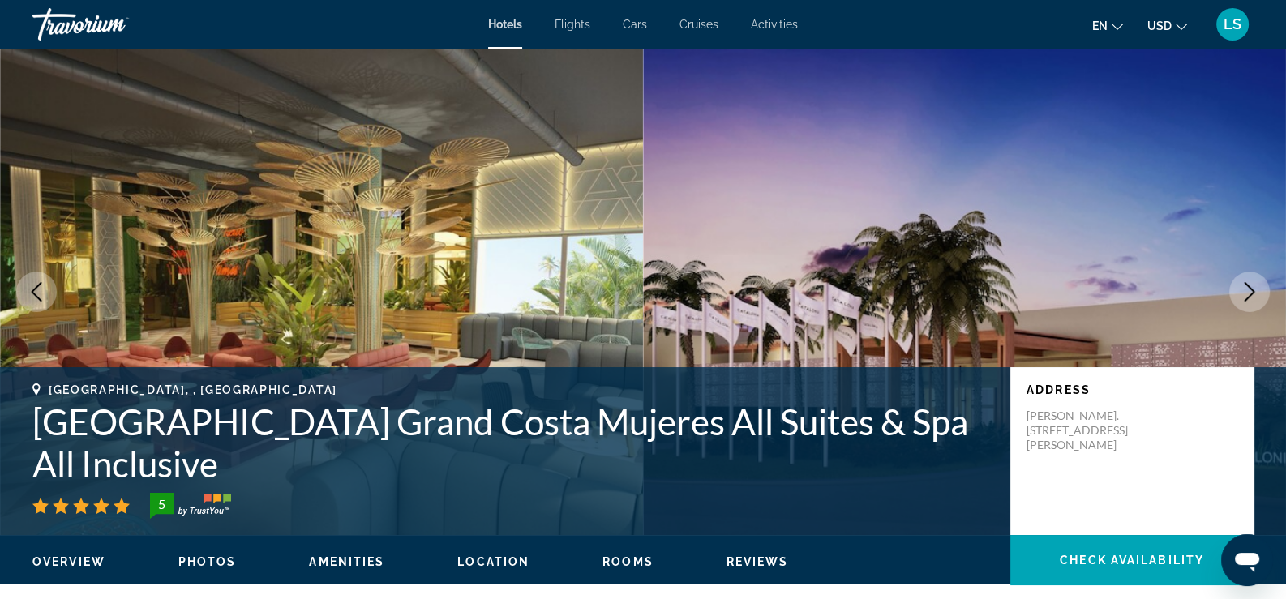
click at [1244, 292] on icon "Next image" at bounding box center [1248, 291] width 19 height 19
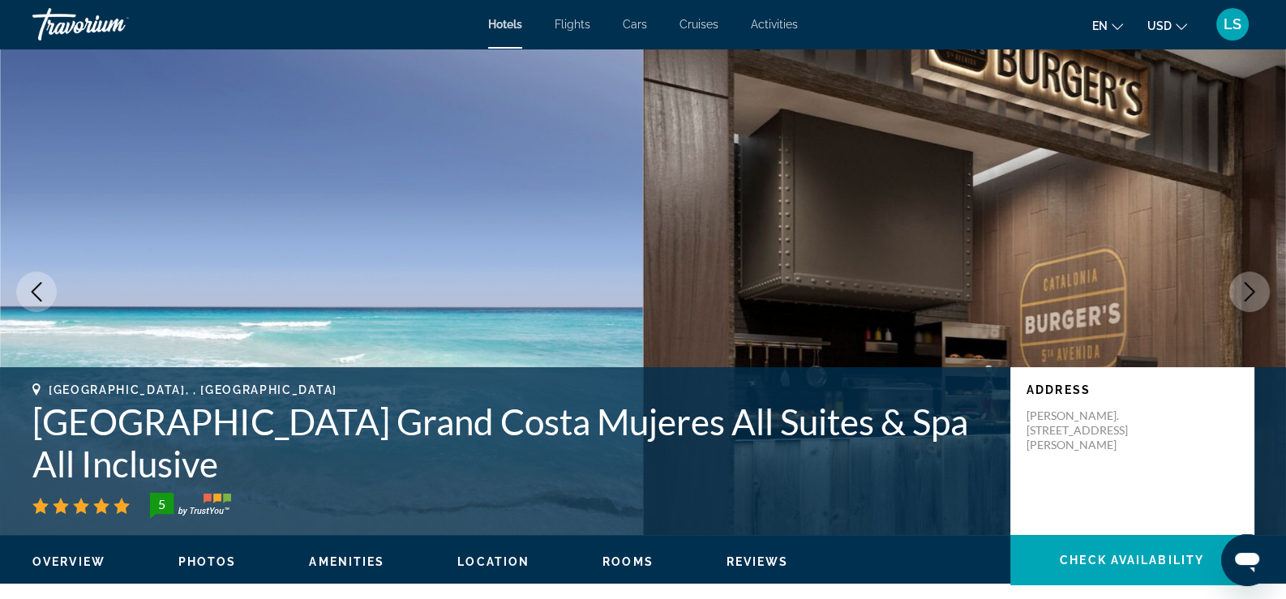
click at [1244, 292] on icon "Next image" at bounding box center [1248, 291] width 19 height 19
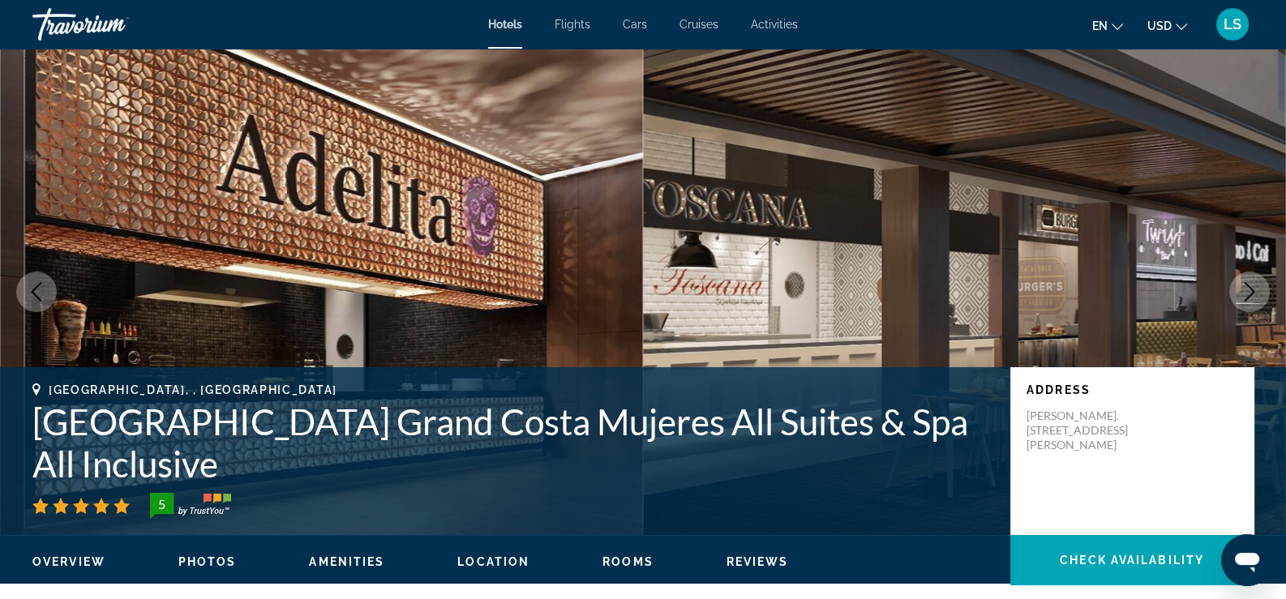
click at [1244, 292] on icon "Next image" at bounding box center [1248, 291] width 19 height 19
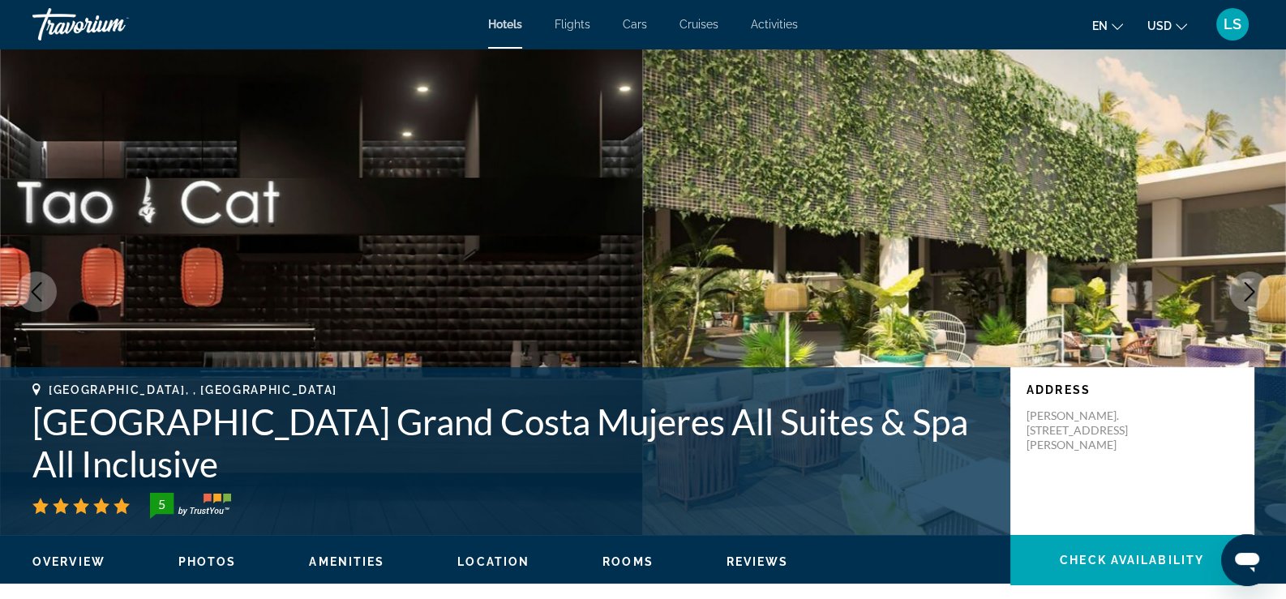
click at [1244, 292] on icon "Next image" at bounding box center [1248, 291] width 19 height 19
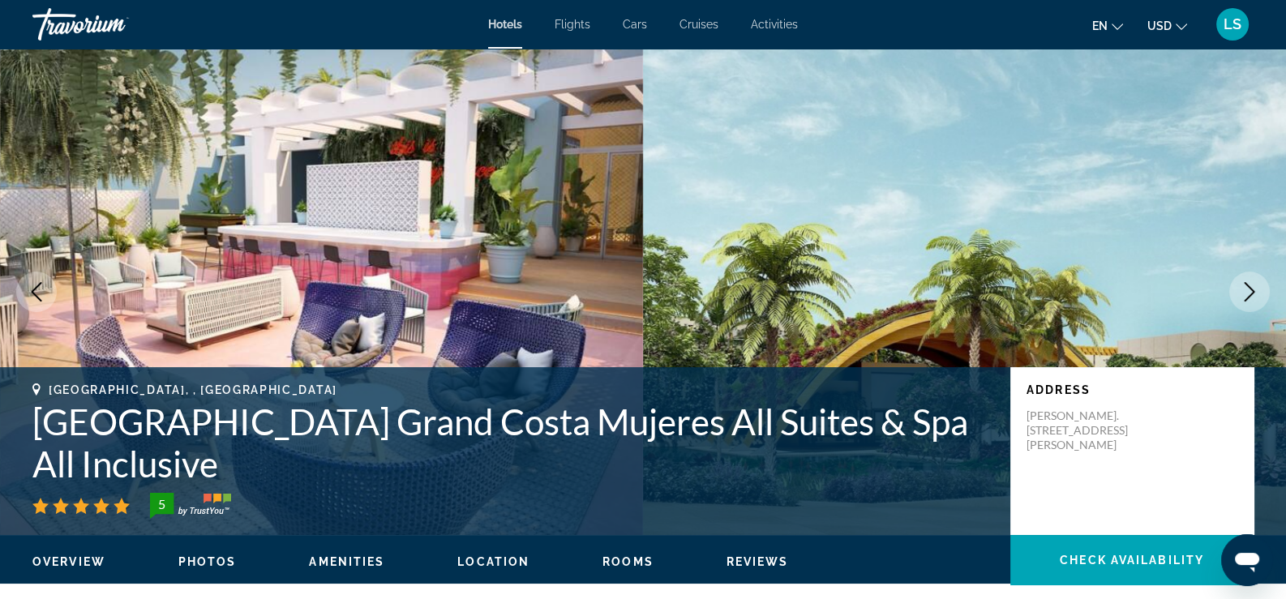
click at [1244, 292] on icon "Next image" at bounding box center [1248, 291] width 19 height 19
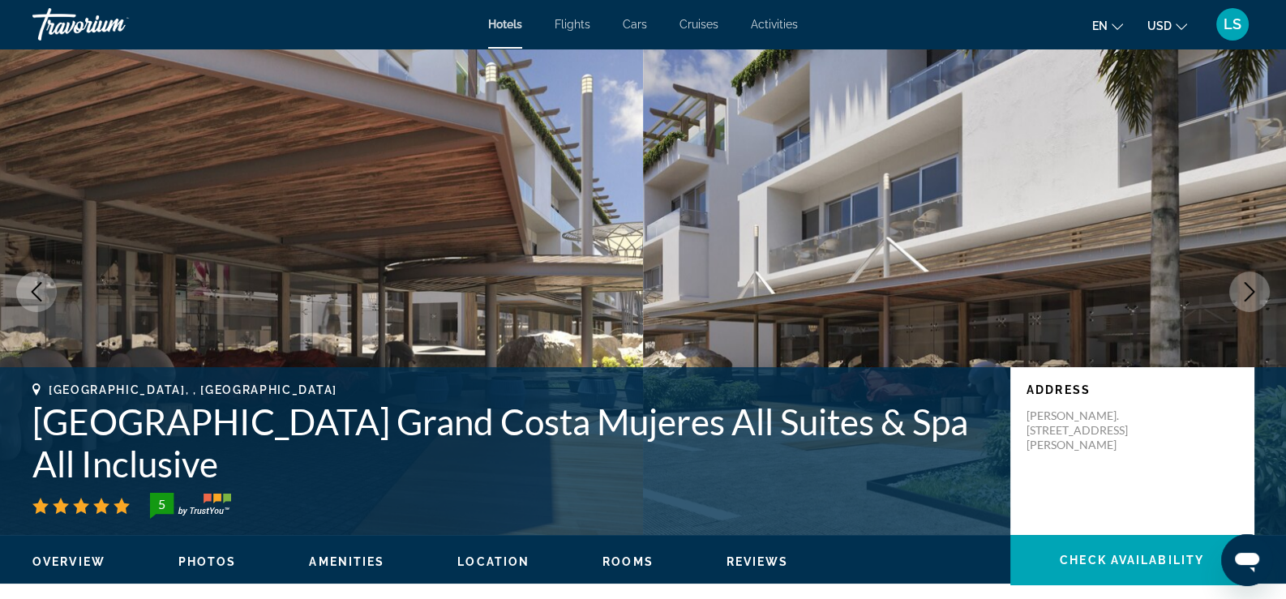
click at [1244, 292] on icon "Next image" at bounding box center [1248, 291] width 19 height 19
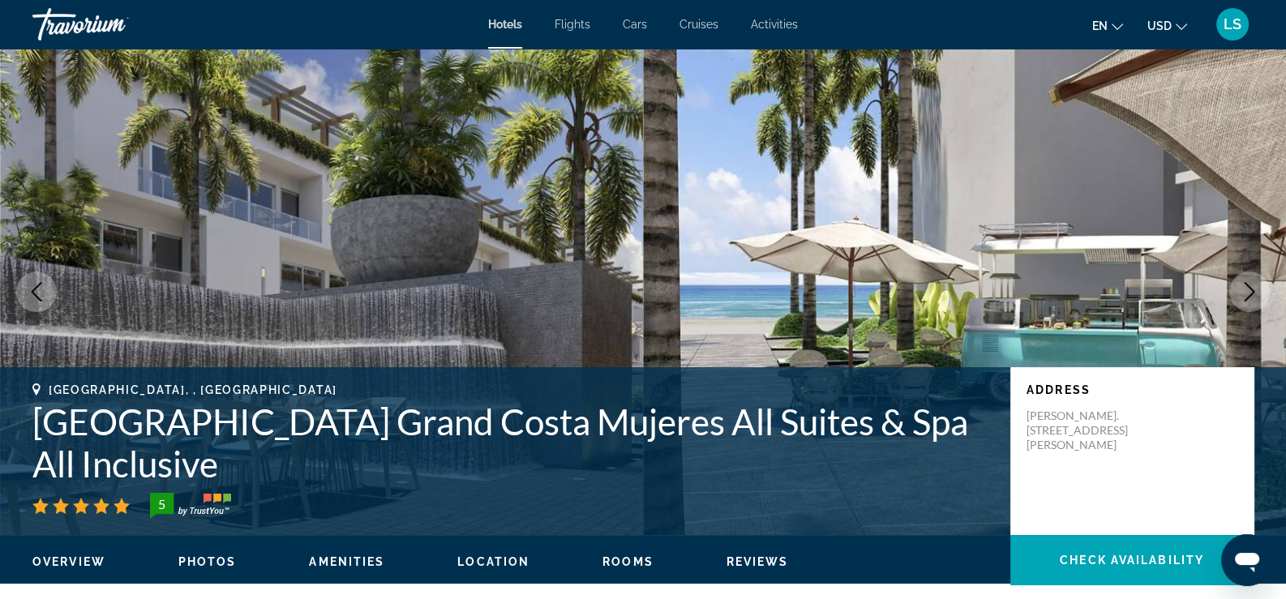
click at [1244, 292] on icon "Next image" at bounding box center [1248, 291] width 19 height 19
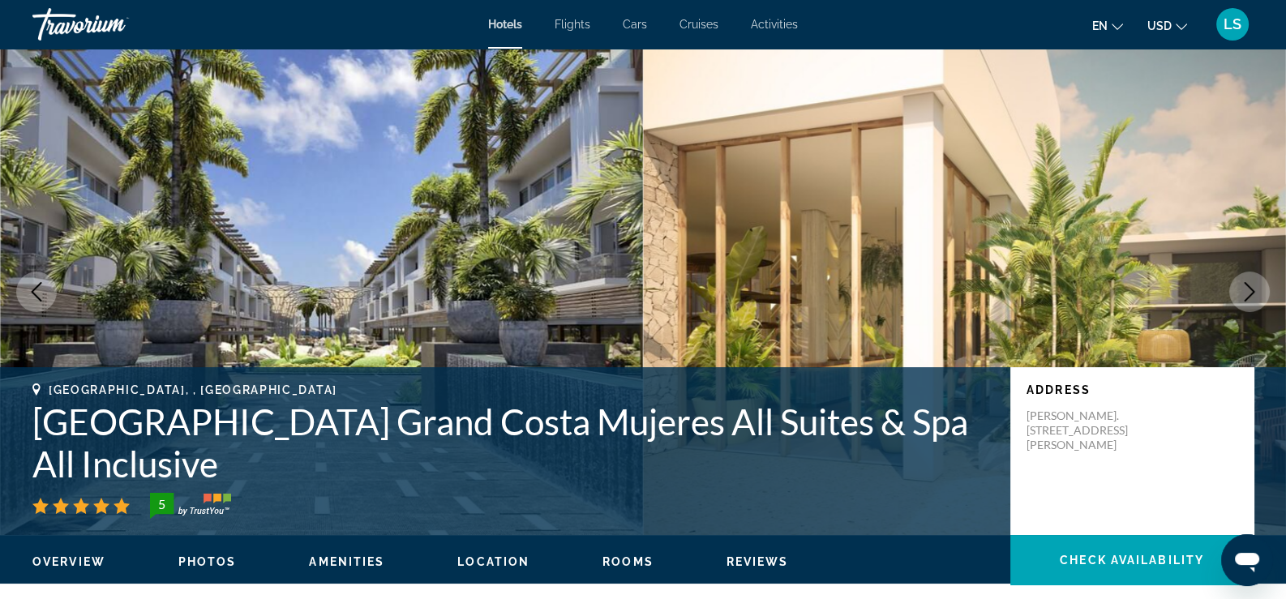
click at [1244, 292] on icon "Next image" at bounding box center [1248, 291] width 19 height 19
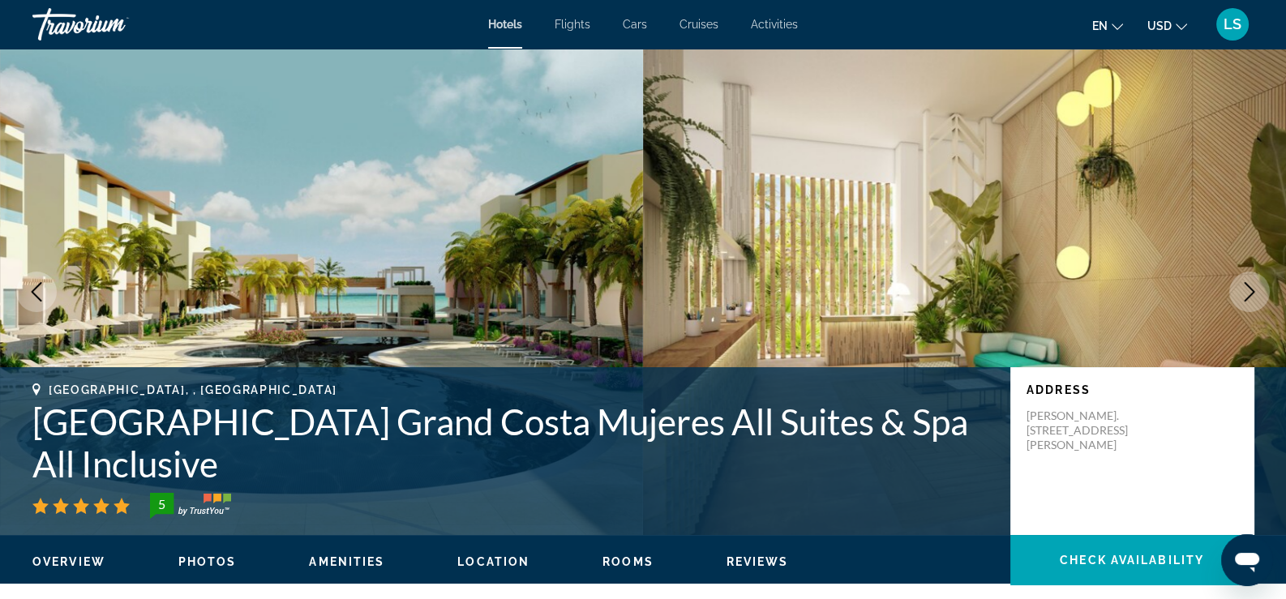
click at [1244, 292] on icon "Next image" at bounding box center [1248, 291] width 19 height 19
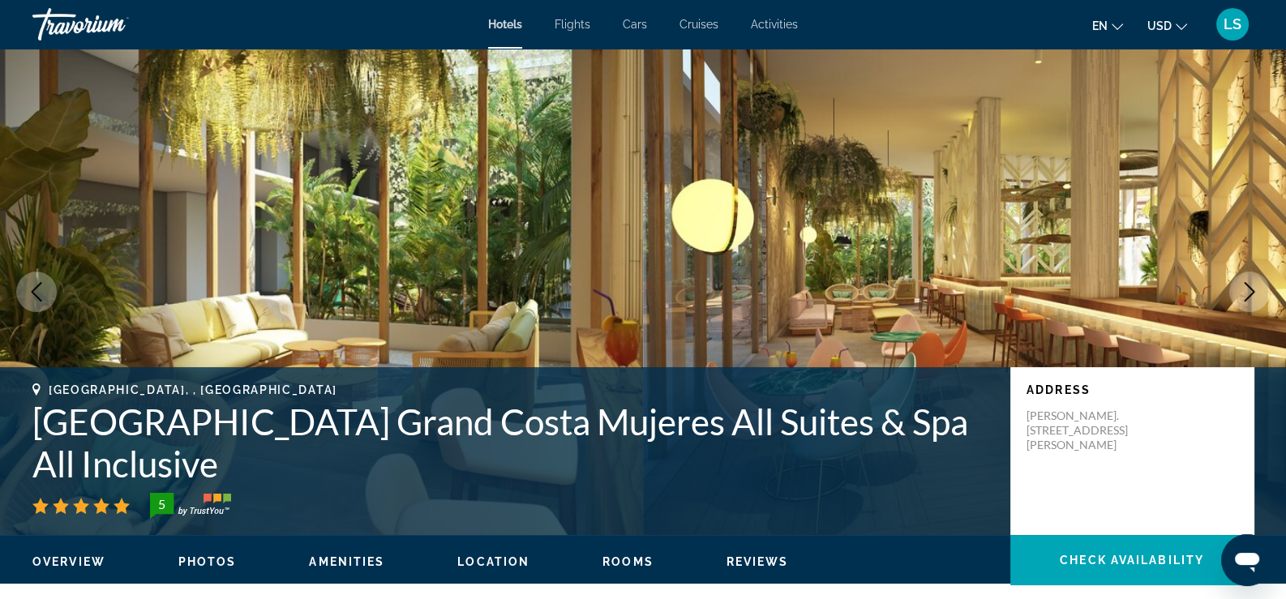
click at [1244, 292] on icon "Next image" at bounding box center [1248, 291] width 19 height 19
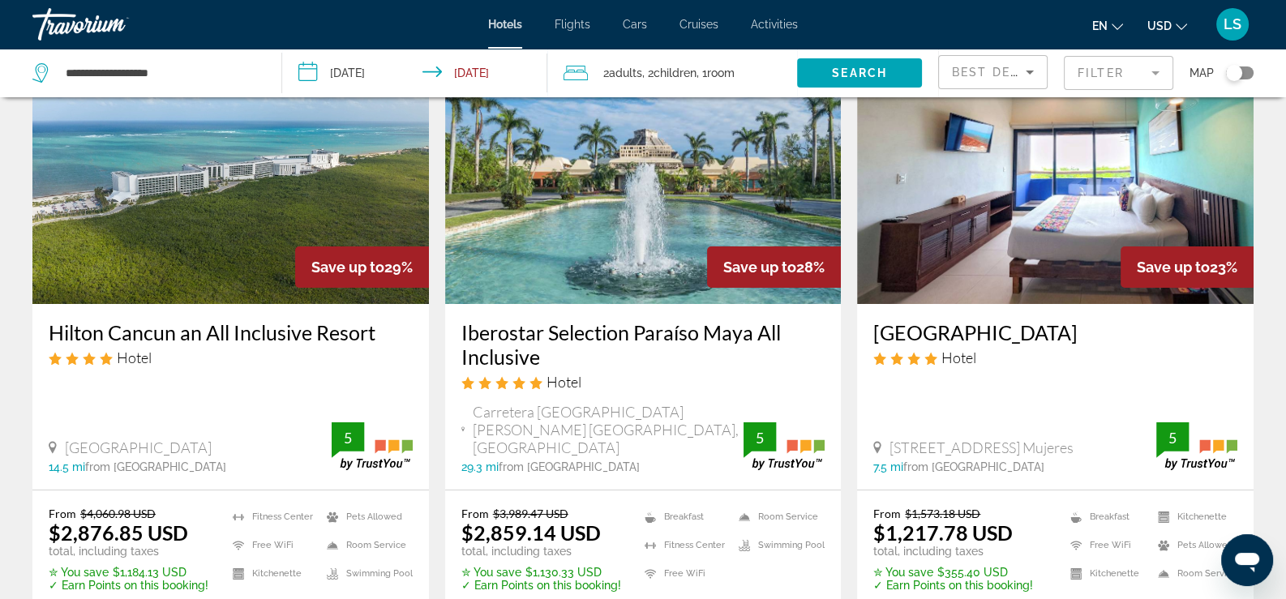
scroll to position [80, 0]
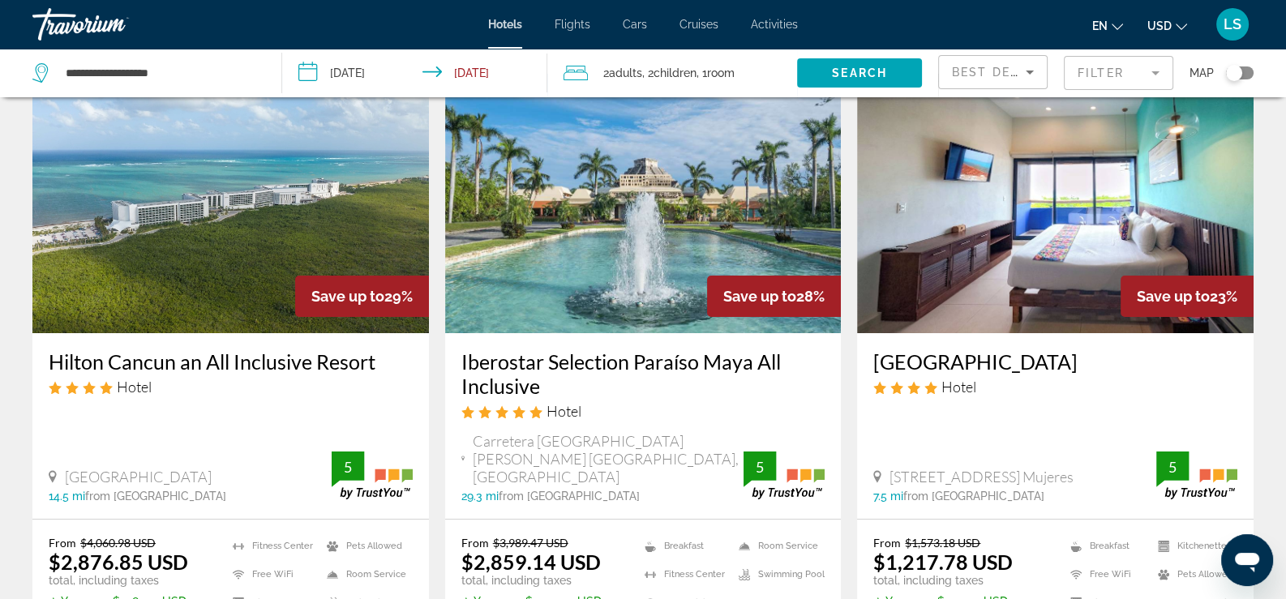
click at [683, 190] on img "Main content" at bounding box center [643, 203] width 396 height 259
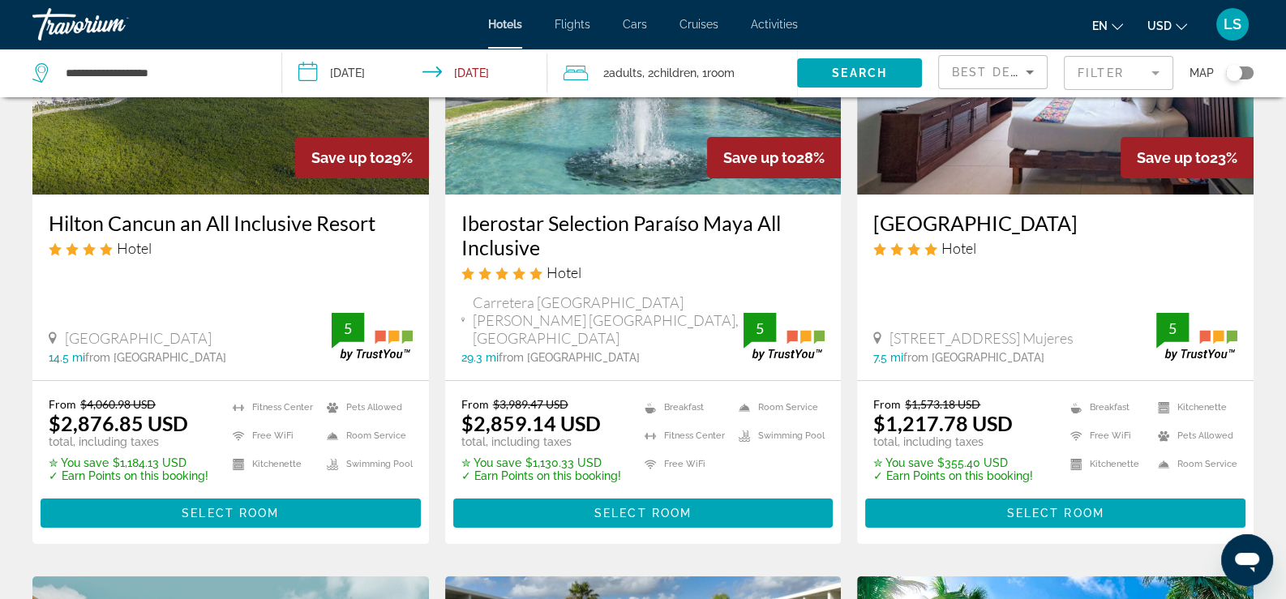
scroll to position [243, 0]
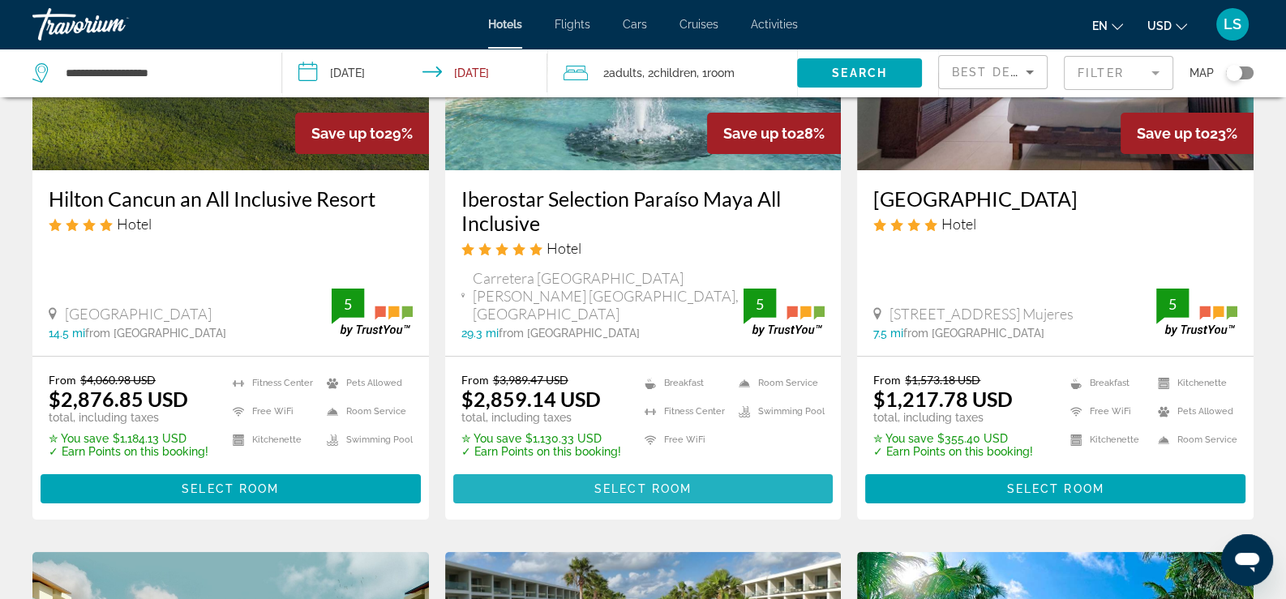
click at [665, 482] on span "Select Room" at bounding box center [642, 488] width 97 height 13
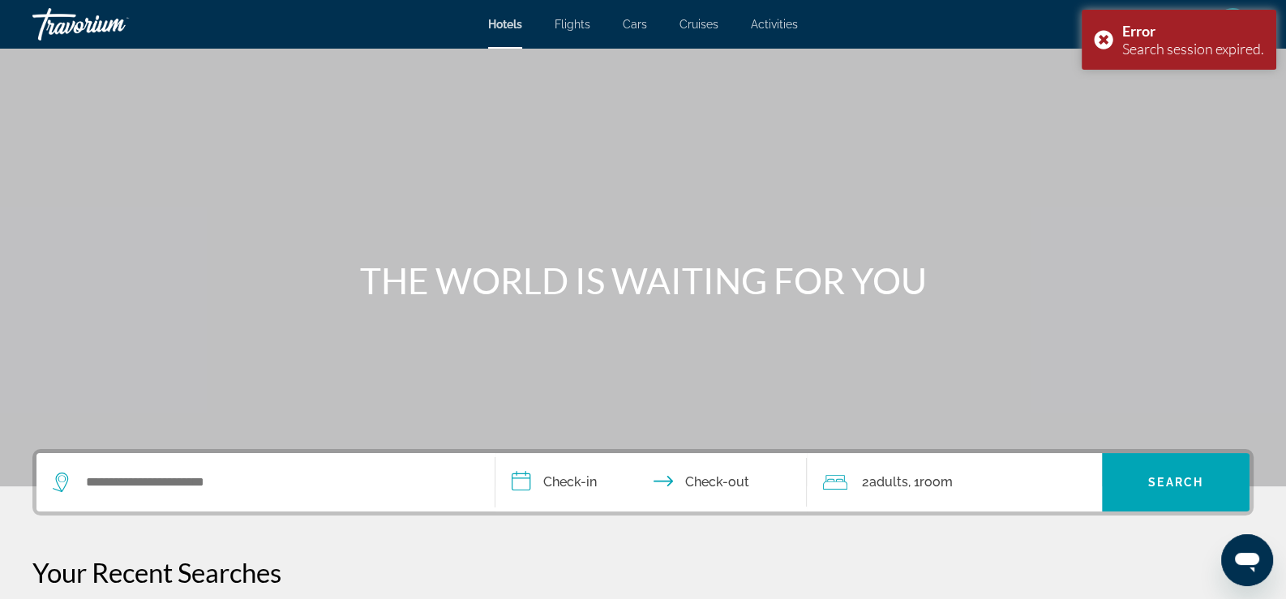
scroll to position [323, 0]
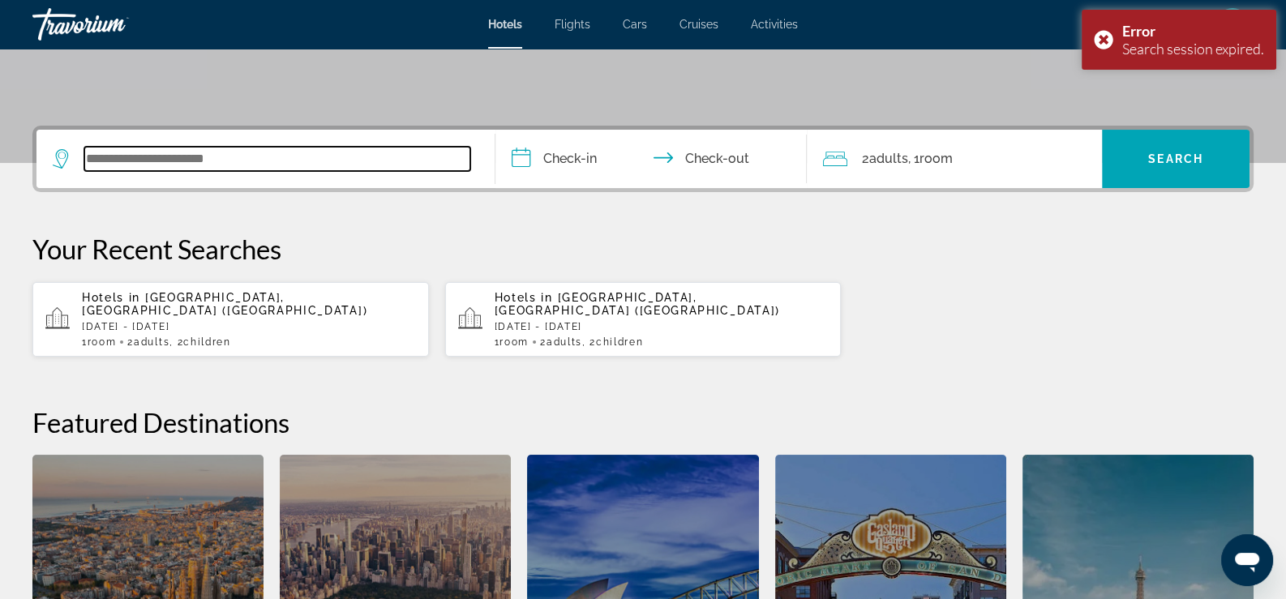
click at [293, 169] on input "Search widget" at bounding box center [277, 159] width 386 height 24
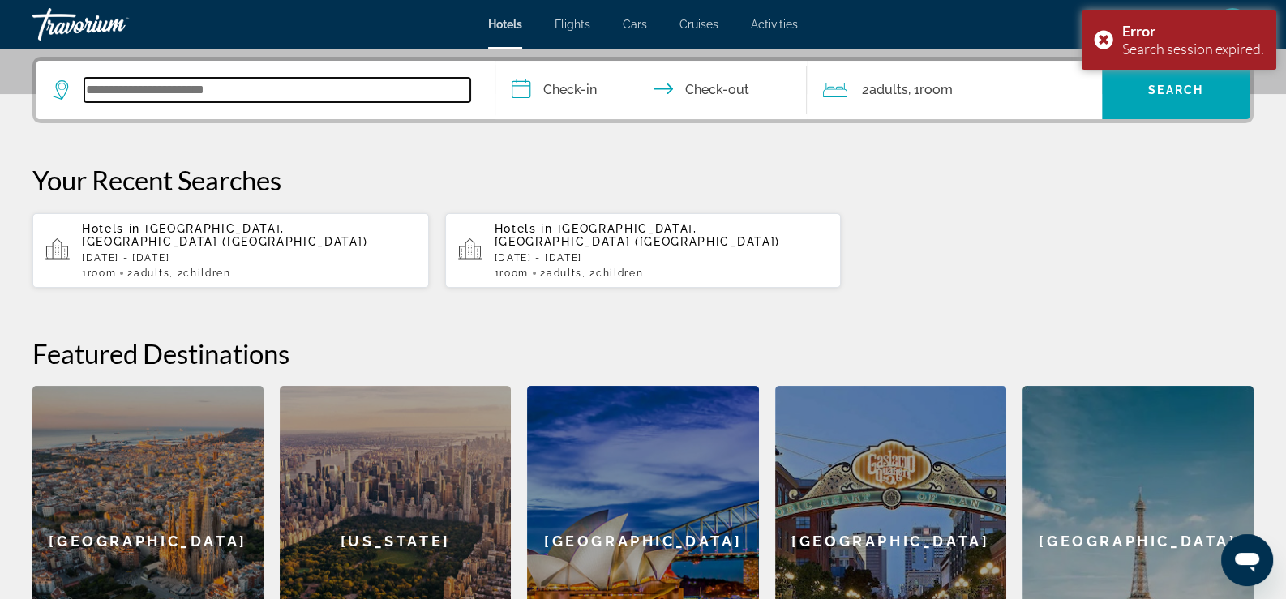
scroll to position [396, 0]
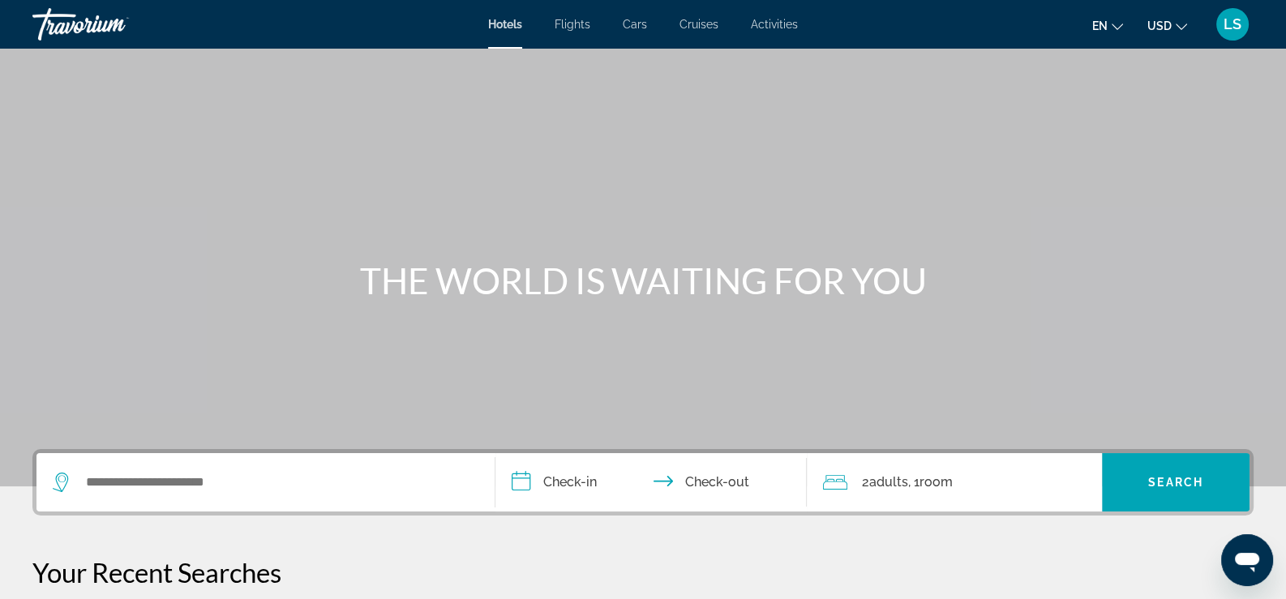
click at [699, 18] on span "Cruises" at bounding box center [698, 24] width 39 height 13
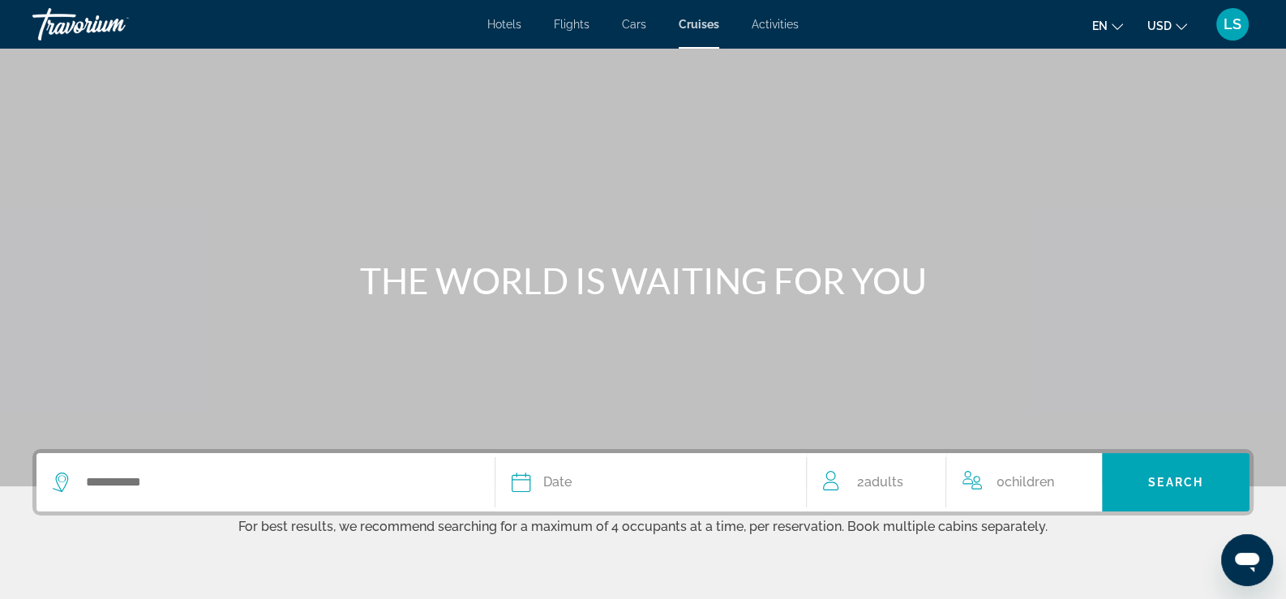
click at [778, 28] on span "Activities" at bounding box center [774, 24] width 47 height 13
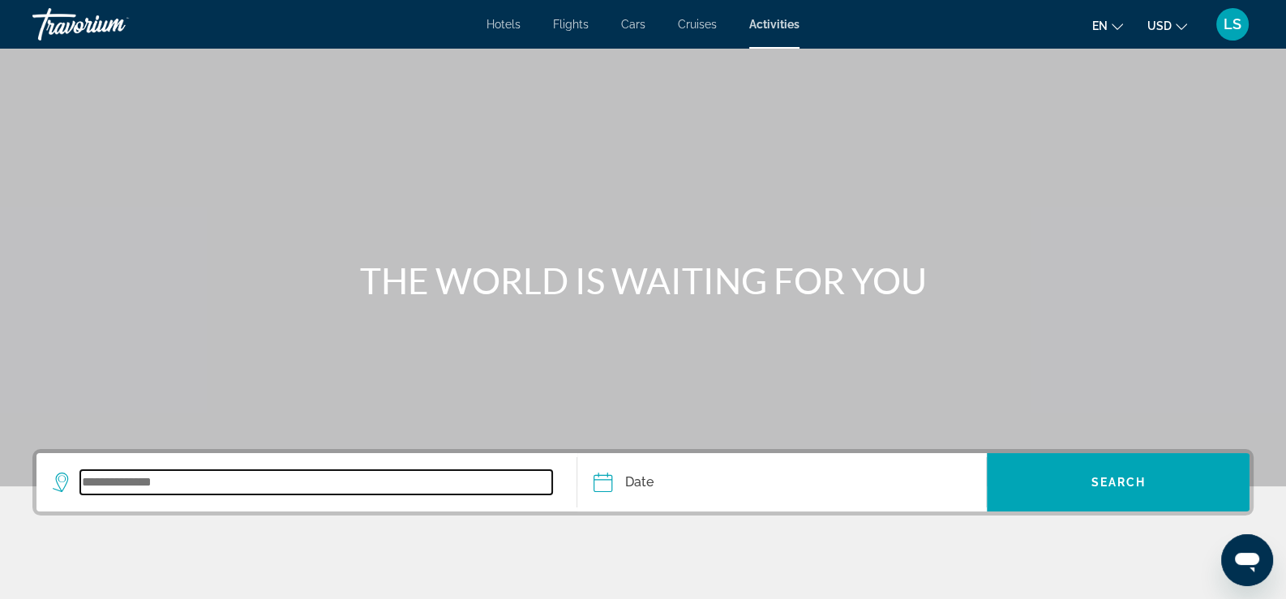
click at [127, 475] on input "Search widget" at bounding box center [316, 482] width 472 height 24
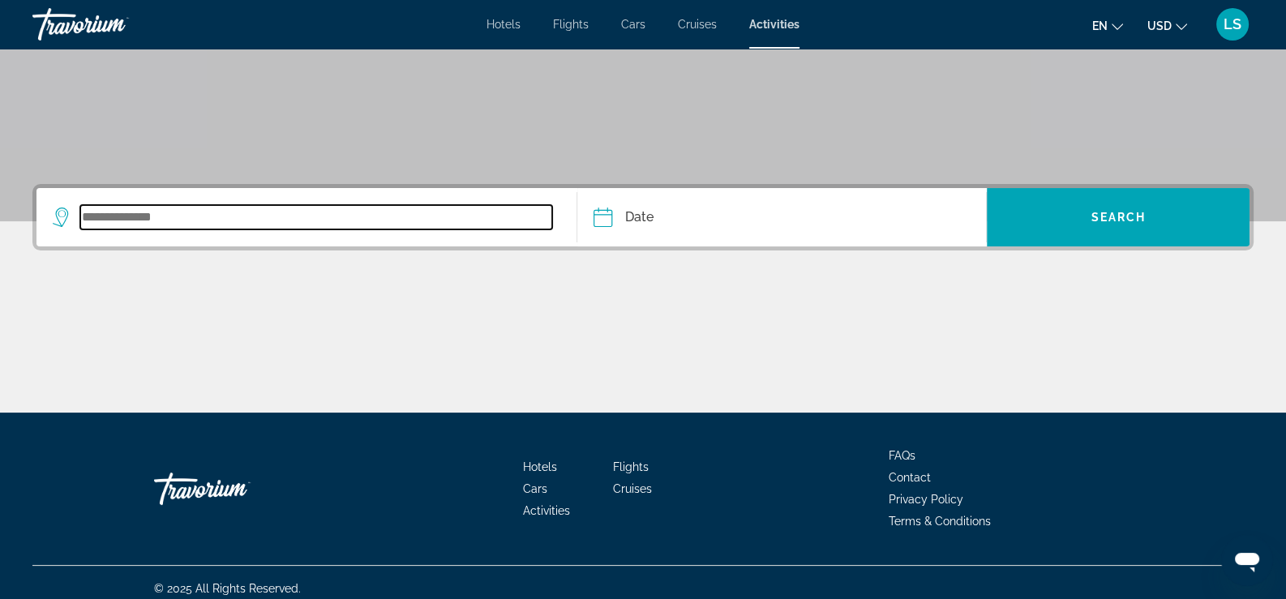
scroll to position [276, 0]
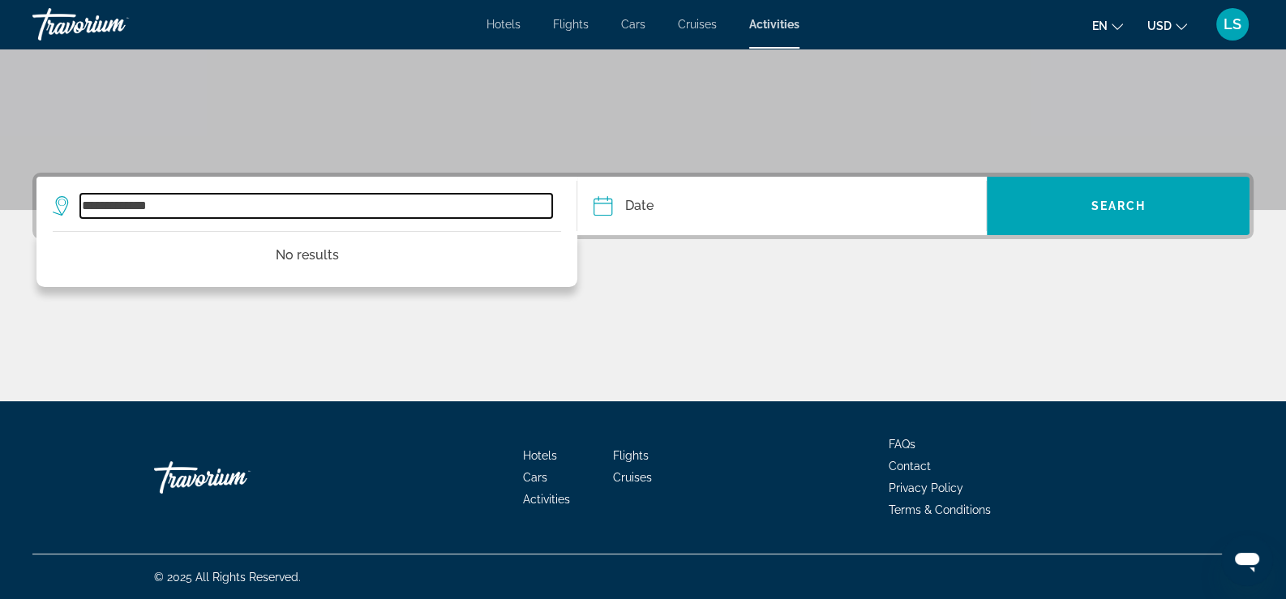
drag, startPoint x: 149, startPoint y: 212, endPoint x: 57, endPoint y: 213, distance: 92.4
click at [57, 213] on div "**********" at bounding box center [302, 206] width 499 height 24
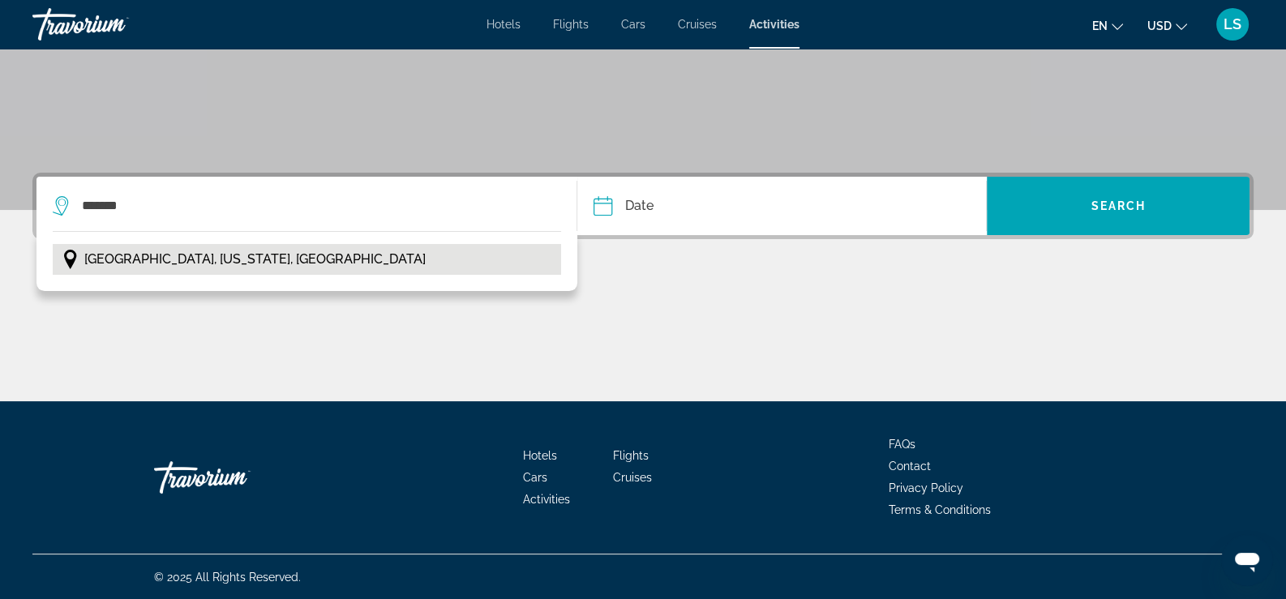
click at [140, 254] on span "[GEOGRAPHIC_DATA], [US_STATE], [GEOGRAPHIC_DATA]" at bounding box center [254, 259] width 341 height 23
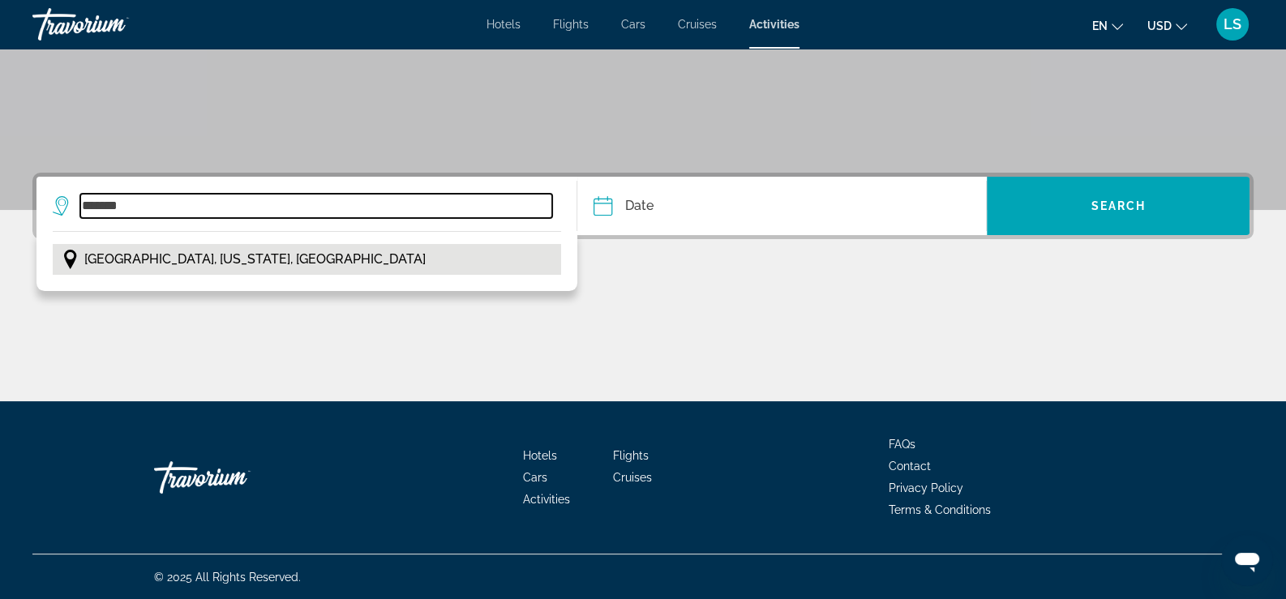
type input "**********"
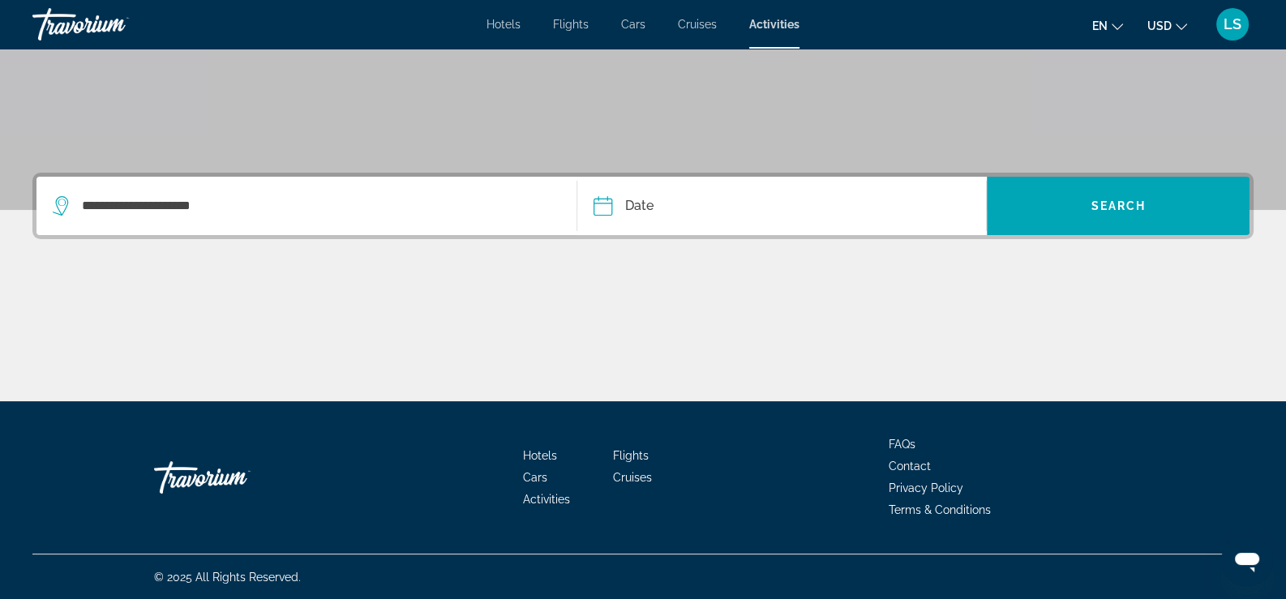
click at [668, 200] on input "Date" at bounding box center [690, 208] width 203 height 63
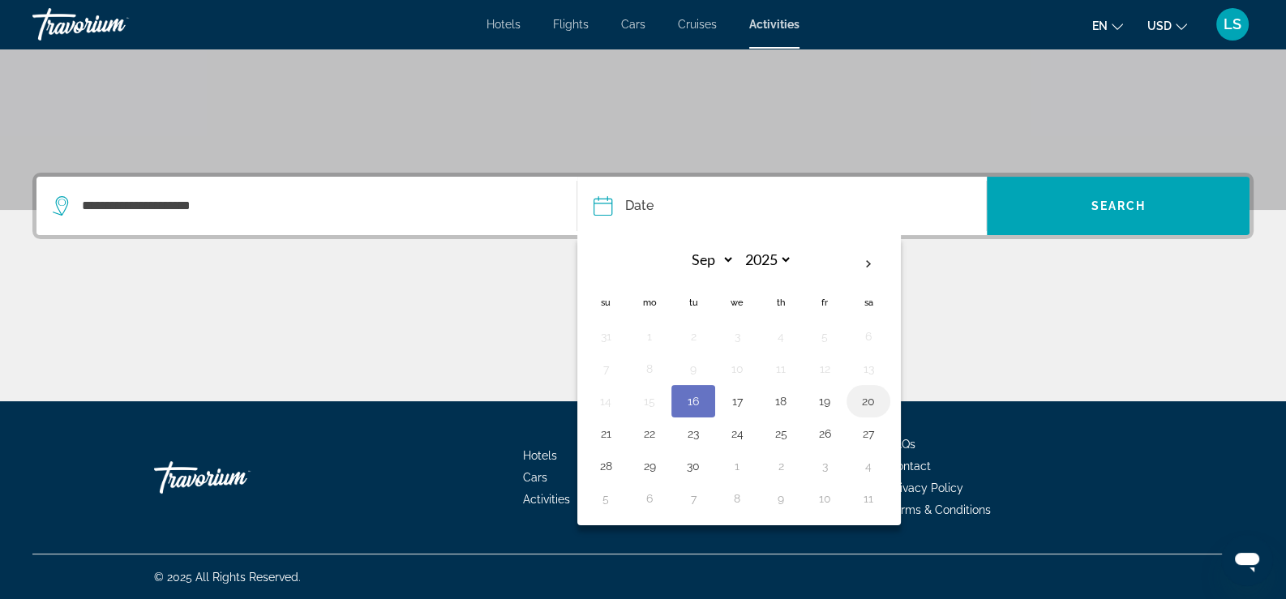
click at [852, 406] on td "20" at bounding box center [868, 401] width 44 height 32
click at [871, 405] on button "20" at bounding box center [868, 401] width 26 height 23
type input "**********"
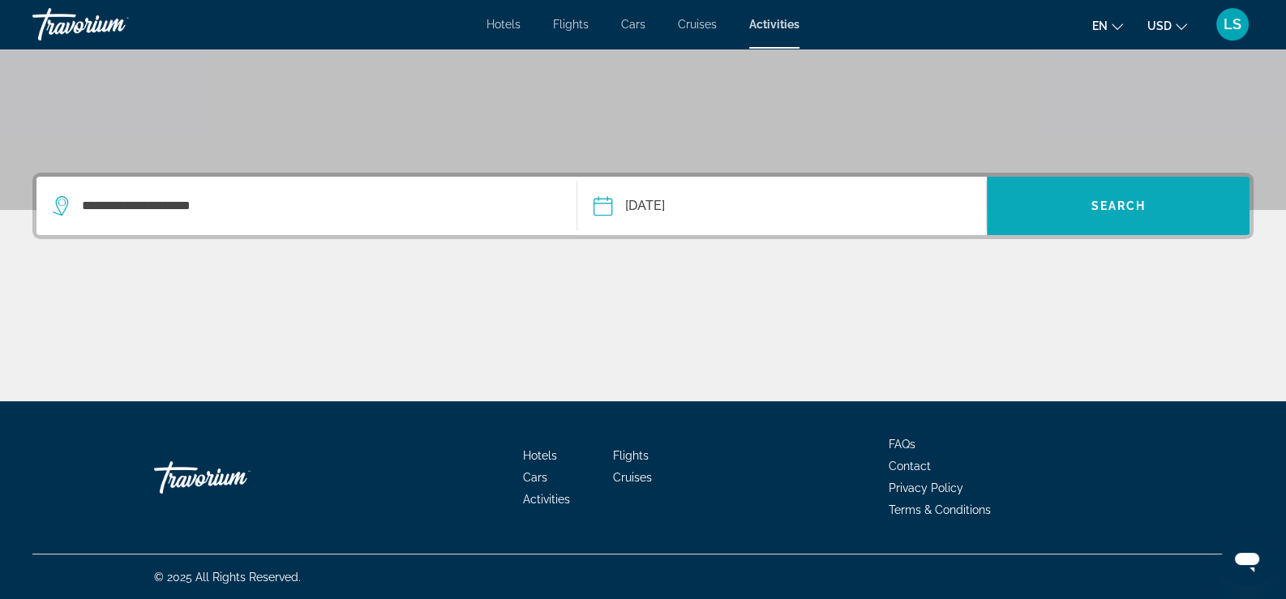
click at [1118, 216] on span "Search widget" at bounding box center [1118, 205] width 263 height 39
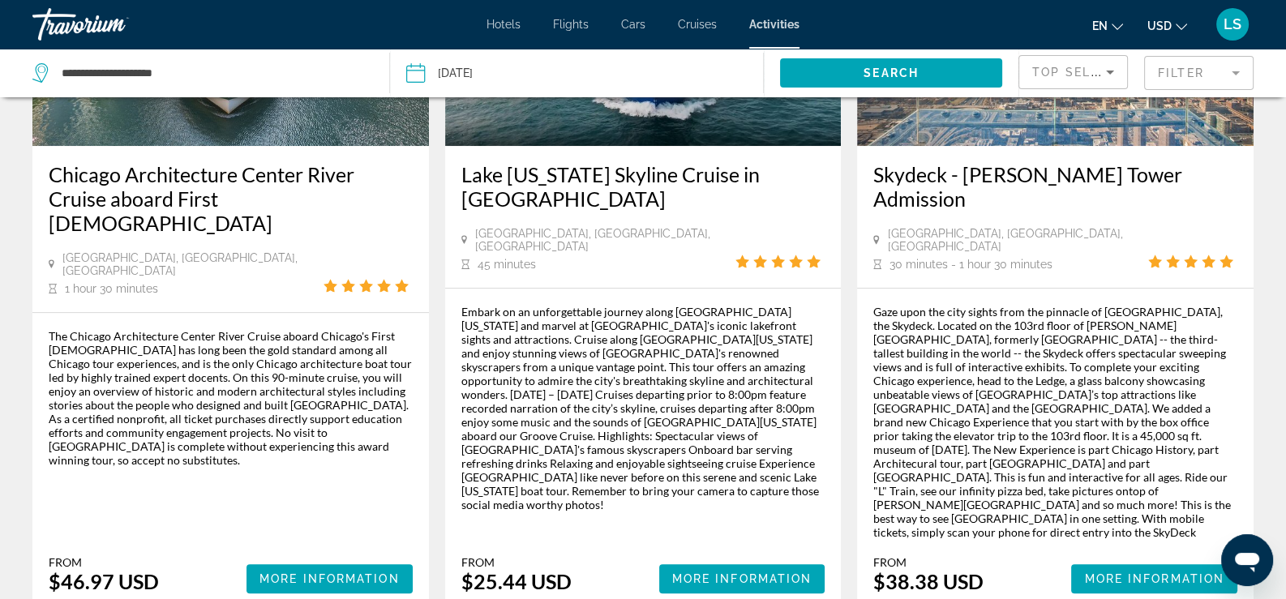
scroll to position [973, 0]
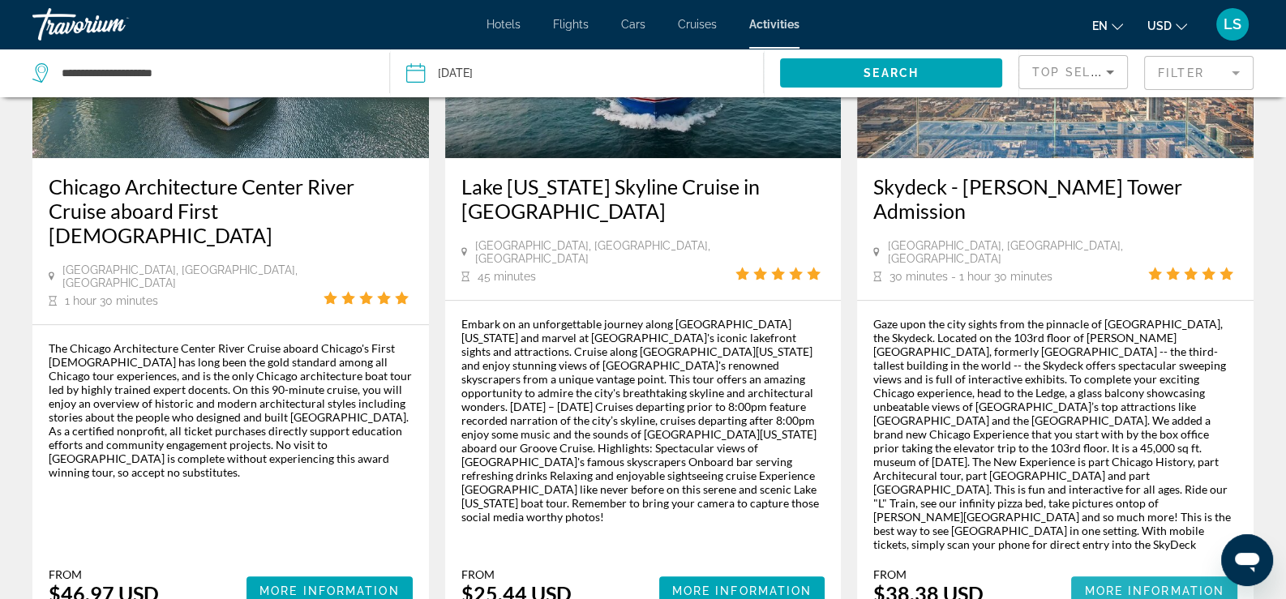
click at [1154, 571] on span "Main content" at bounding box center [1154, 590] width 166 height 39
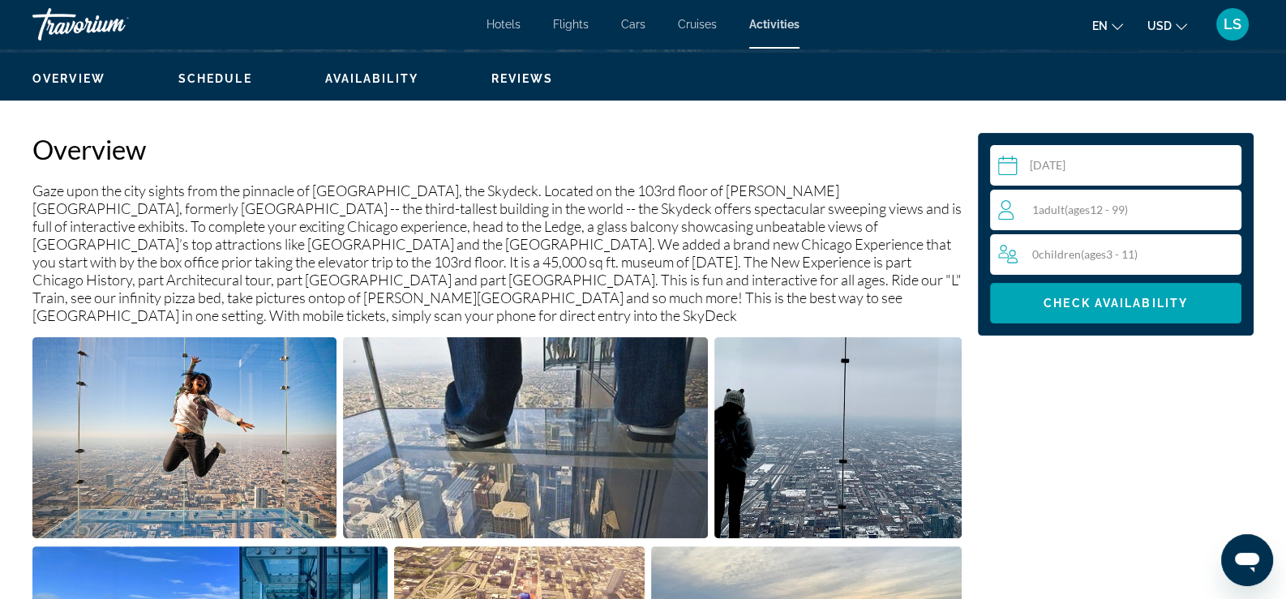
scroll to position [486, 0]
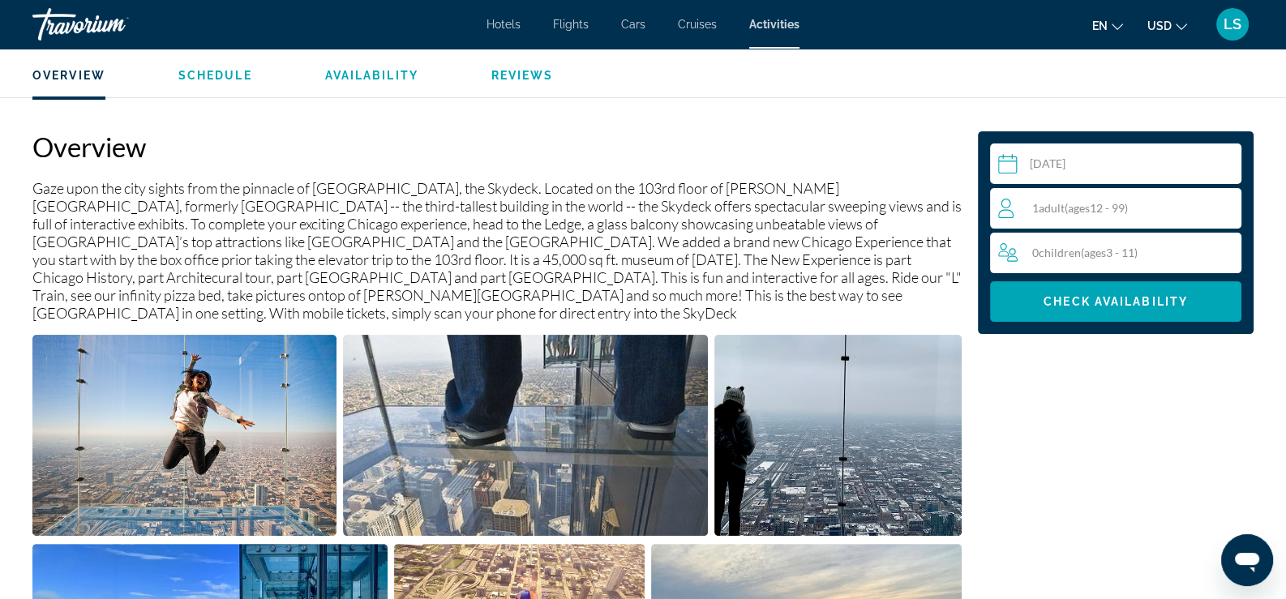
click at [1060, 198] on div "1 Adult Adults ( ages [DEMOGRAPHIC_DATA])" at bounding box center [1119, 208] width 243 height 41
click at [1224, 208] on icon "Increment adults" at bounding box center [1225, 207] width 15 height 15
click at [1004, 208] on icon "Decrement adults" at bounding box center [1005, 207] width 15 height 19
click at [1139, 302] on span "Check Availability" at bounding box center [1115, 301] width 144 height 13
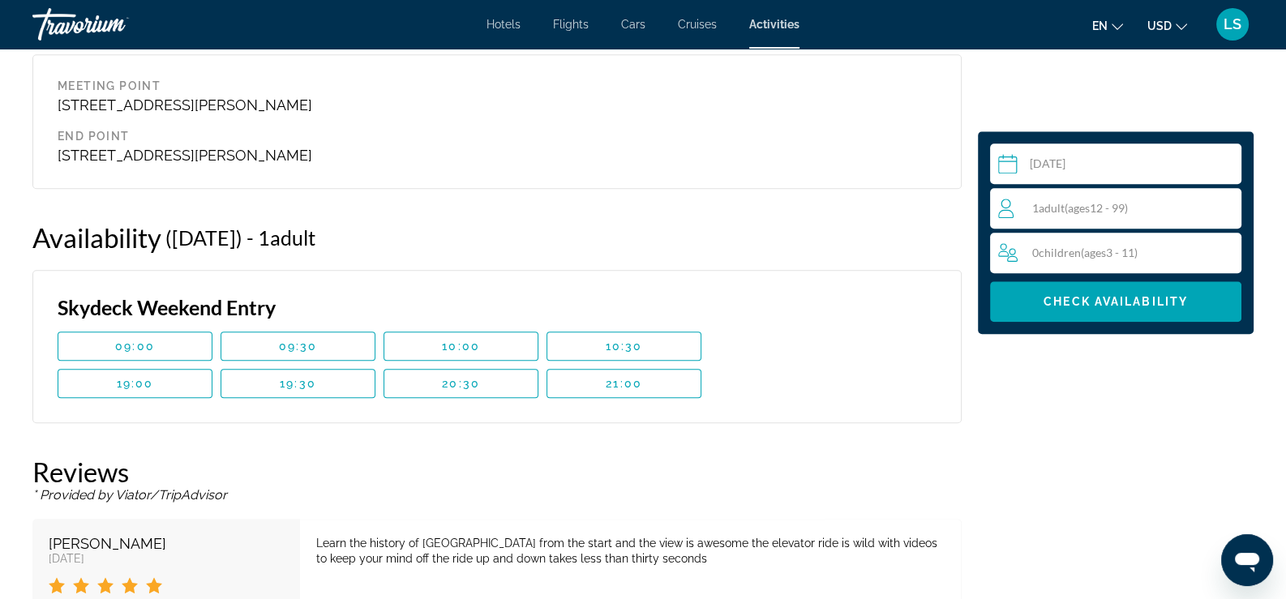
scroll to position [2199, 0]
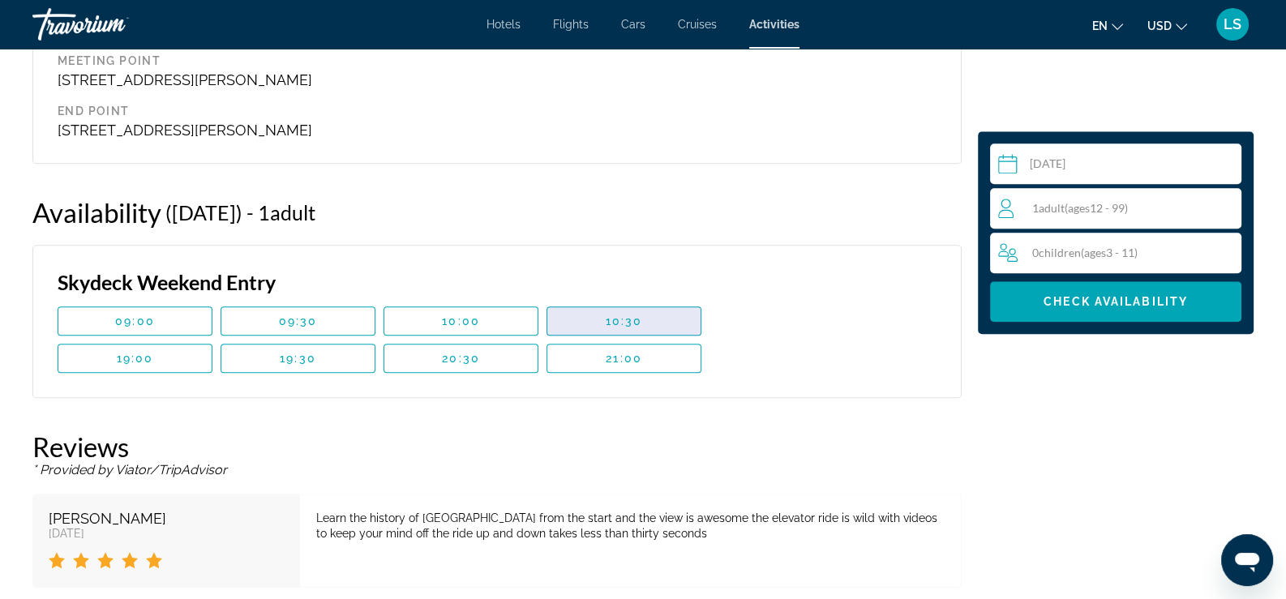
click at [629, 315] on span "10:30" at bounding box center [624, 321] width 37 height 13
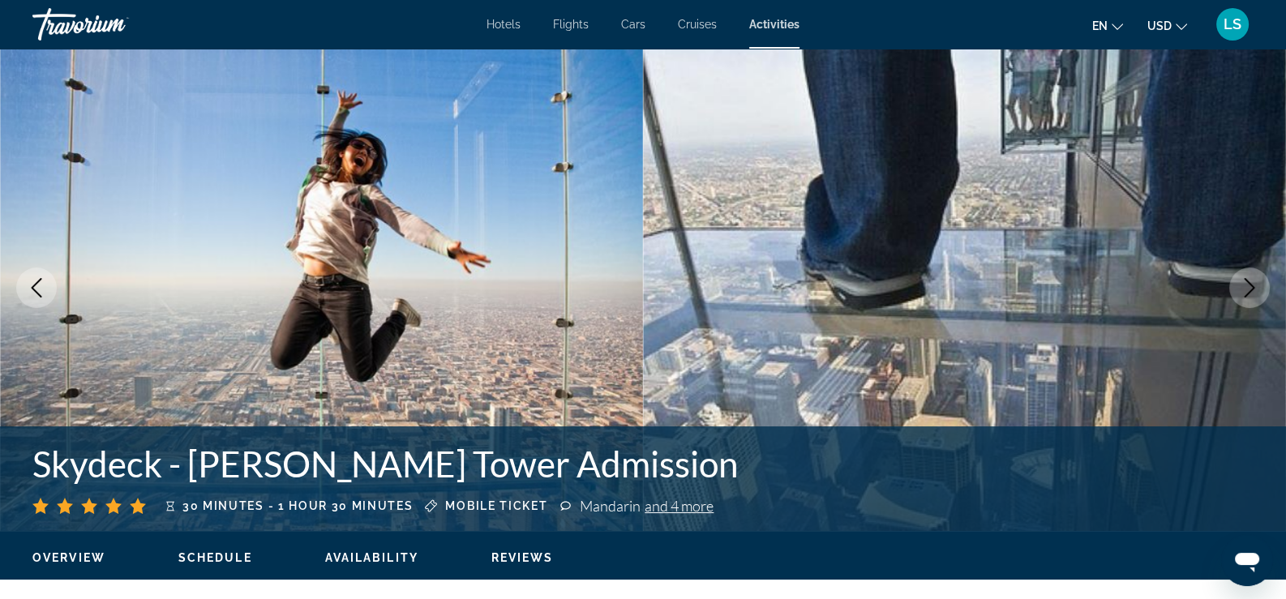
scroll to position [0, 0]
